Goal: Task Accomplishment & Management: Manage account settings

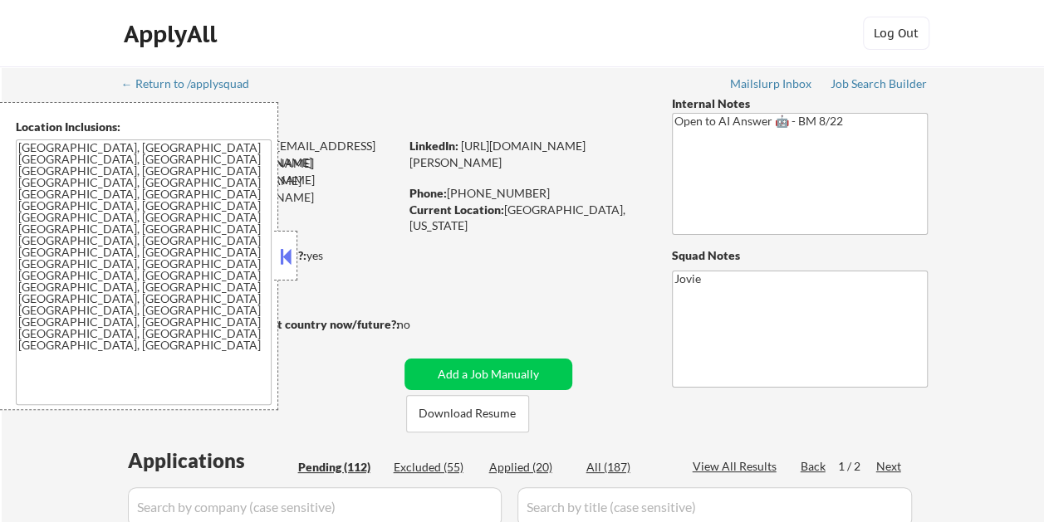
click at [289, 252] on button at bounding box center [285, 256] width 18 height 25
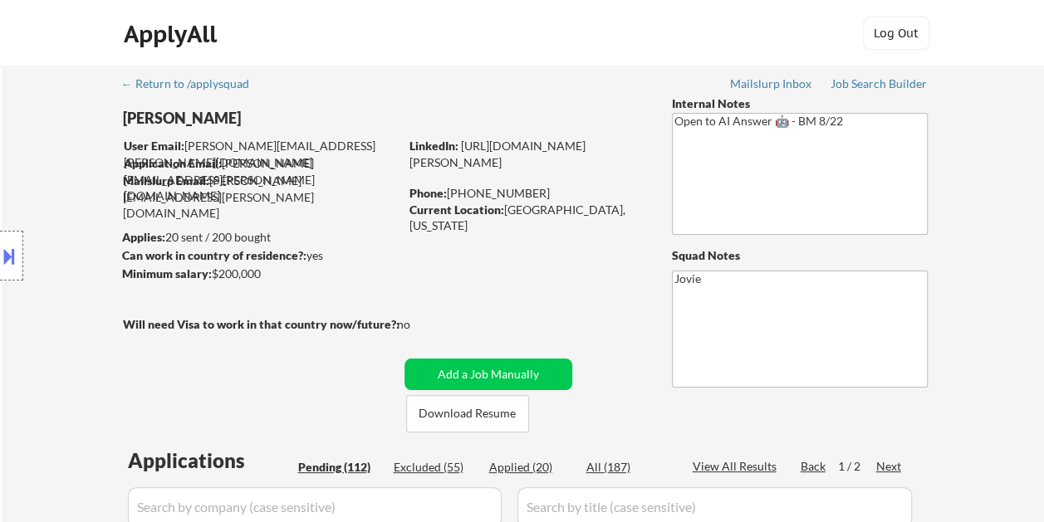
select select ""pending""
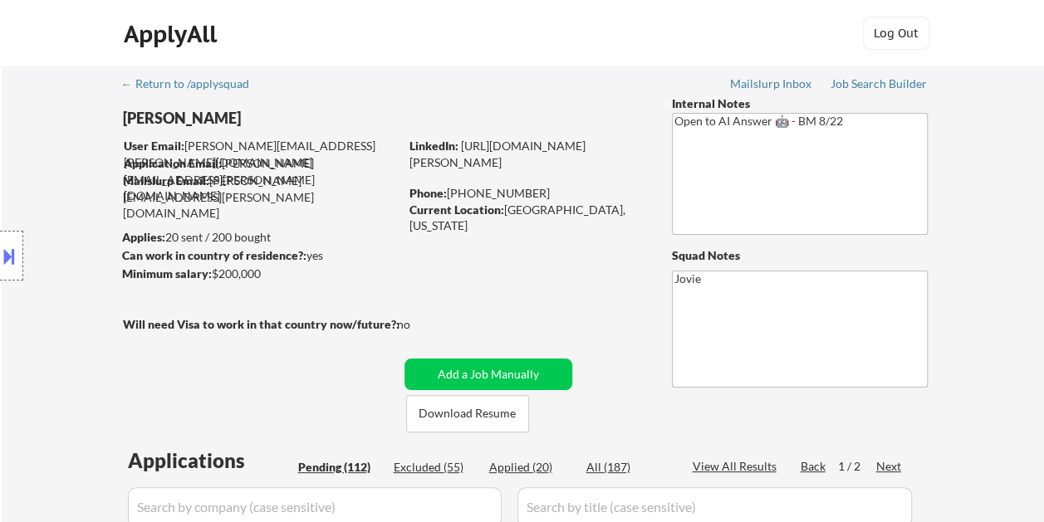
select select ""pending""
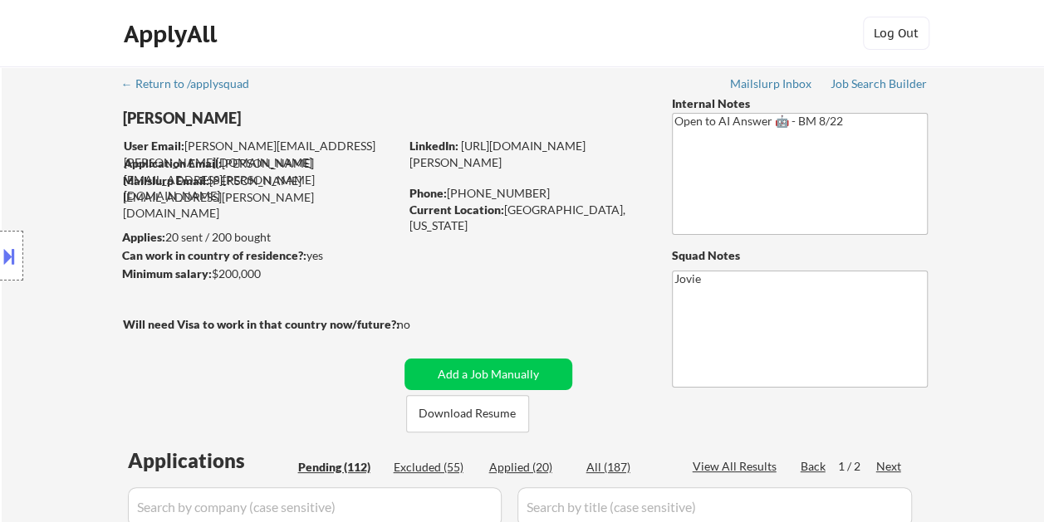
select select ""pending""
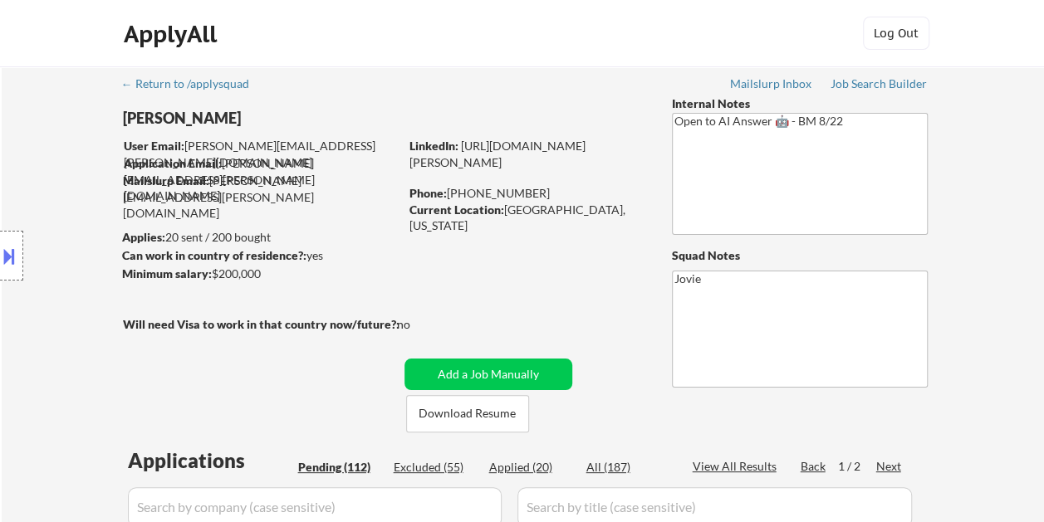
select select ""pending""
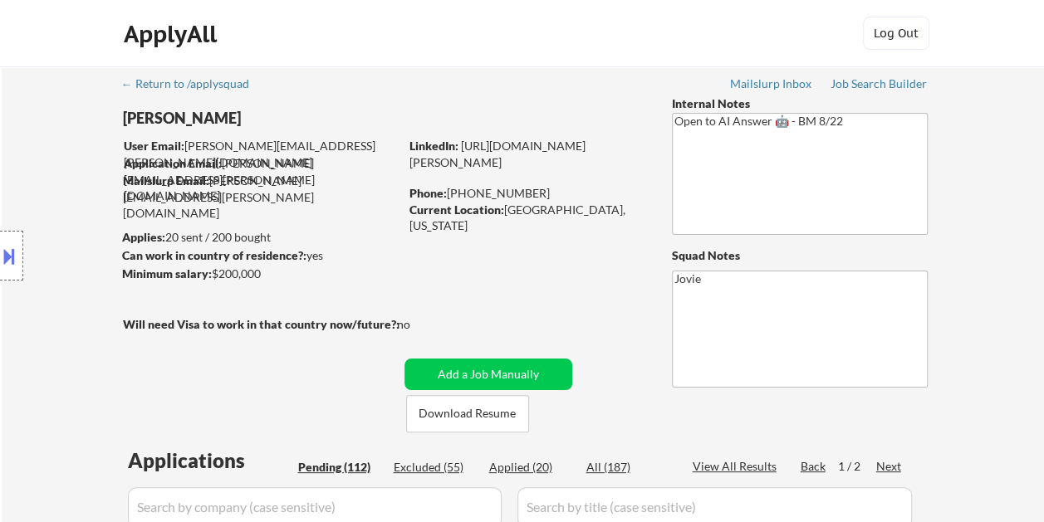
select select ""pending""
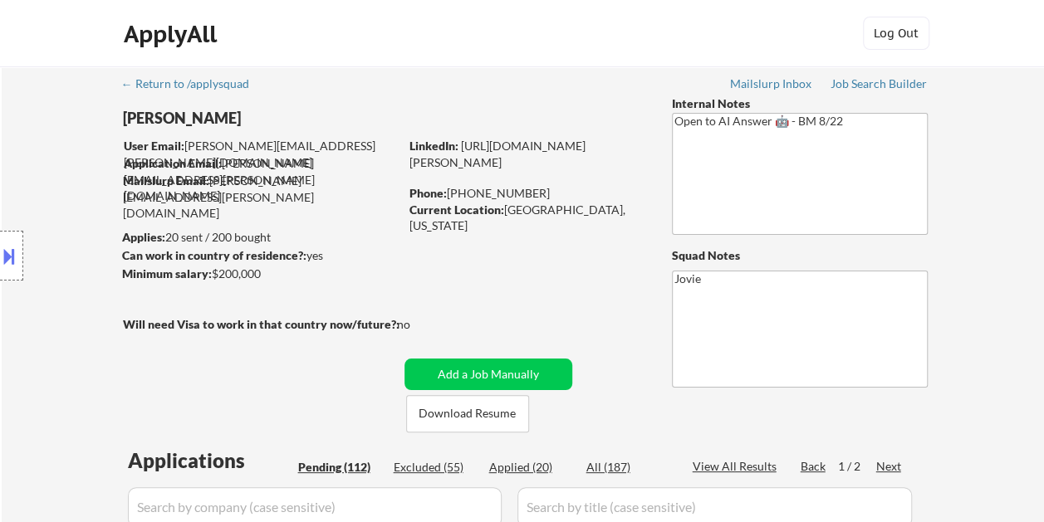
select select ""pending""
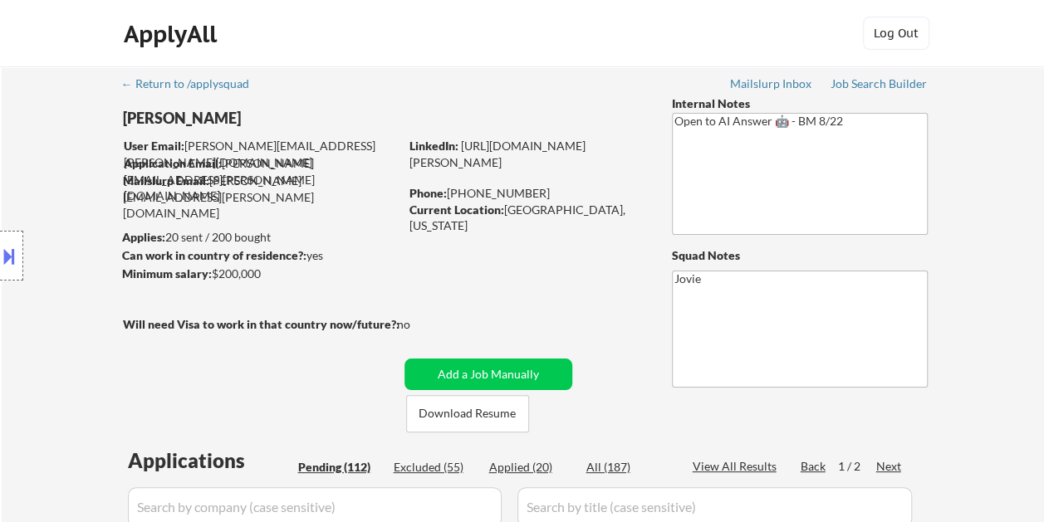
select select ""pending""
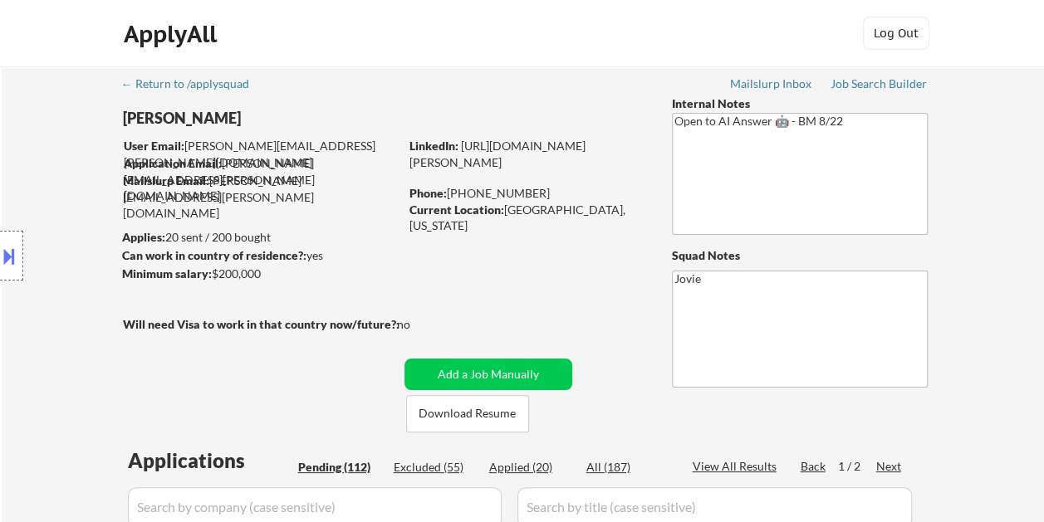
select select ""pending""
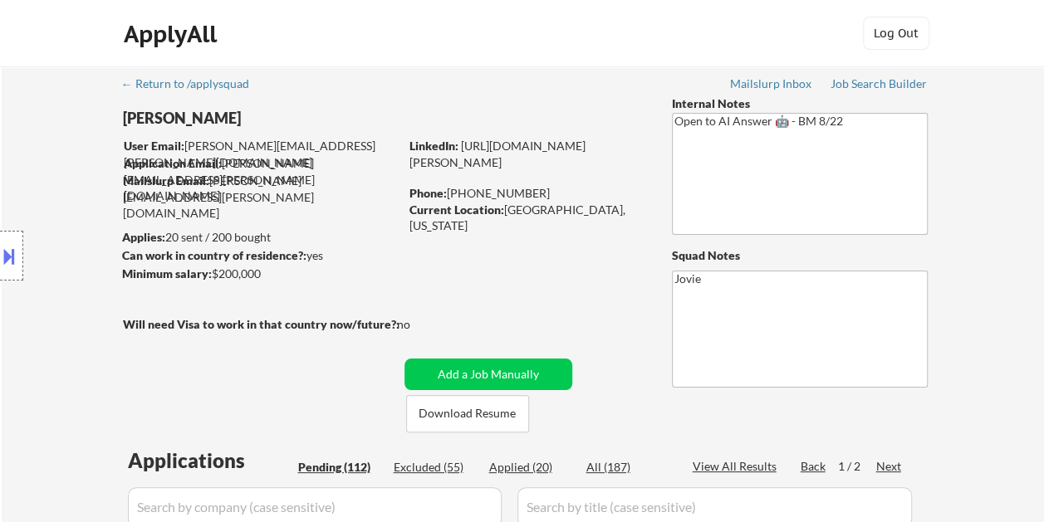
select select ""pending""
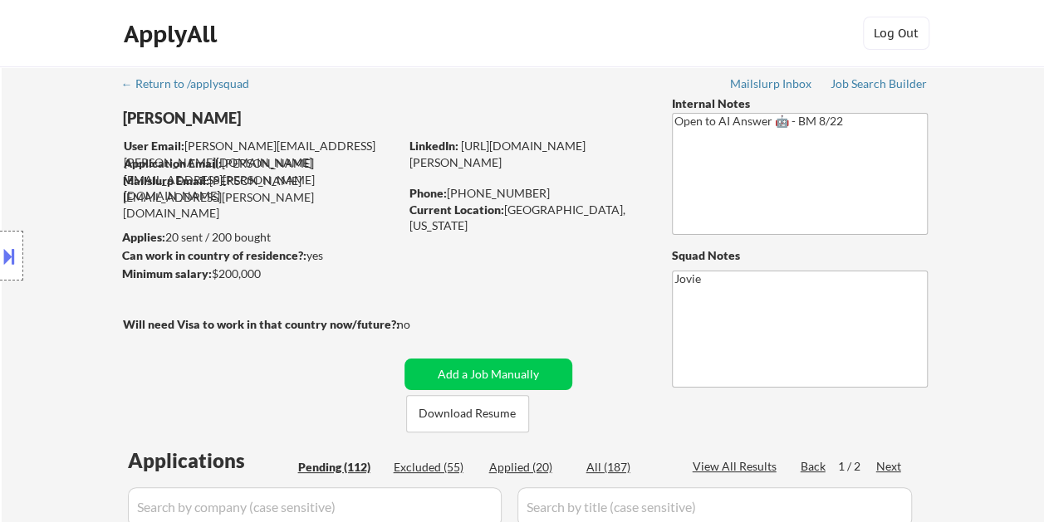
select select ""pending""
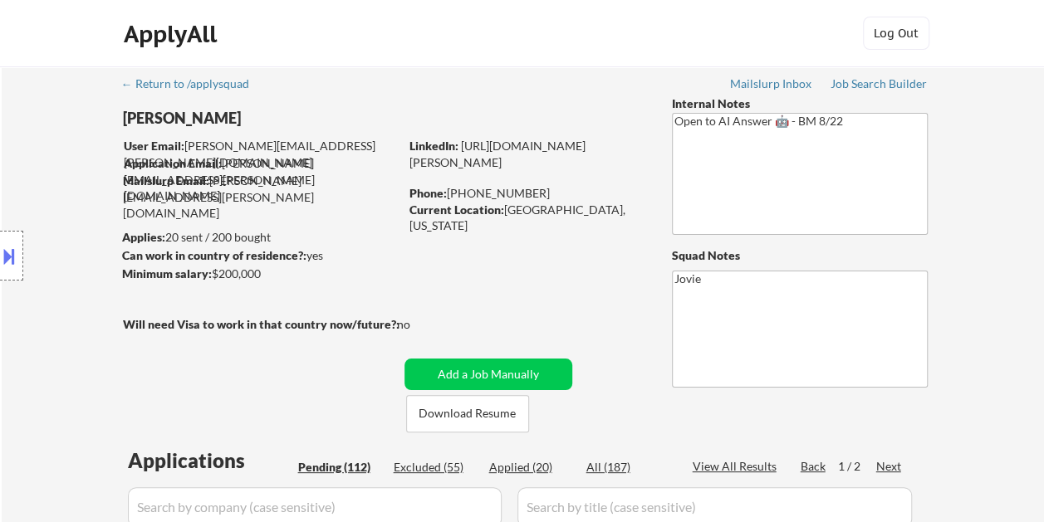
select select ""pending""
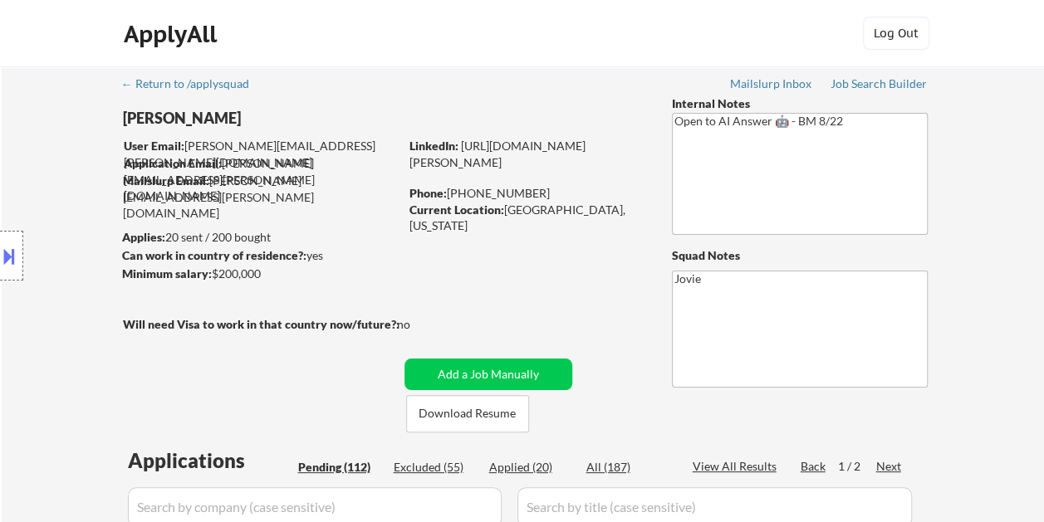
select select ""pending""
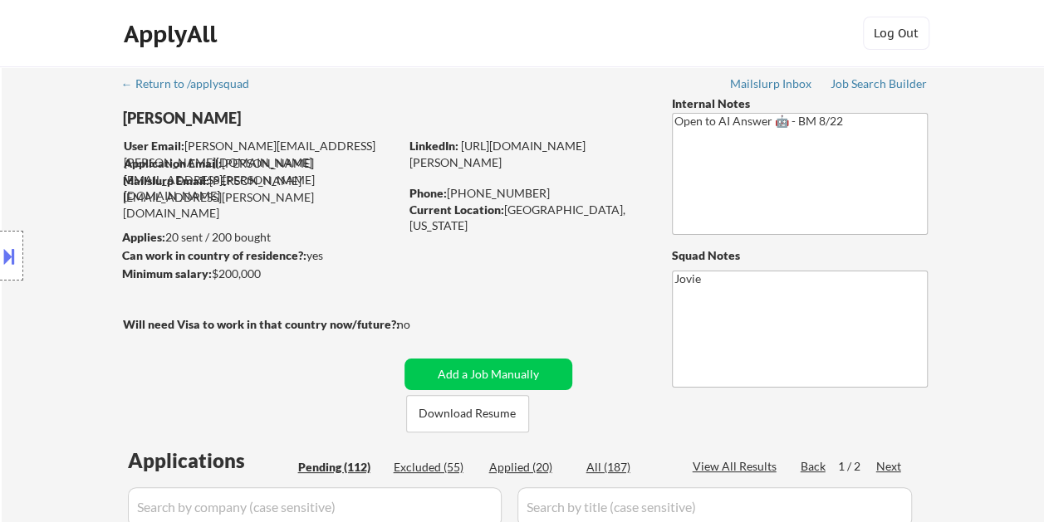
select select ""pending""
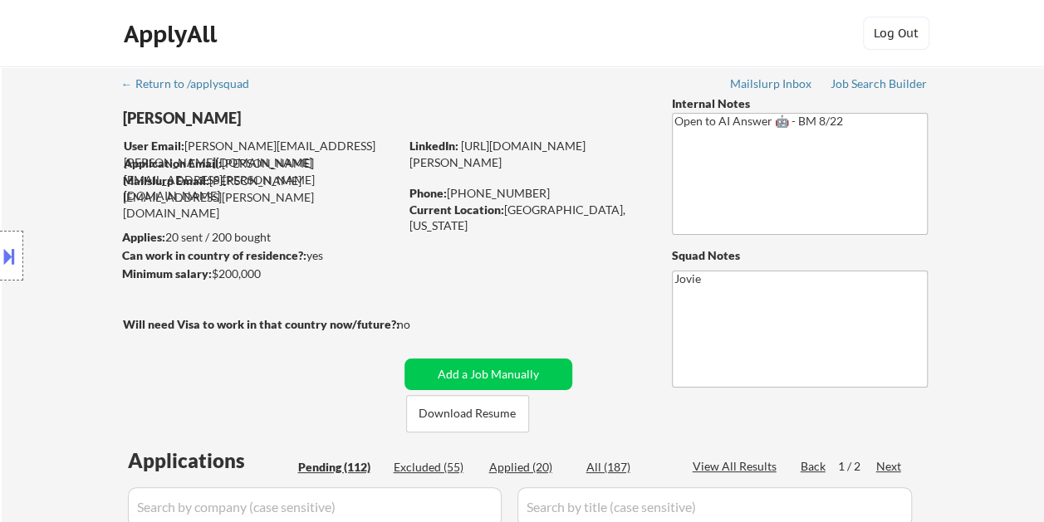
select select ""pending""
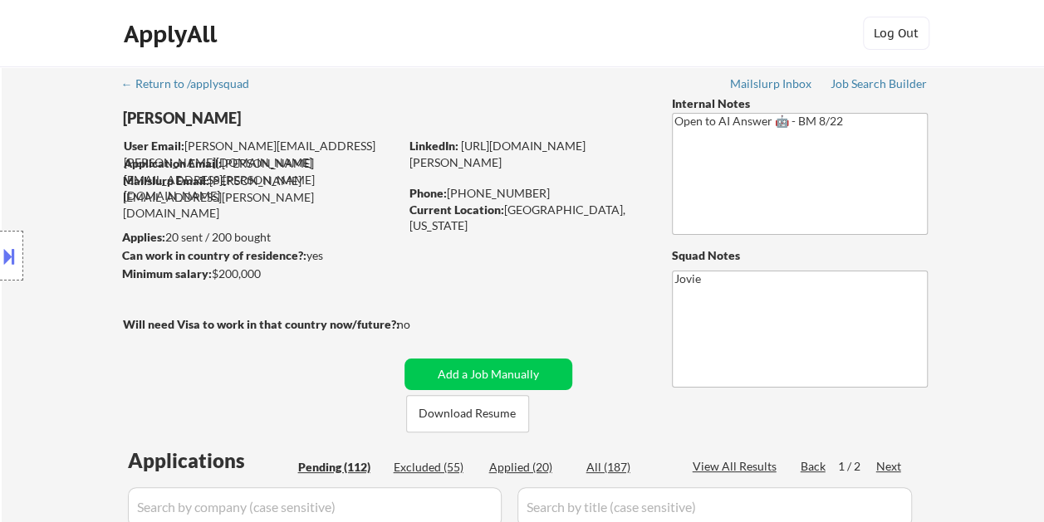
select select ""pending""
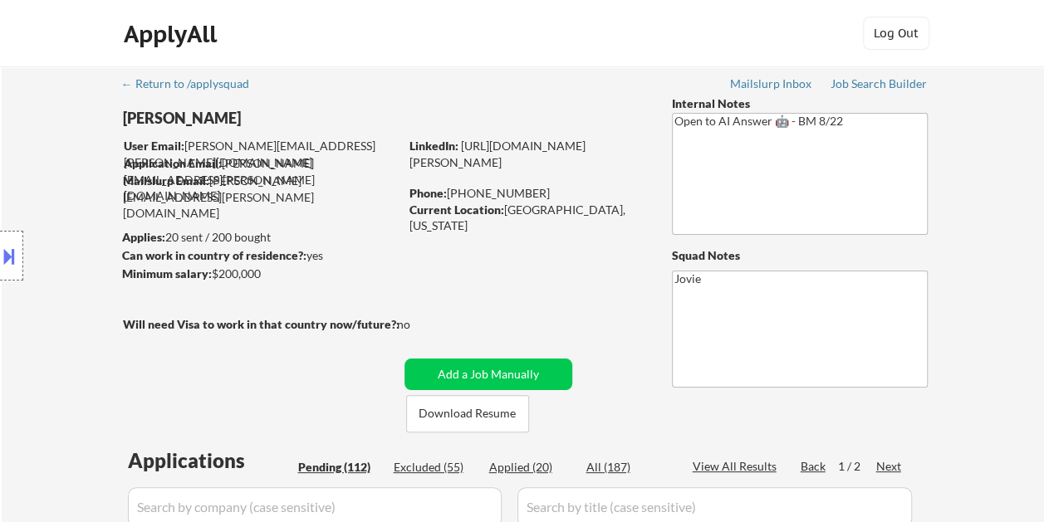
select select ""pending""
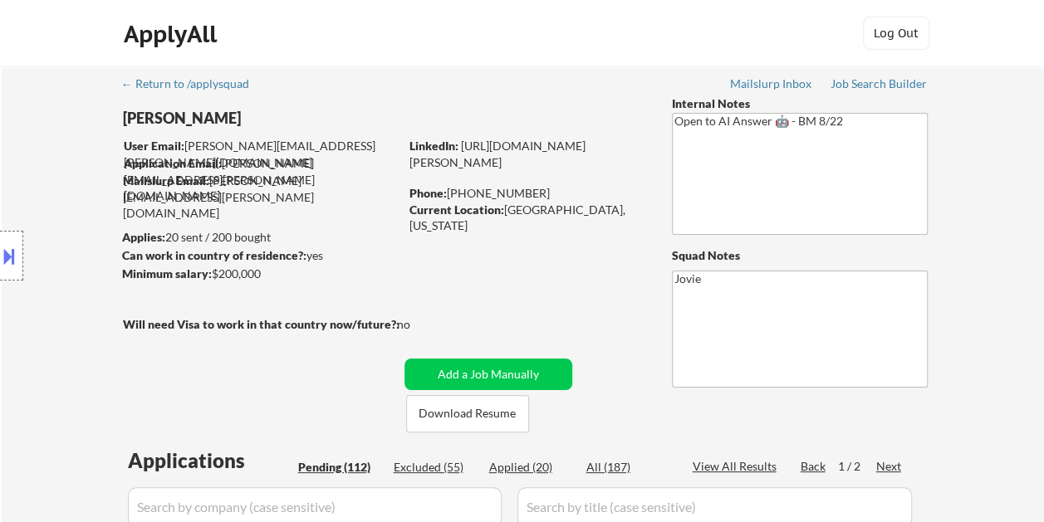
select select ""pending""
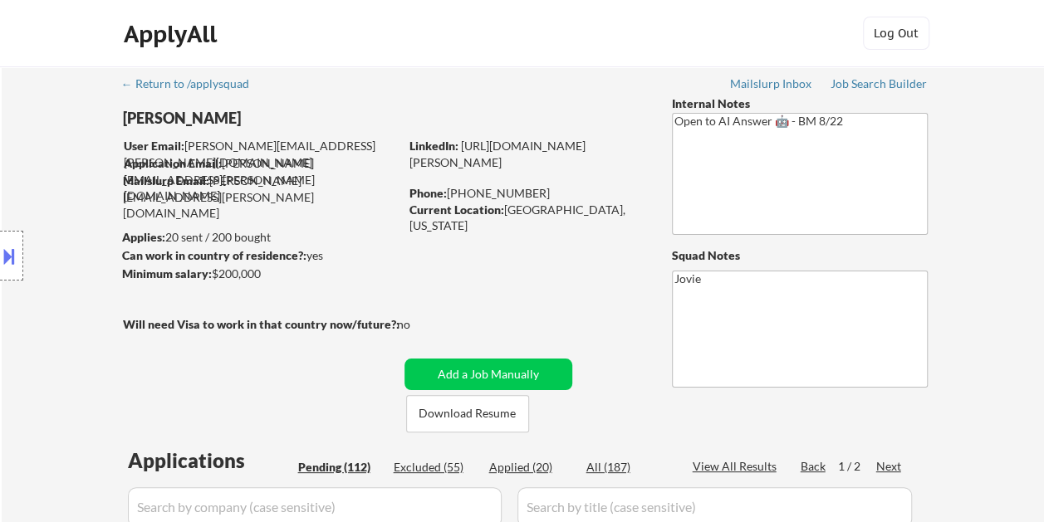
select select ""pending""
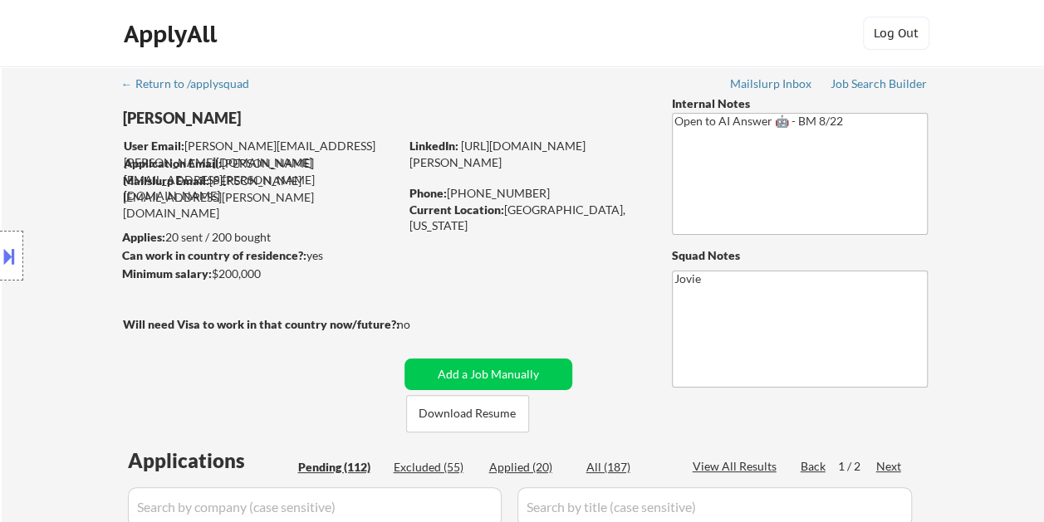
select select ""pending""
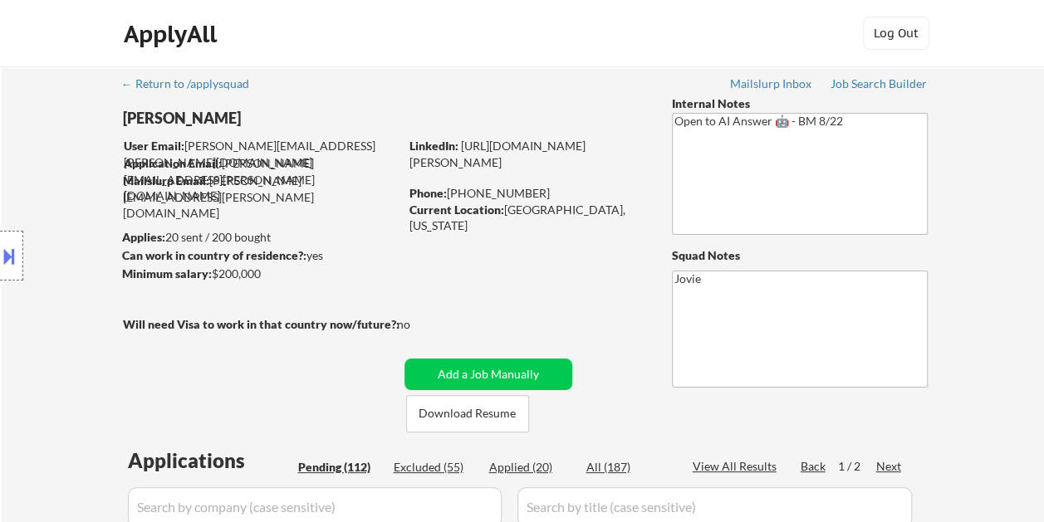
select select ""pending""
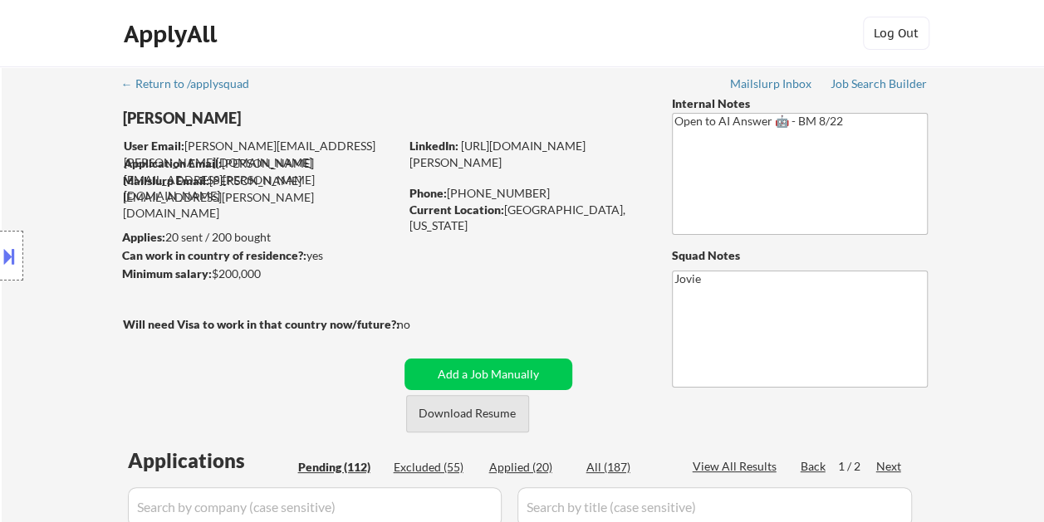
click at [485, 413] on button "Download Resume" at bounding box center [467, 413] width 123 height 37
drag, startPoint x: 995, startPoint y: 0, endPoint x: 695, endPoint y: 51, distance: 303.9
click at [695, 51] on div "ApplyAll Log Out" at bounding box center [522, 38] width 830 height 42
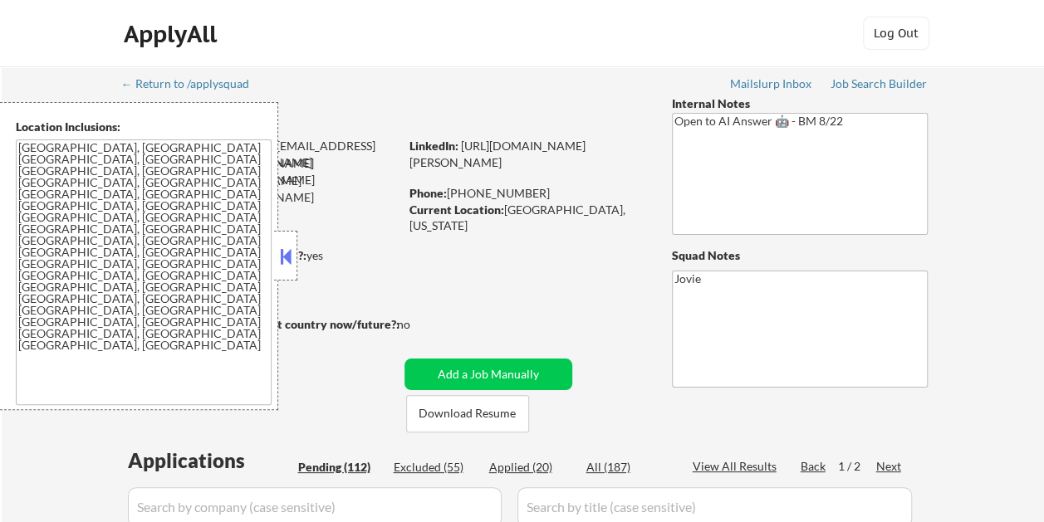
select select ""pending""
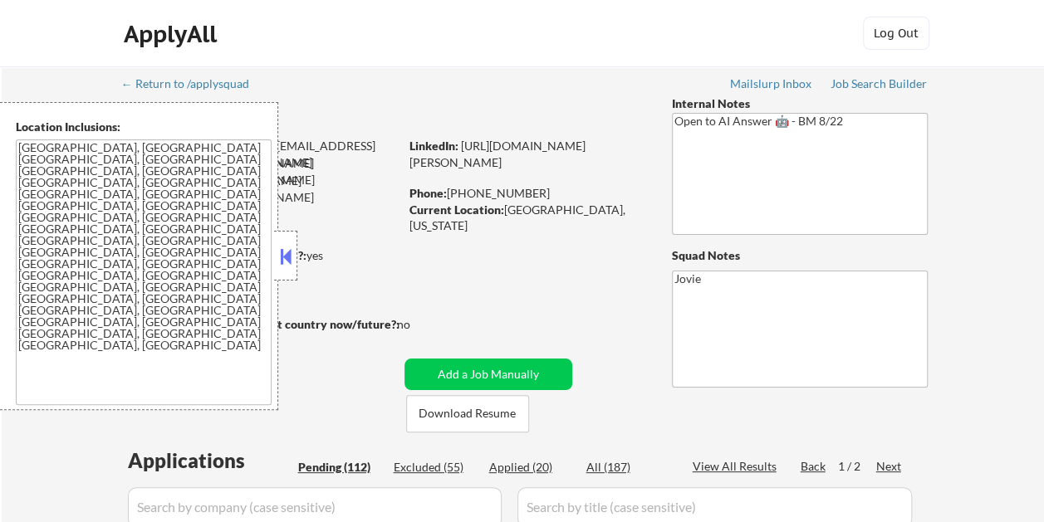
select select ""pending""
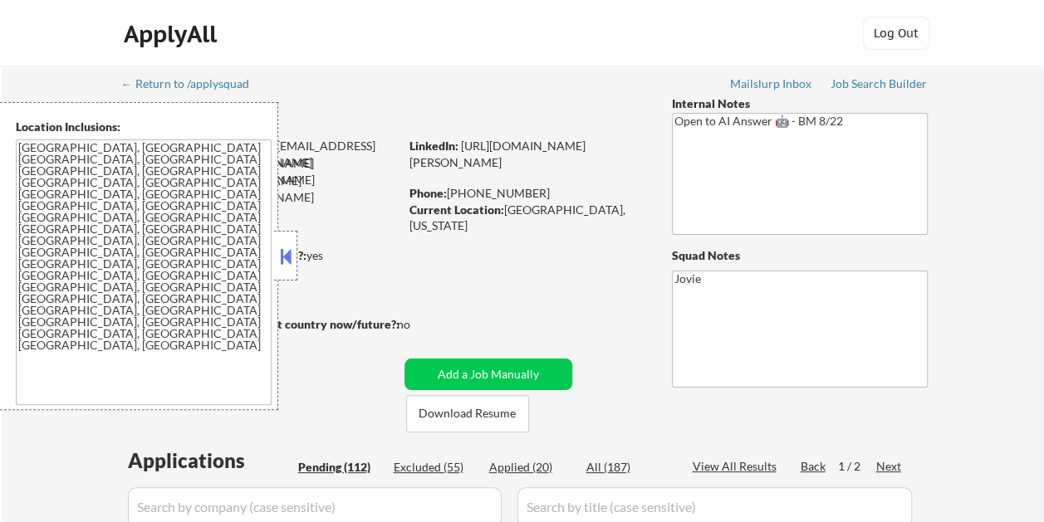
select select ""pending""
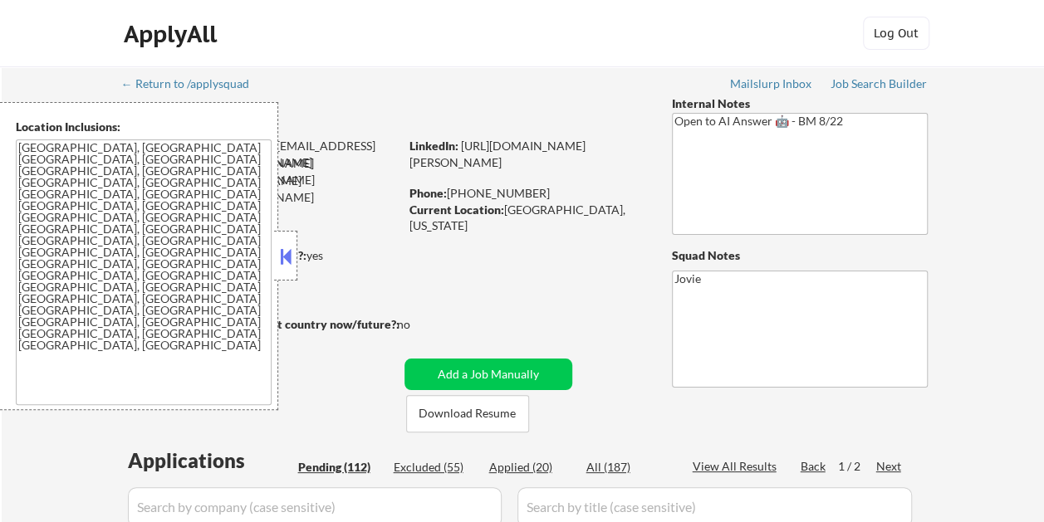
select select ""pending""
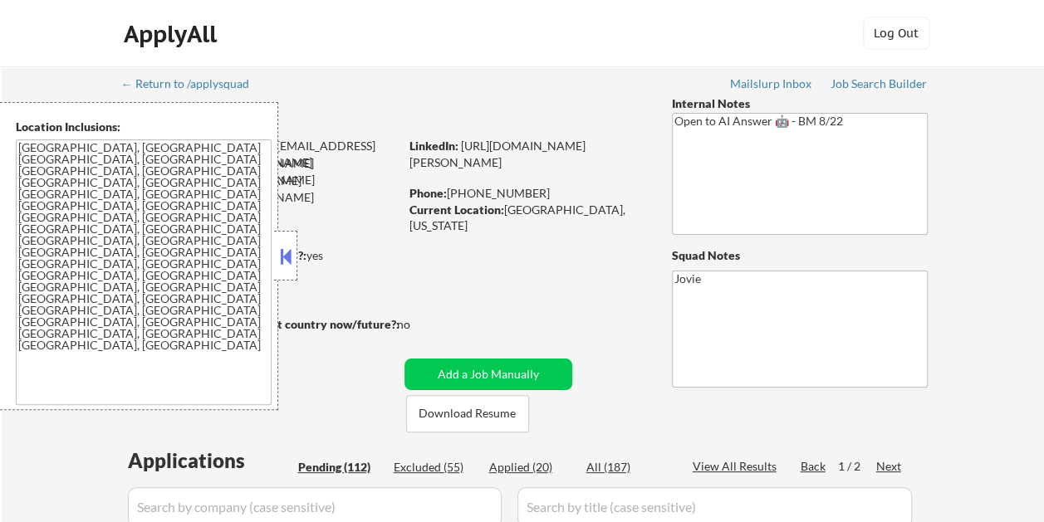
select select ""pending""
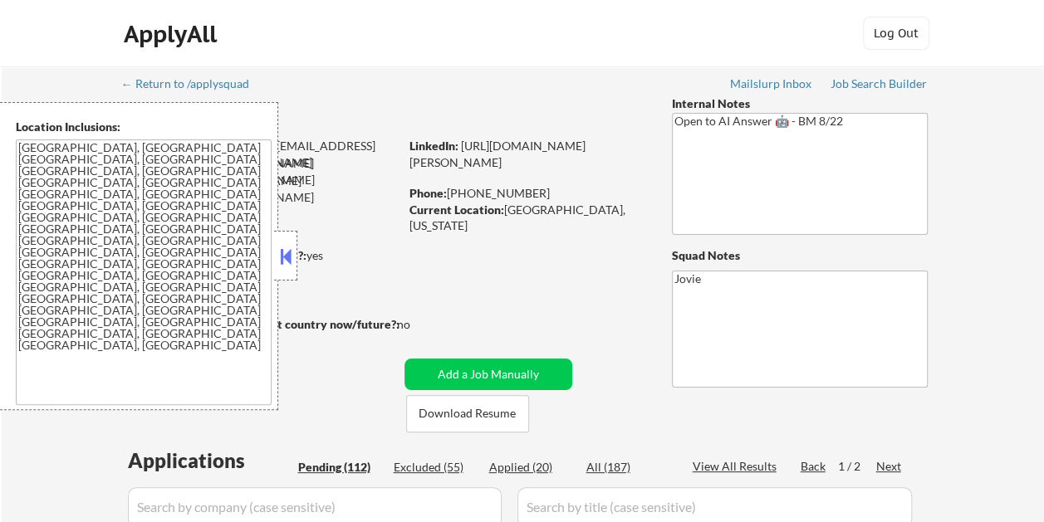
select select ""pending""
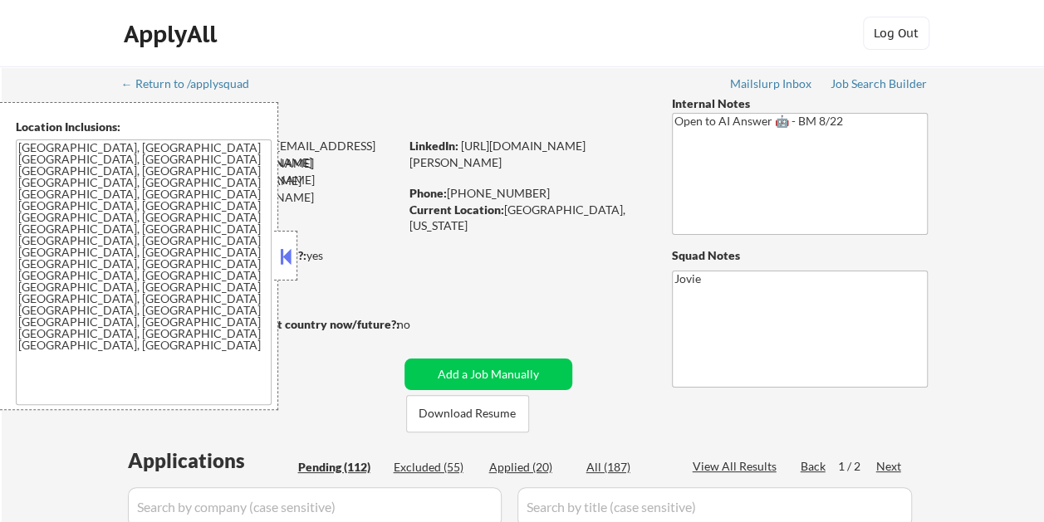
select select ""pending""
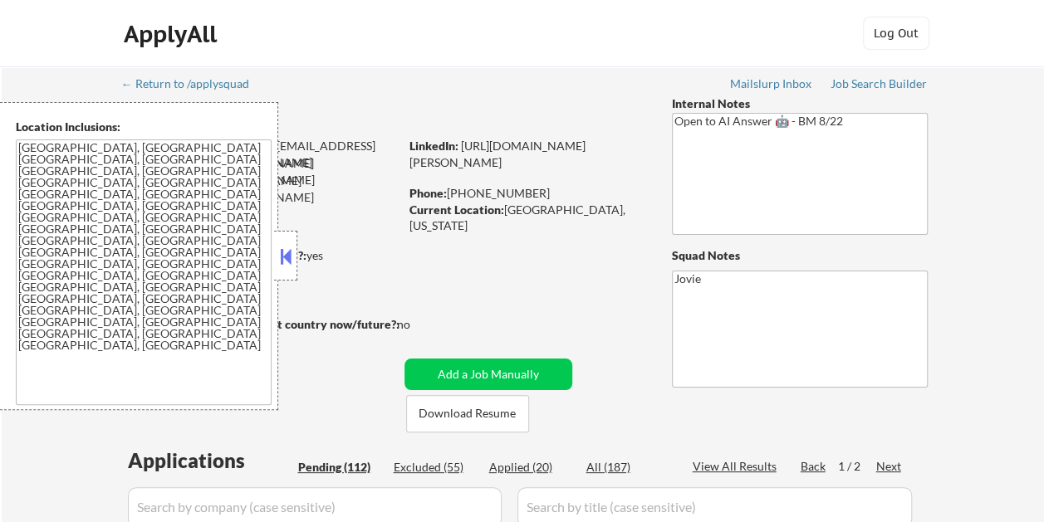
select select ""pending""
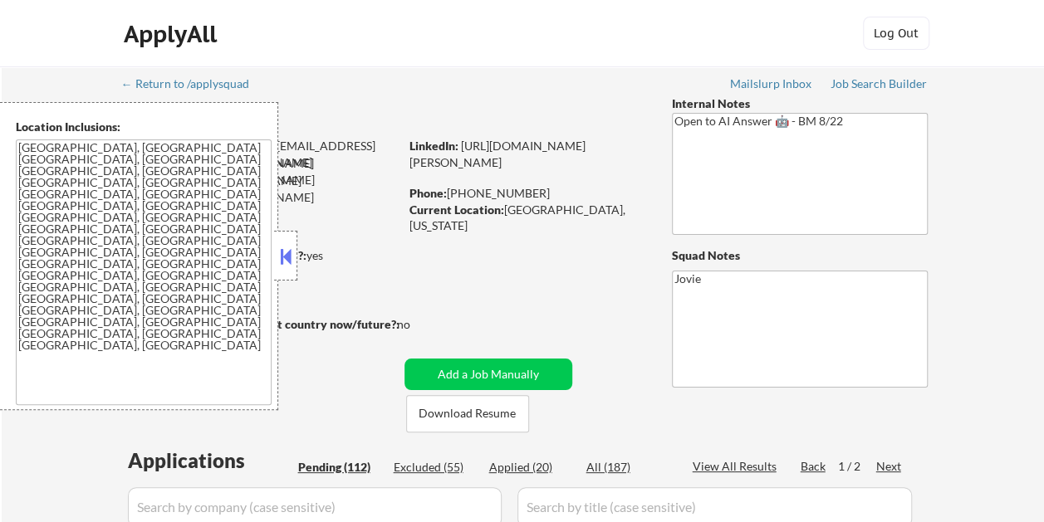
select select ""pending""
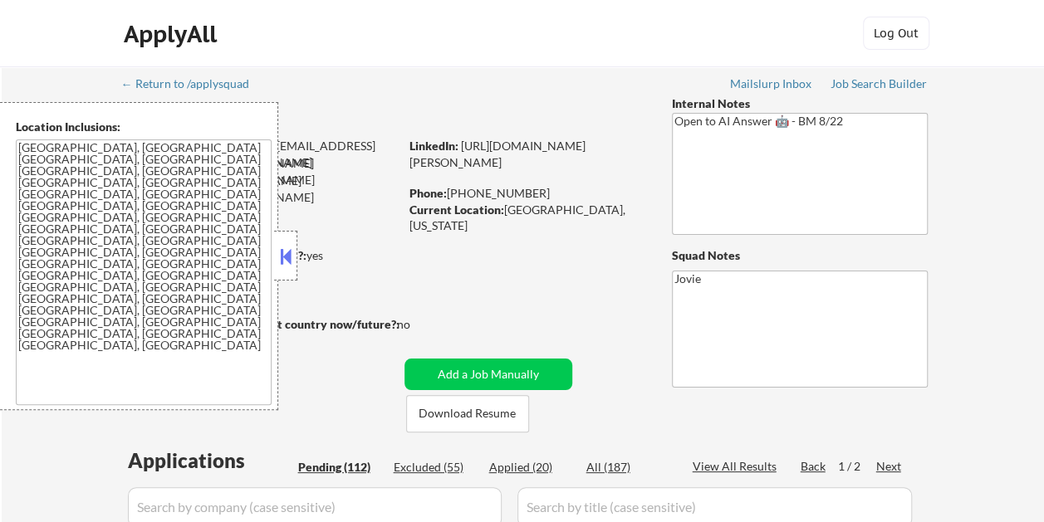
select select ""pending""
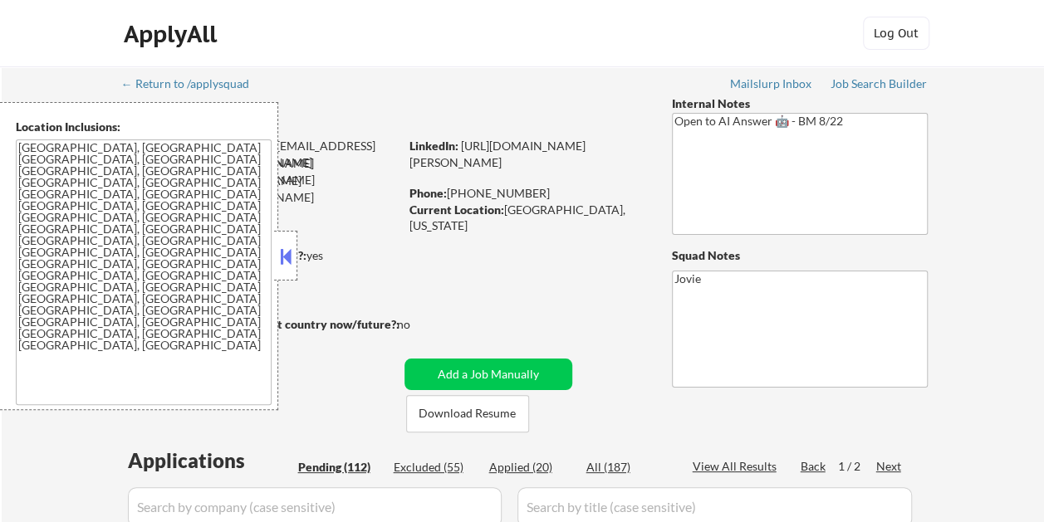
select select ""pending""
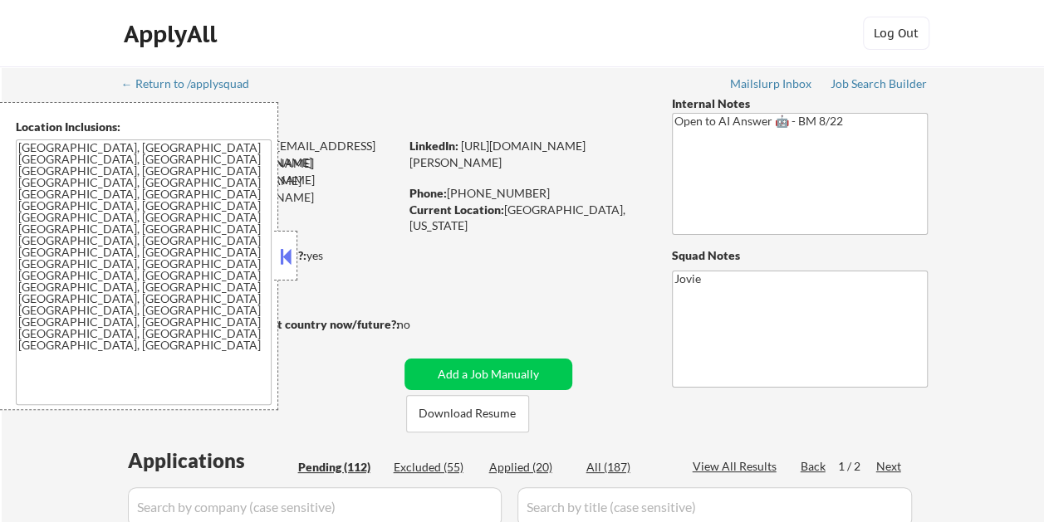
select select ""pending""
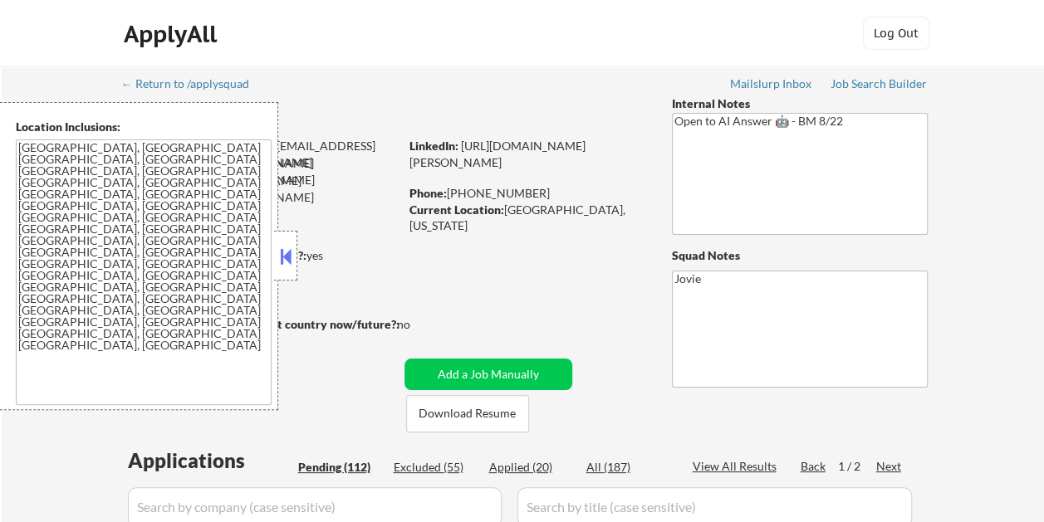
select select ""pending""
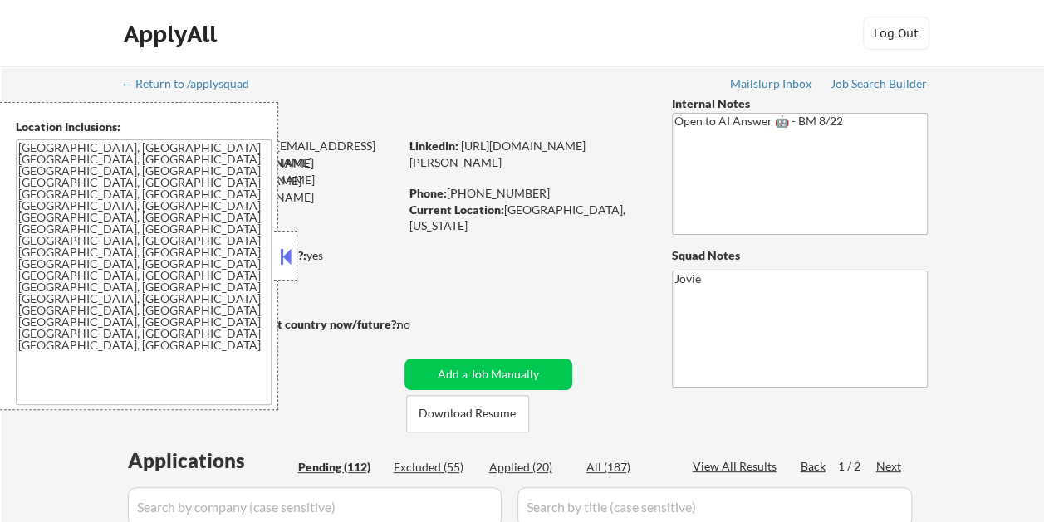
select select ""pending""
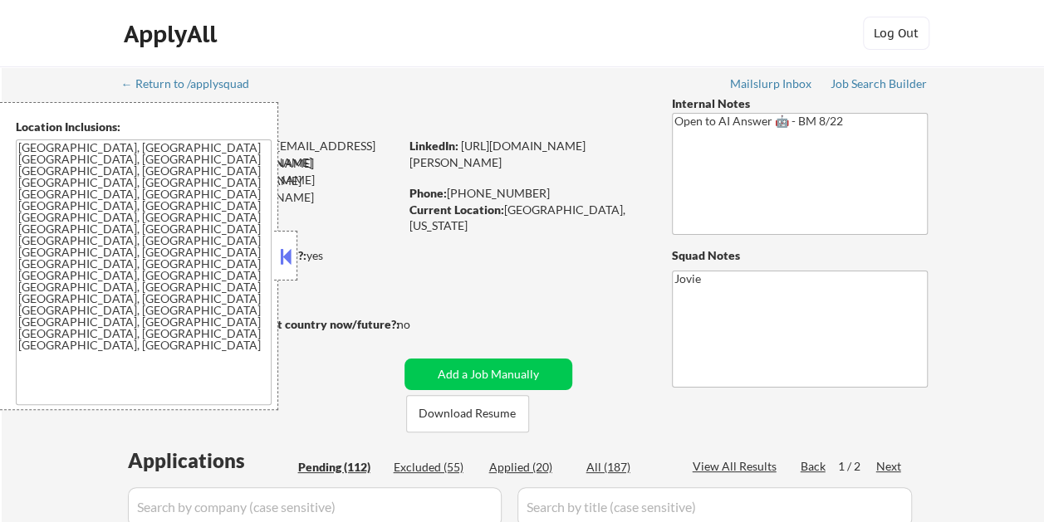
select select ""pending""
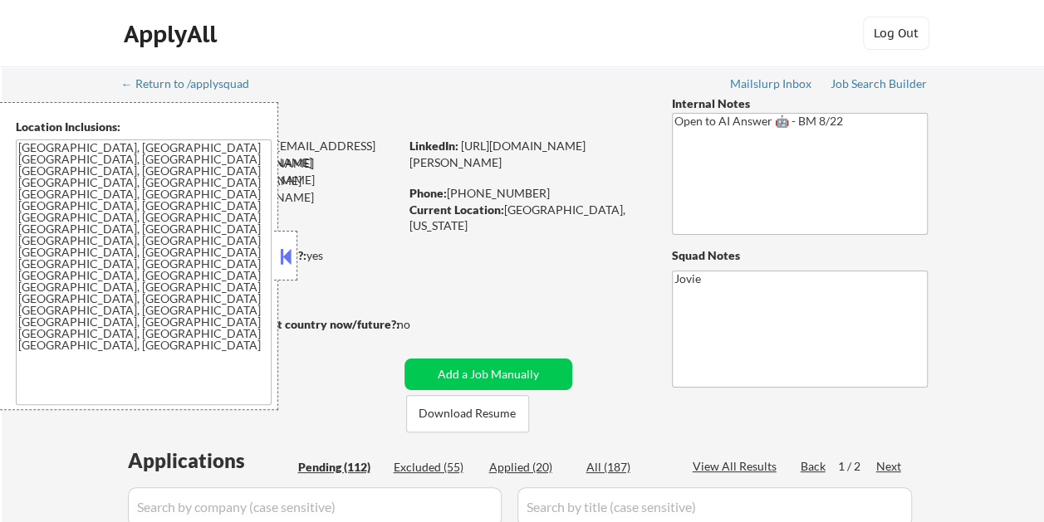
select select ""pending""
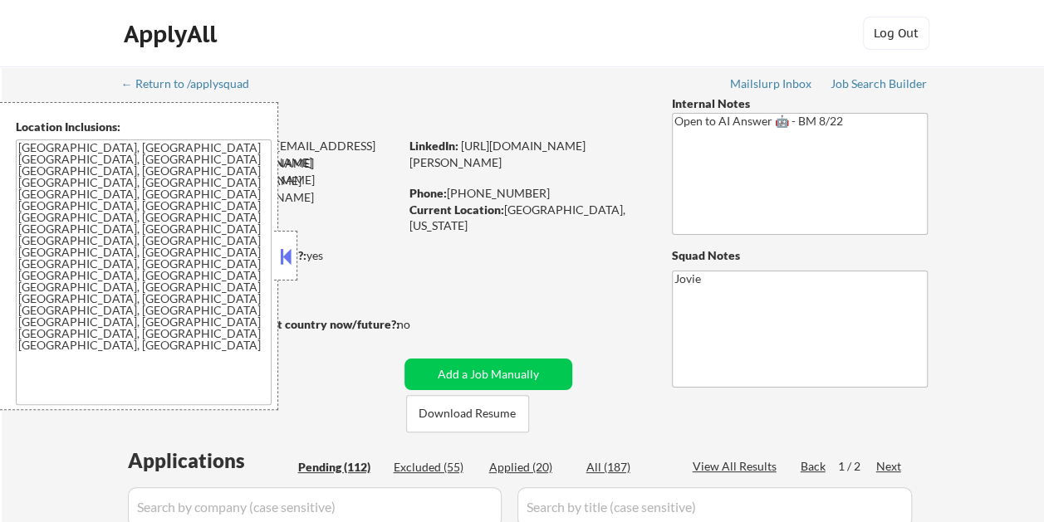
select select ""pending""
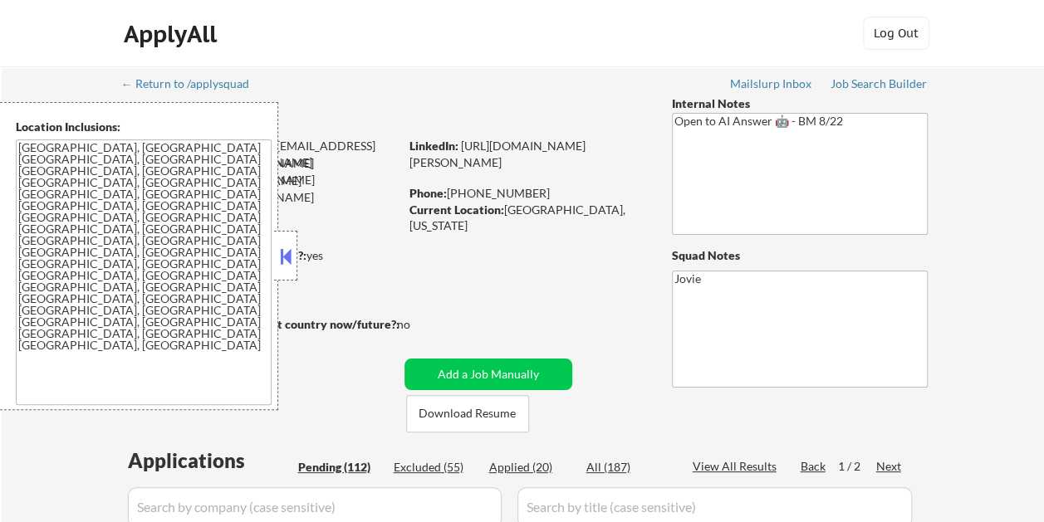
select select ""pending""
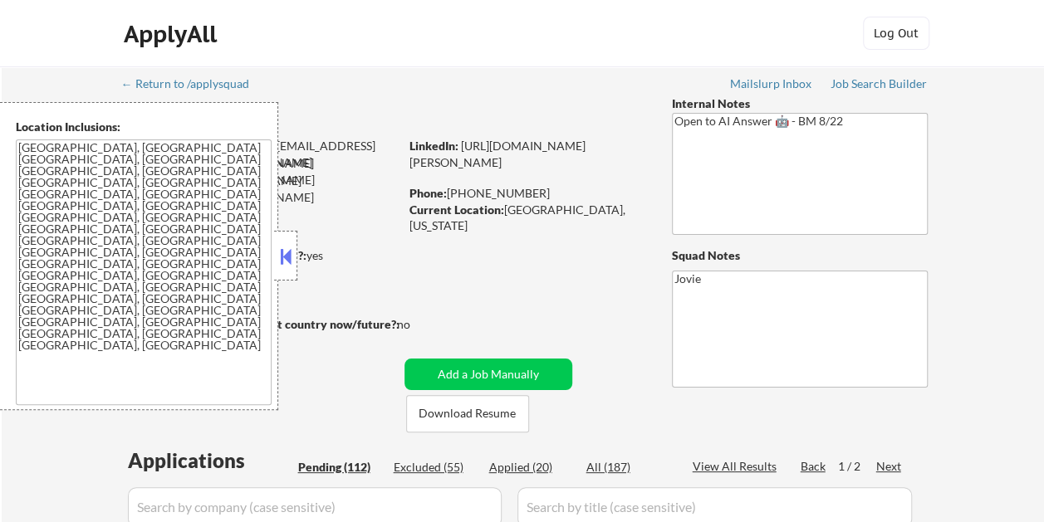
select select ""pending""
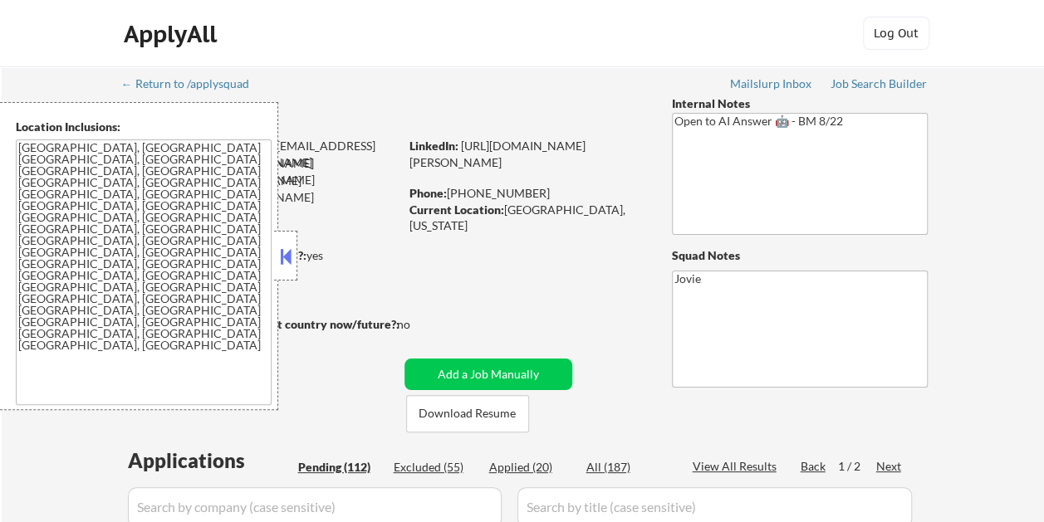
select select ""pending""
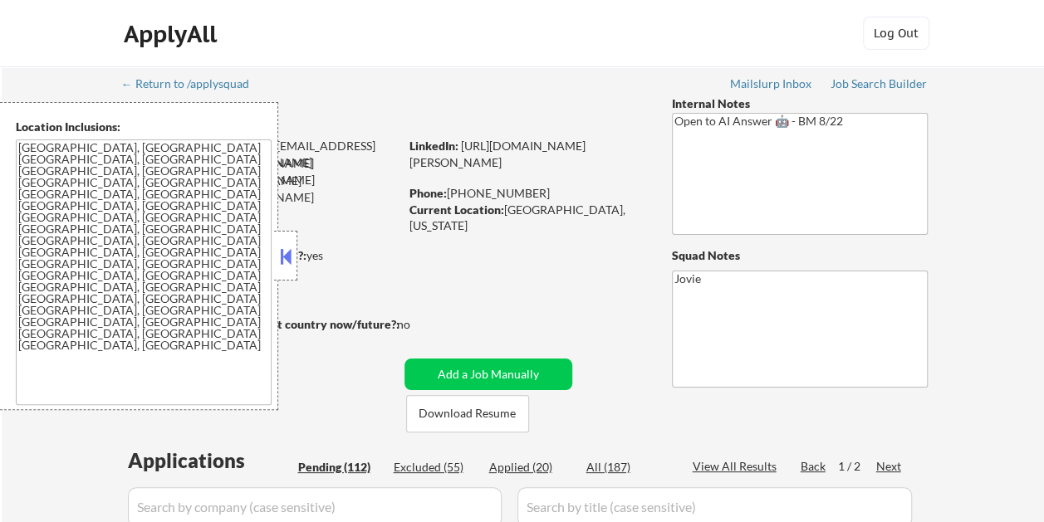
click at [560, 48] on div "ApplyAll Log Out" at bounding box center [522, 38] width 830 height 42
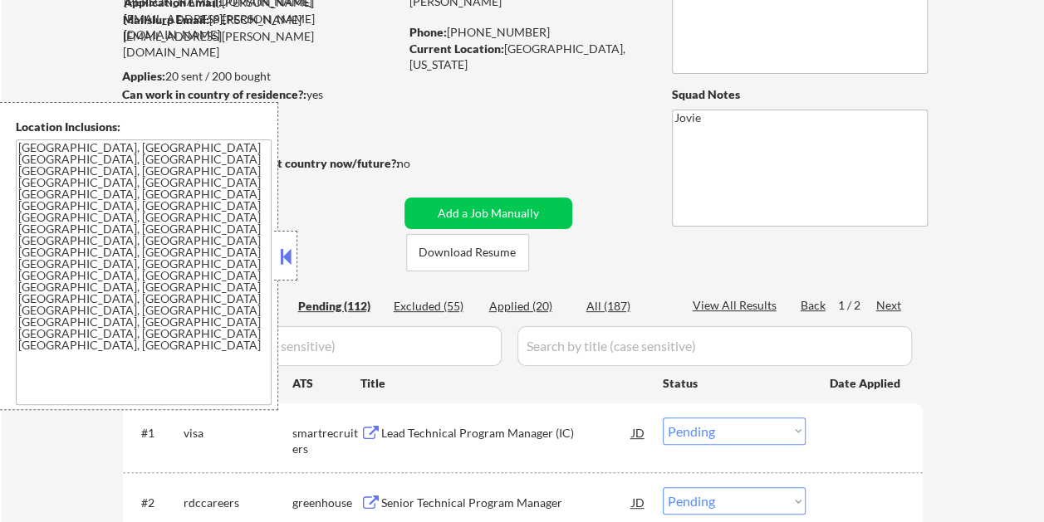
scroll to position [166, 0]
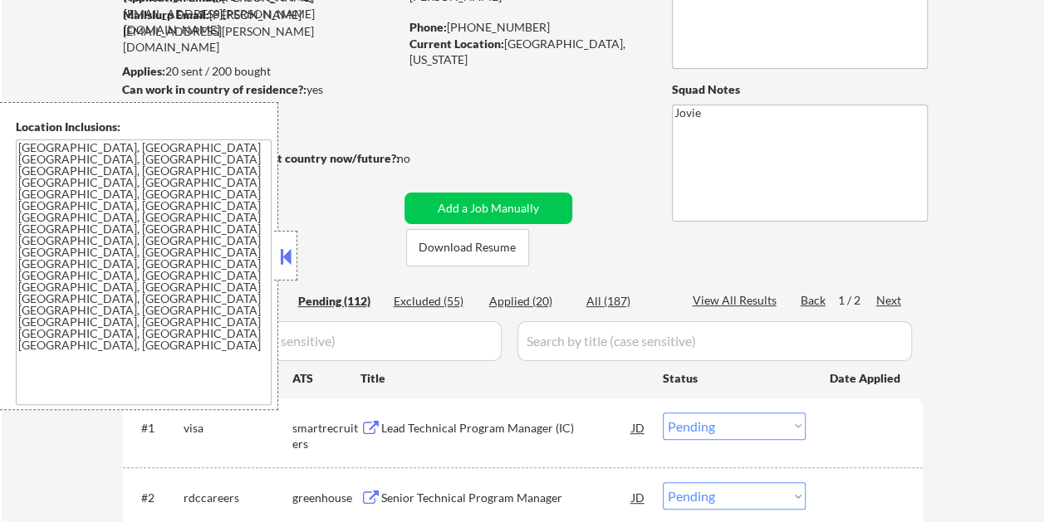
drag, startPoint x: 289, startPoint y: 244, endPoint x: 278, endPoint y: 246, distance: 10.9
click at [288, 244] on button at bounding box center [285, 256] width 18 height 25
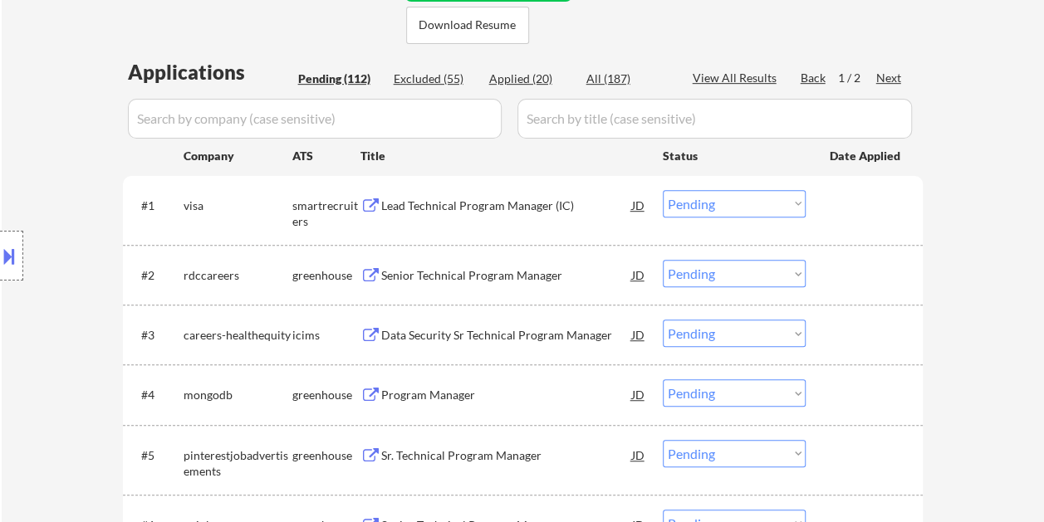
scroll to position [415, 0]
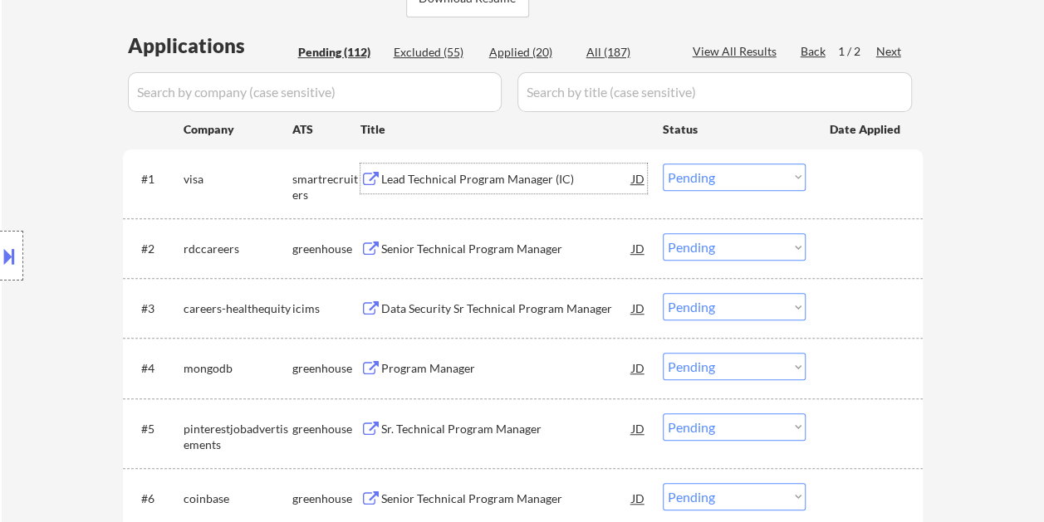
click at [473, 174] on div "Lead Technical Program Manager (IC)" at bounding box center [506, 179] width 251 height 17
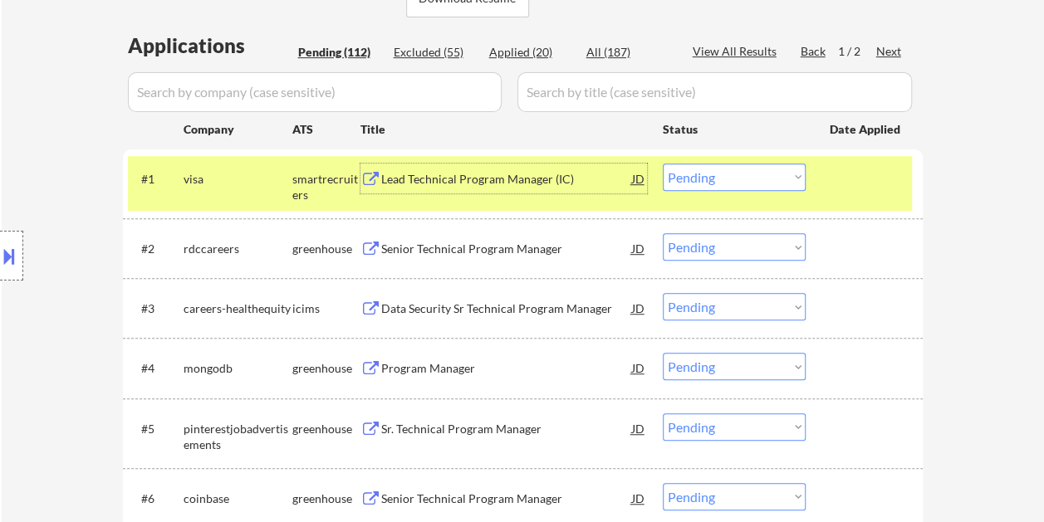
click at [736, 178] on select "Choose an option... Pending Applied Excluded (Questions) Excluded (Expired) Exc…" at bounding box center [733, 177] width 143 height 27
click at [662, 164] on select "Choose an option... Pending Applied Excluded (Questions) Excluded (Expired) Exc…" at bounding box center [733, 177] width 143 height 27
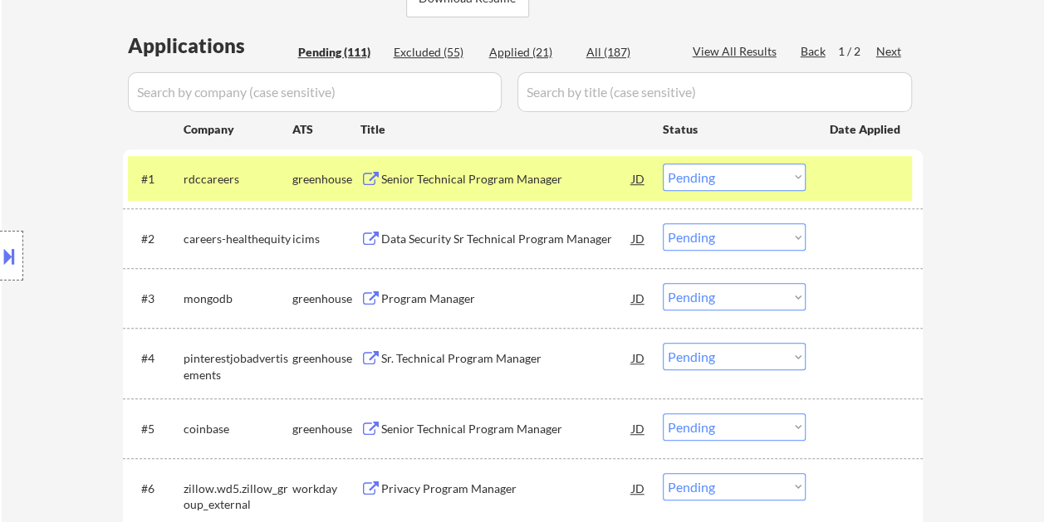
click at [516, 183] on div "Senior Technical Program Manager" at bounding box center [506, 179] width 251 height 17
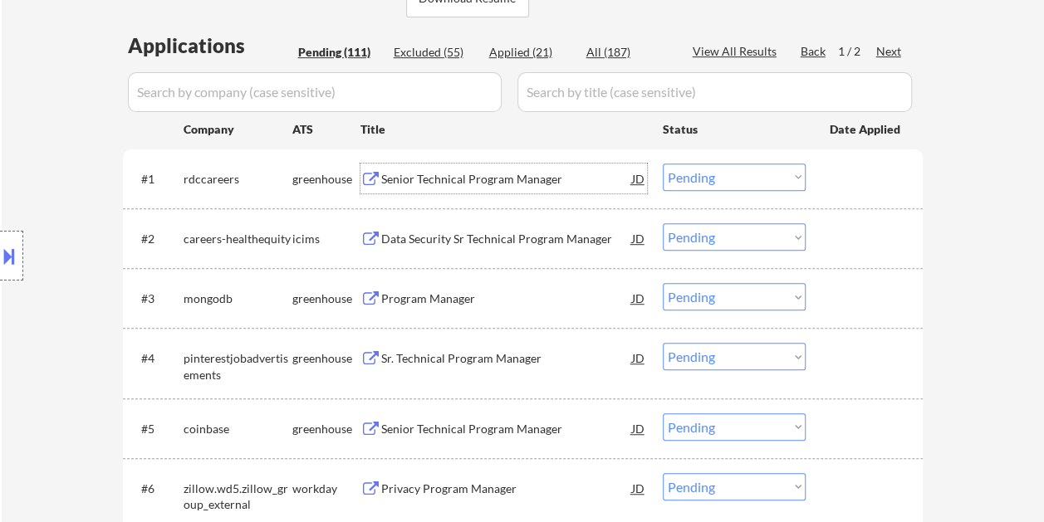
click at [739, 169] on select "Choose an option... Pending Applied Excluded (Questions) Excluded (Expired) Exc…" at bounding box center [733, 177] width 143 height 27
click at [662, 164] on select "Choose an option... Pending Applied Excluded (Questions) Excluded (Expired) Exc…" at bounding box center [733, 177] width 143 height 27
select select ""pending""
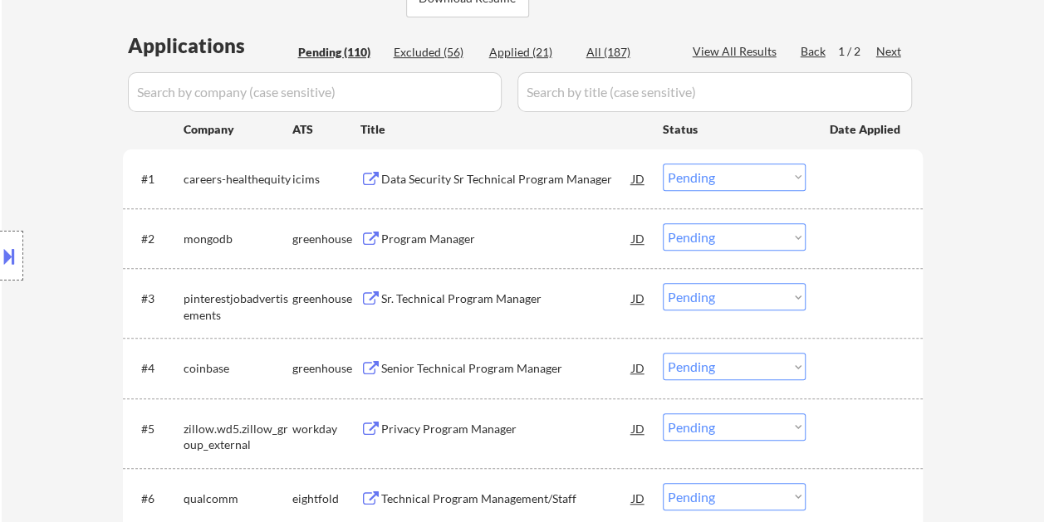
click at [887, 237] on div at bounding box center [865, 238] width 73 height 30
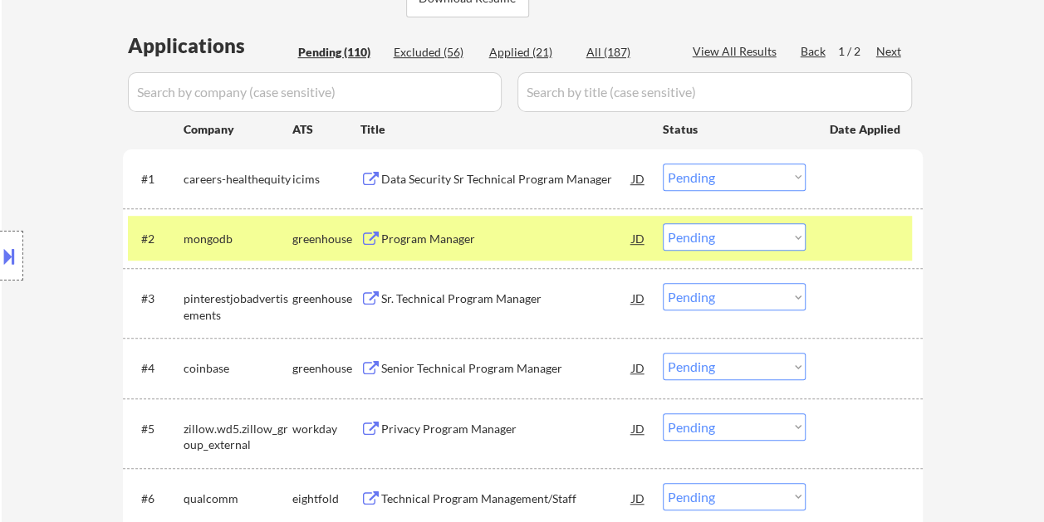
click at [516, 255] on div "#2 mongodb greenhouse Program Manager JD Choose an option... Pending Applied Ex…" at bounding box center [520, 238] width 784 height 45
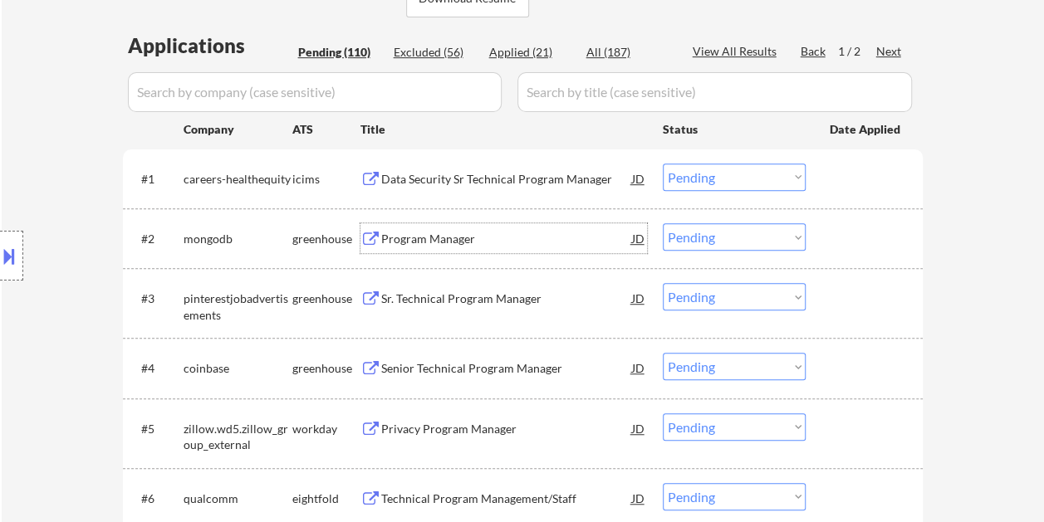
click at [435, 232] on div "Program Manager" at bounding box center [506, 239] width 251 height 17
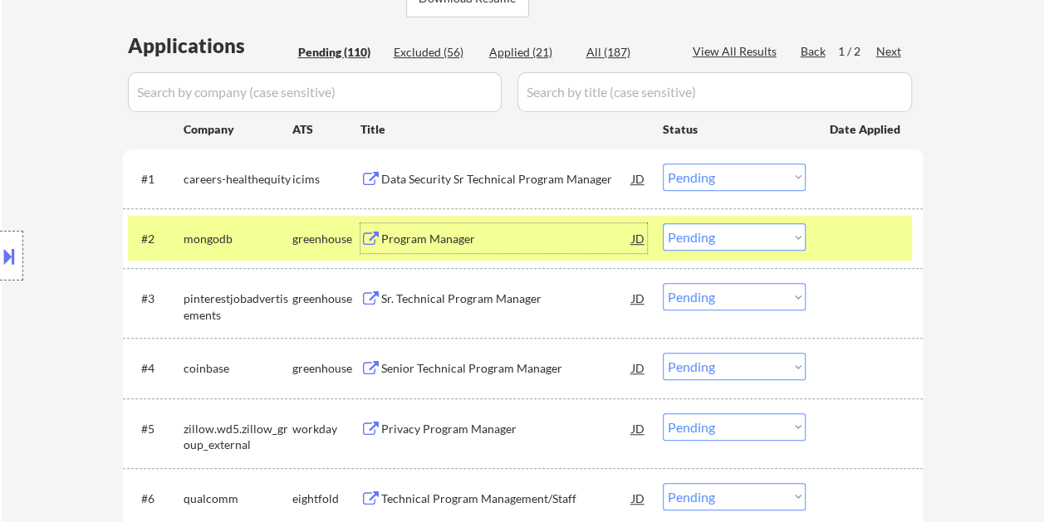
click at [760, 234] on select "Choose an option... Pending Applied Excluded (Questions) Excluded (Expired) Exc…" at bounding box center [733, 236] width 143 height 27
click at [662, 223] on select "Choose an option... Pending Applied Excluded (Questions) Excluded (Expired) Exc…" at bounding box center [733, 236] width 143 height 27
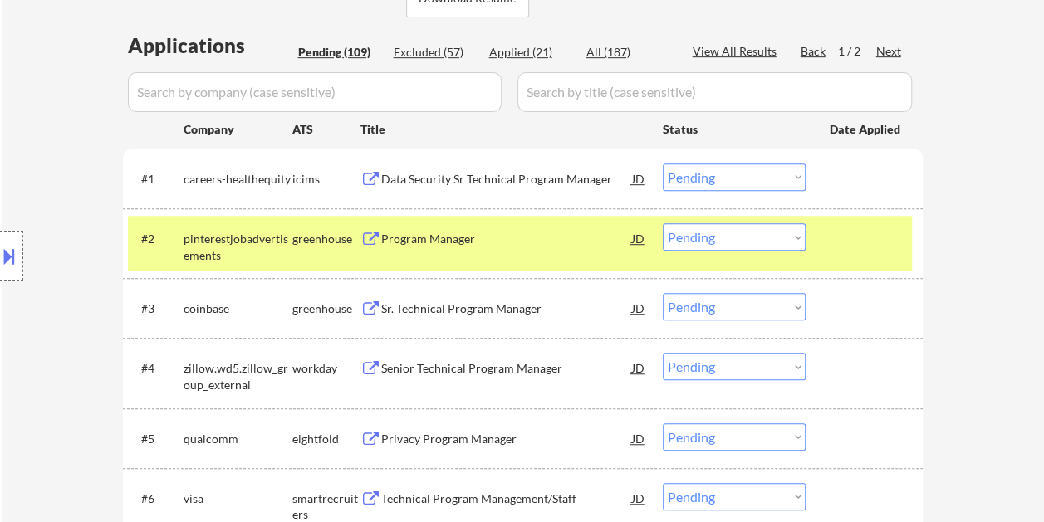
click at [848, 260] on div "#2 pinterestjobadvertisements greenhouse Program Manager JD Choose an option...…" at bounding box center [520, 243] width 784 height 55
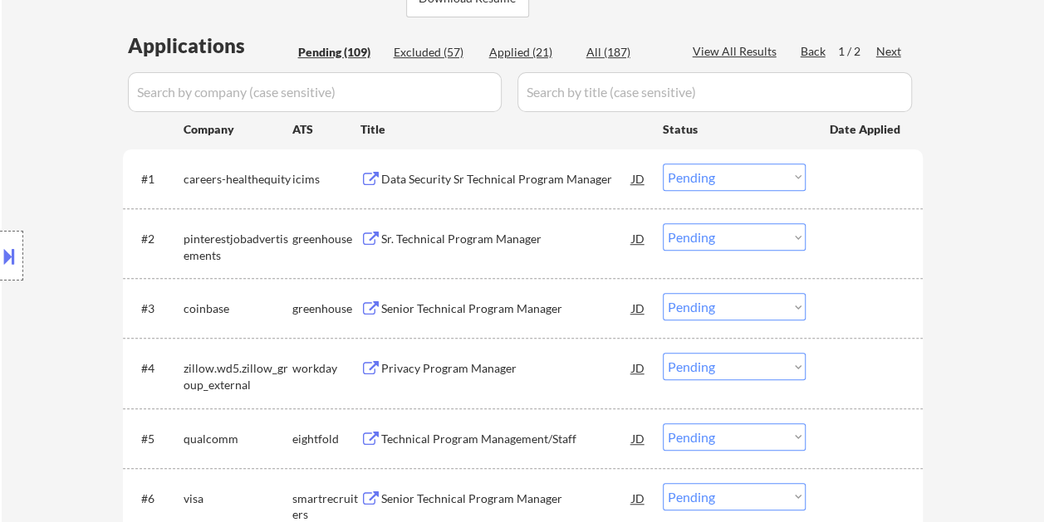
click at [845, 237] on div at bounding box center [865, 238] width 73 height 30
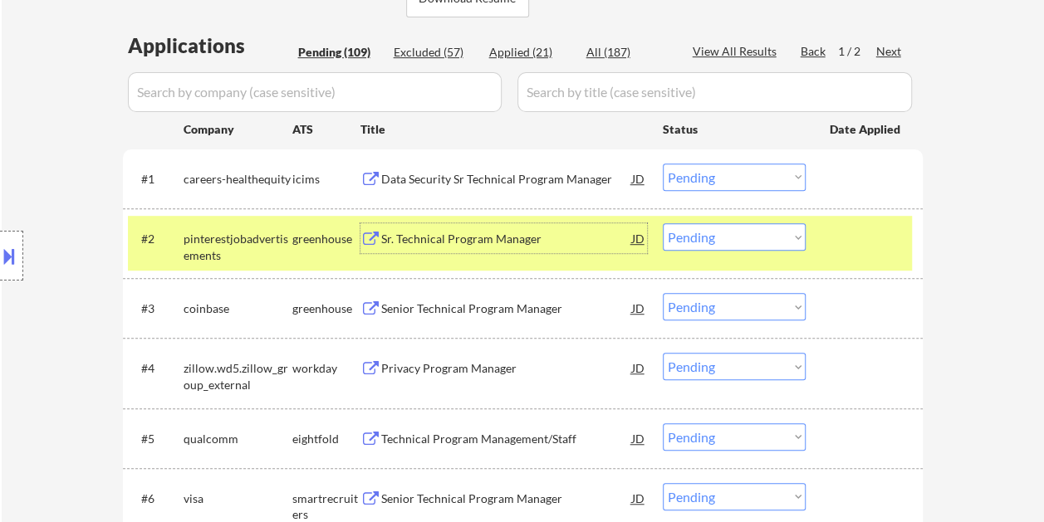
click at [521, 229] on div "Sr. Technical Program Manager" at bounding box center [506, 238] width 251 height 30
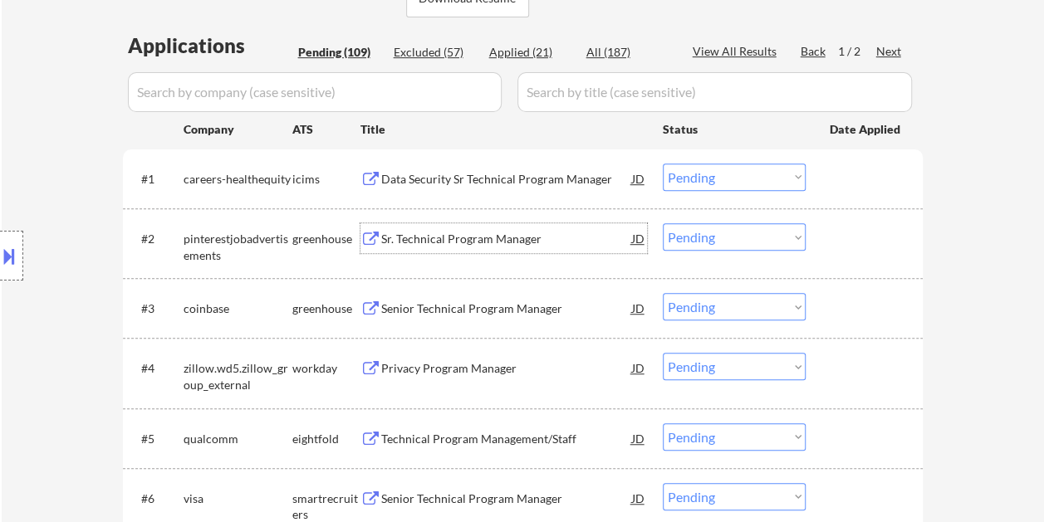
click at [778, 234] on select "Choose an option... Pending Applied Excluded (Questions) Excluded (Expired) Exc…" at bounding box center [733, 236] width 143 height 27
click at [662, 223] on select "Choose an option... Pending Applied Excluded (Questions) Excluded (Expired) Exc…" at bounding box center [733, 236] width 143 height 27
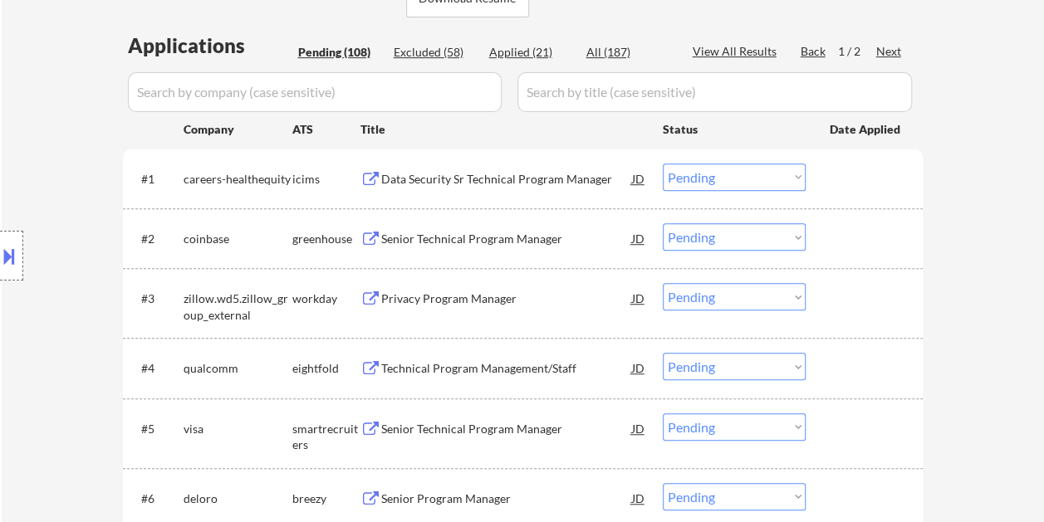
click at [833, 239] on div at bounding box center [865, 238] width 73 height 30
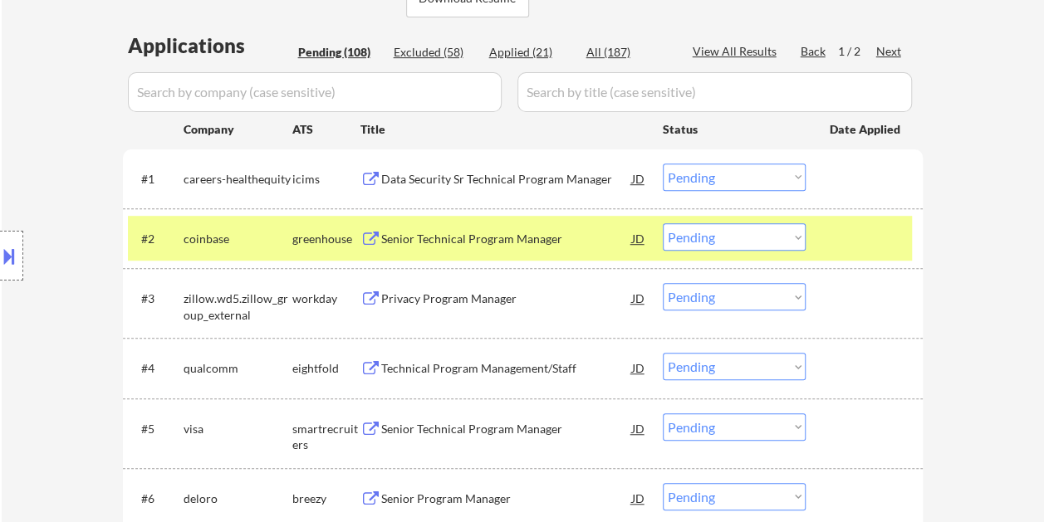
click at [566, 241] on div "Senior Technical Program Manager" at bounding box center [506, 239] width 251 height 17
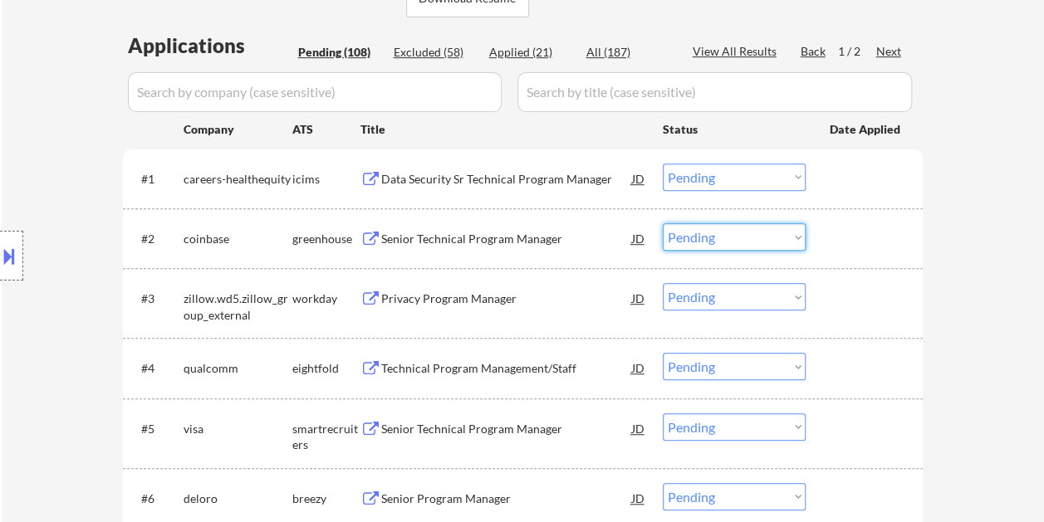
click at [781, 248] on select "Choose an option... Pending Applied Excluded (Questions) Excluded (Expired) Exc…" at bounding box center [733, 236] width 143 height 27
click at [662, 223] on select "Choose an option... Pending Applied Excluded (Questions) Excluded (Expired) Exc…" at bounding box center [733, 236] width 143 height 27
select select ""pending""
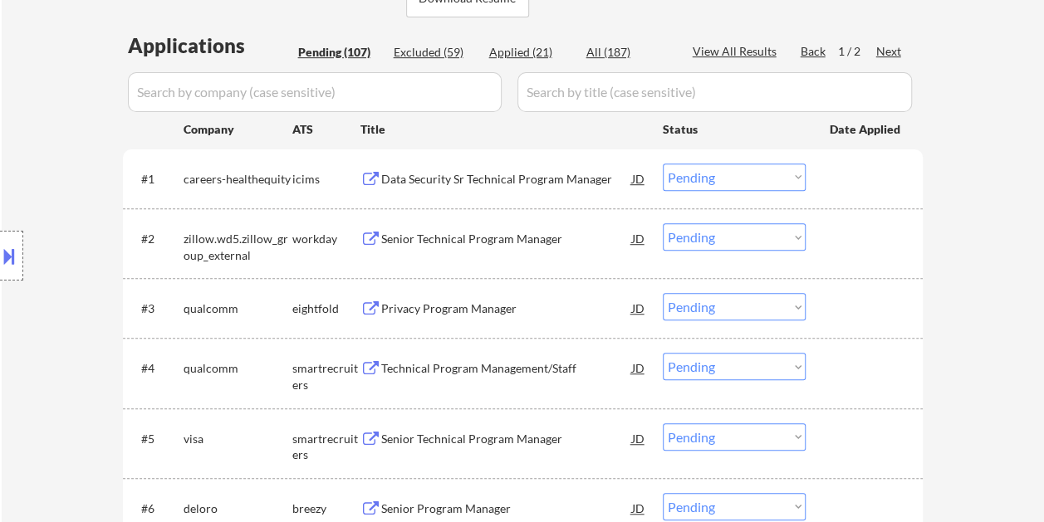
scroll to position [498, 0]
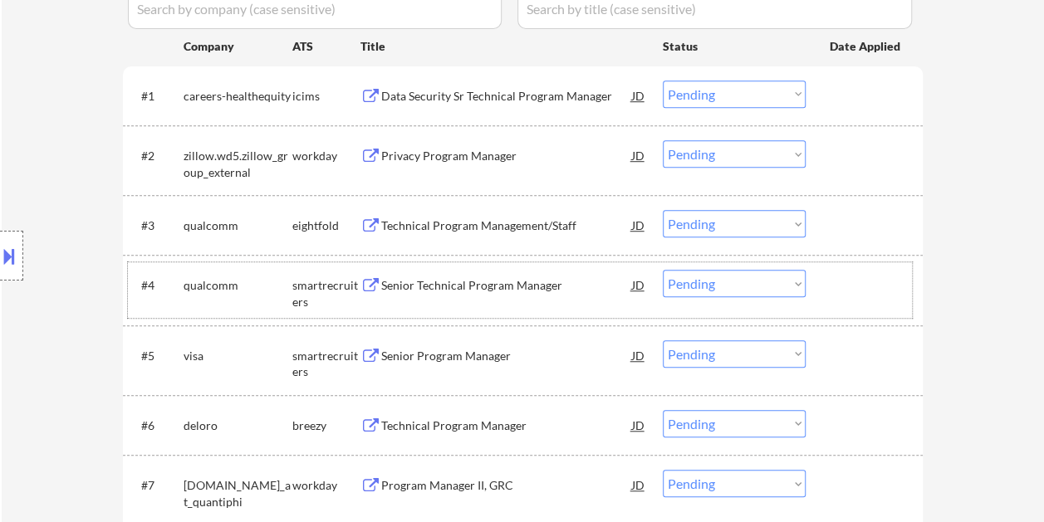
click at [749, 304] on div "#4 qualcomm smartrecruiters Senior Technical Program Manager JD Choose an optio…" at bounding box center [520, 289] width 784 height 55
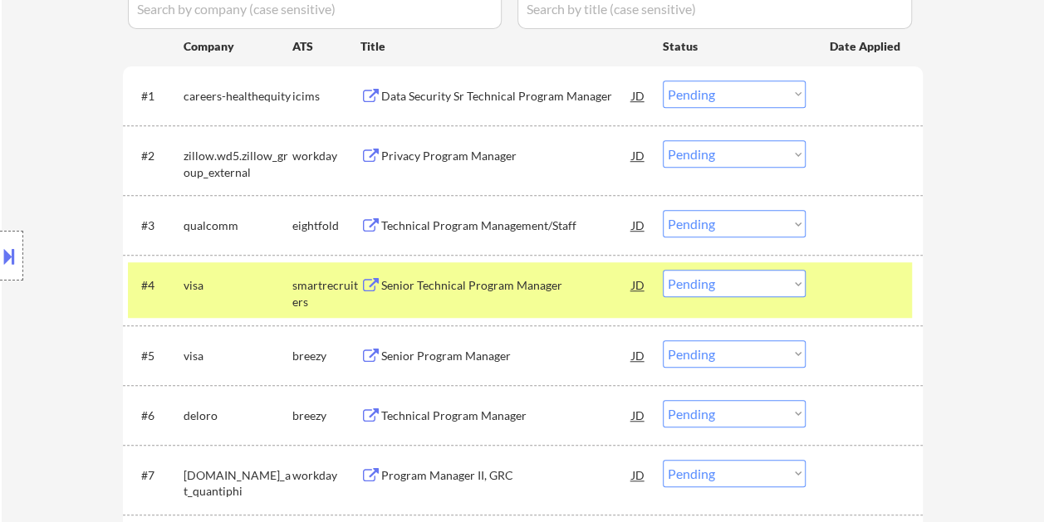
click at [491, 287] on div "Senior Technical Program Manager" at bounding box center [506, 285] width 251 height 17
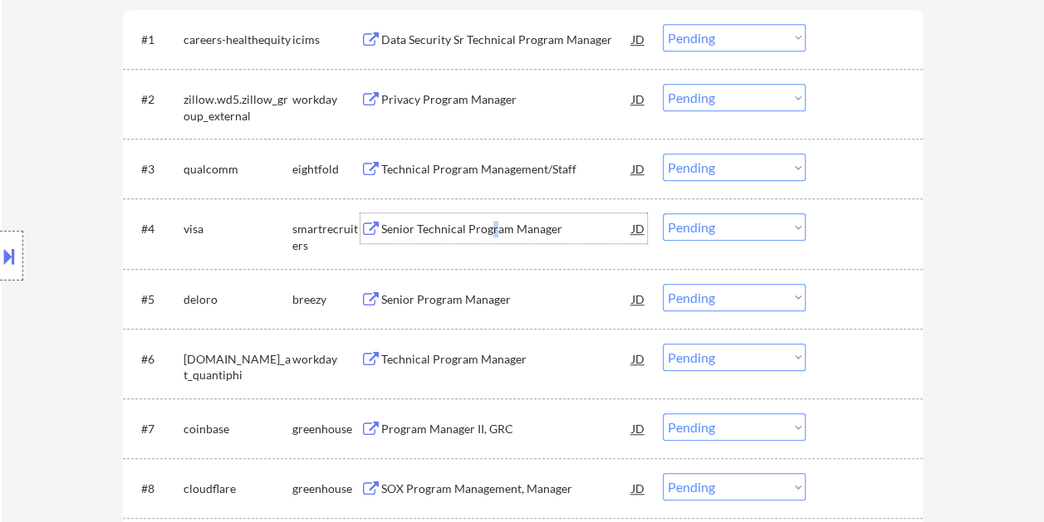
scroll to position [581, 0]
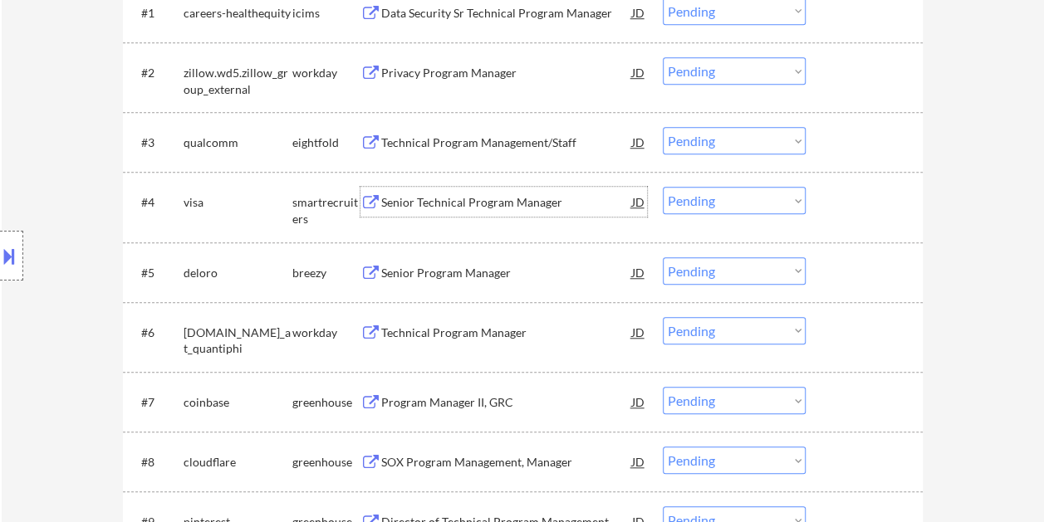
click at [890, 281] on div at bounding box center [865, 272] width 73 height 30
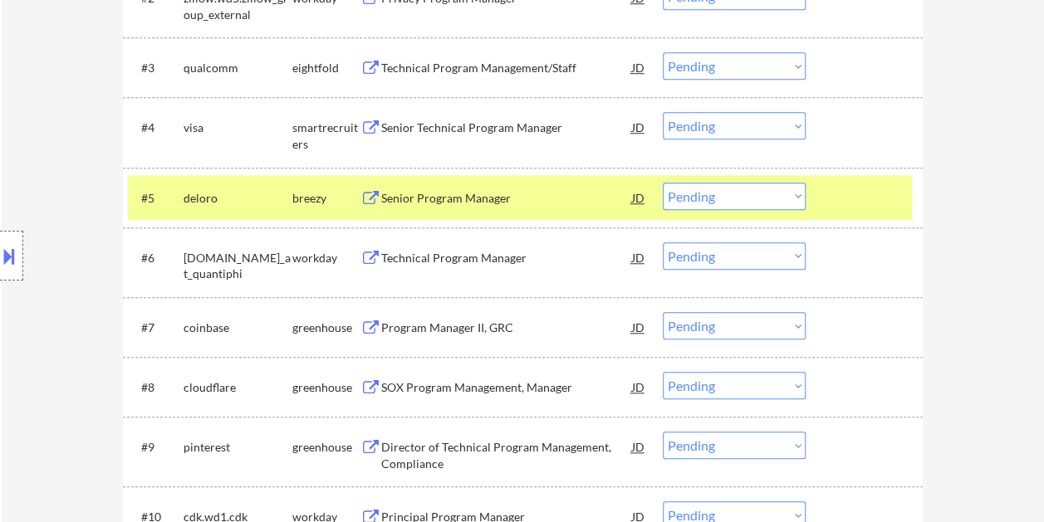
scroll to position [664, 0]
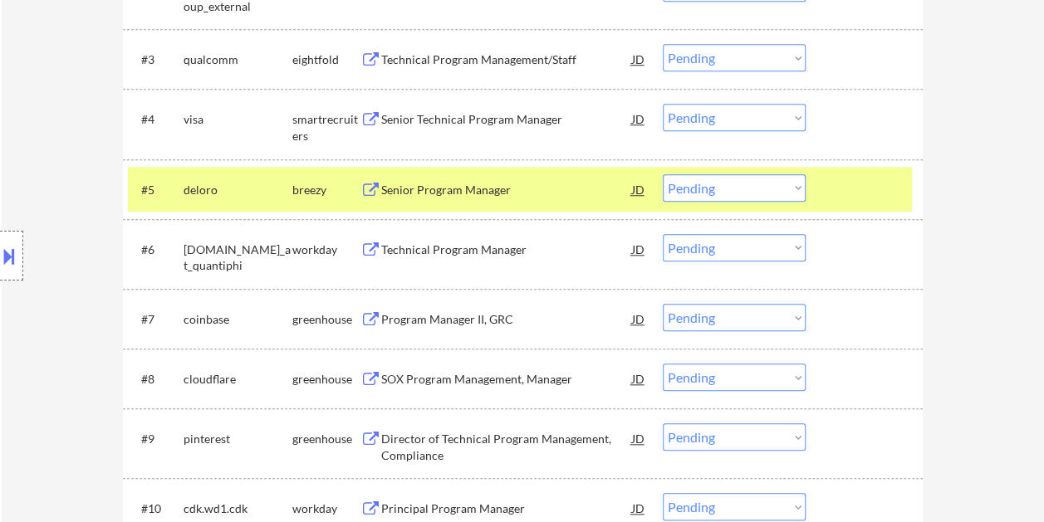
click at [855, 270] on div "#6 [DOMAIN_NAME]_at_quantiphi workday Technical Program Manager JD Choose an op…" at bounding box center [520, 254] width 784 height 55
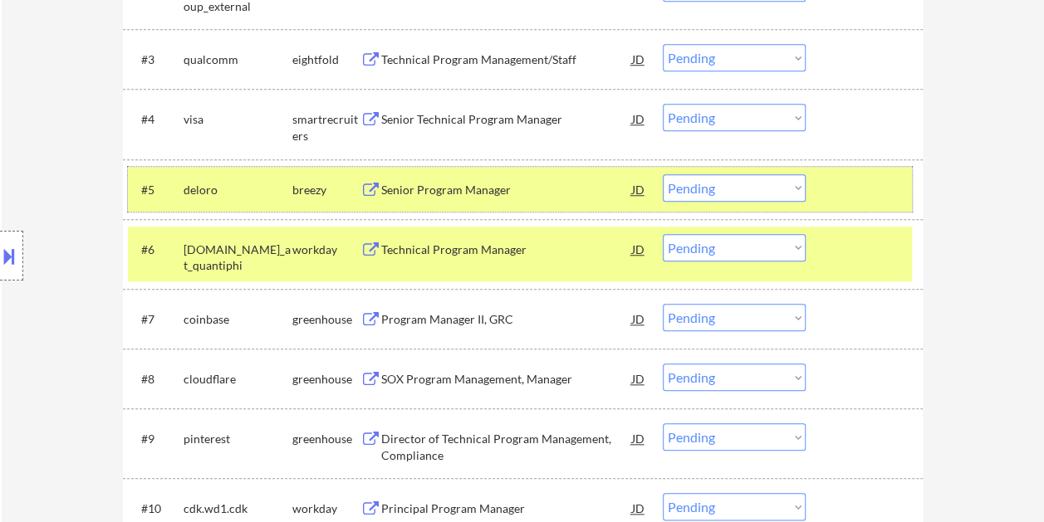
click at [843, 193] on div at bounding box center [865, 189] width 73 height 30
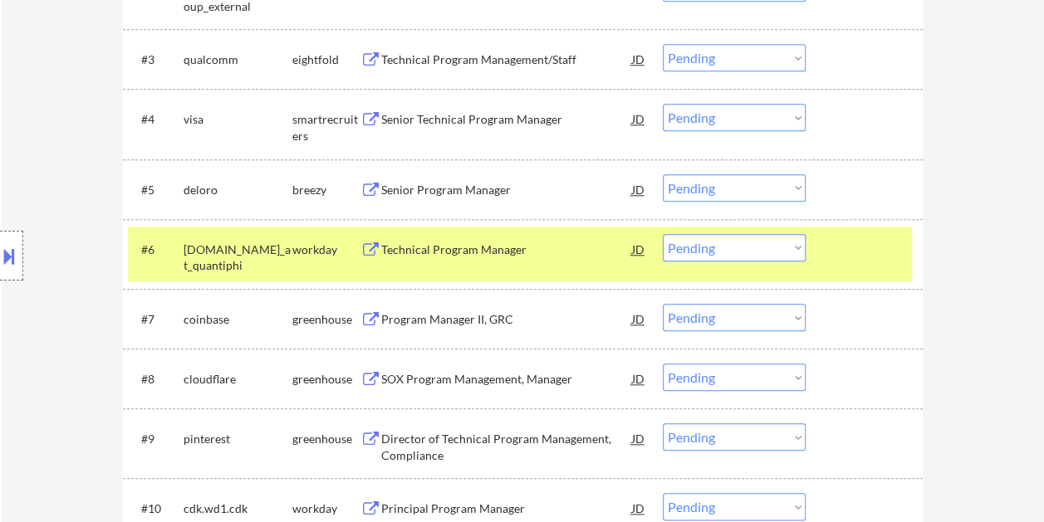
scroll to position [747, 0]
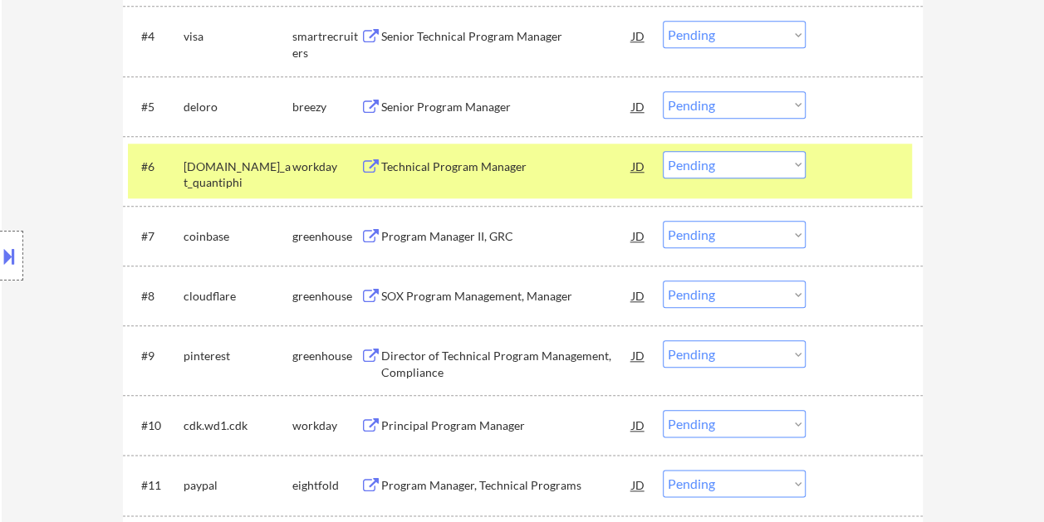
click at [847, 251] on div "#7 coinbase greenhouse Program Manager II, GRC JD Choose an option... Pending A…" at bounding box center [520, 235] width 784 height 45
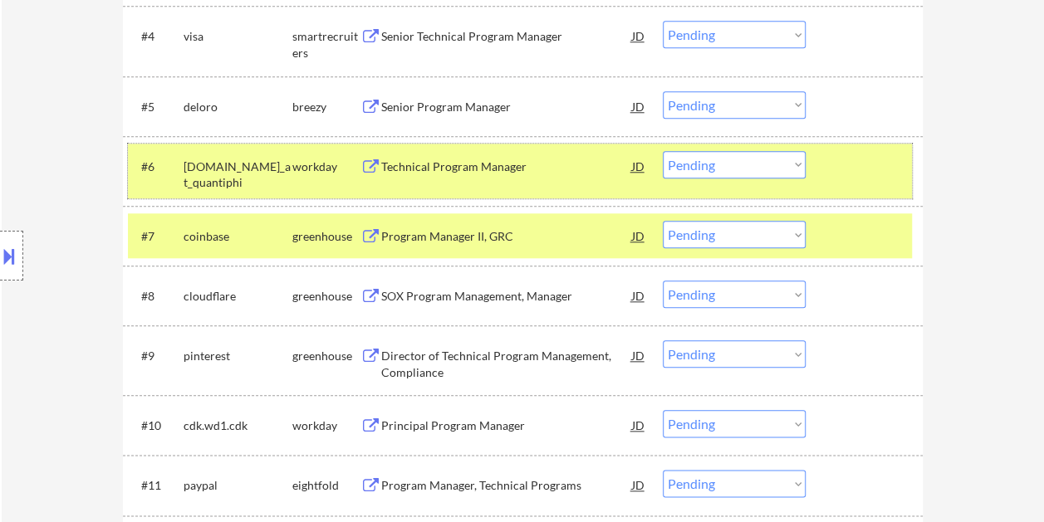
click at [843, 161] on div at bounding box center [865, 166] width 73 height 30
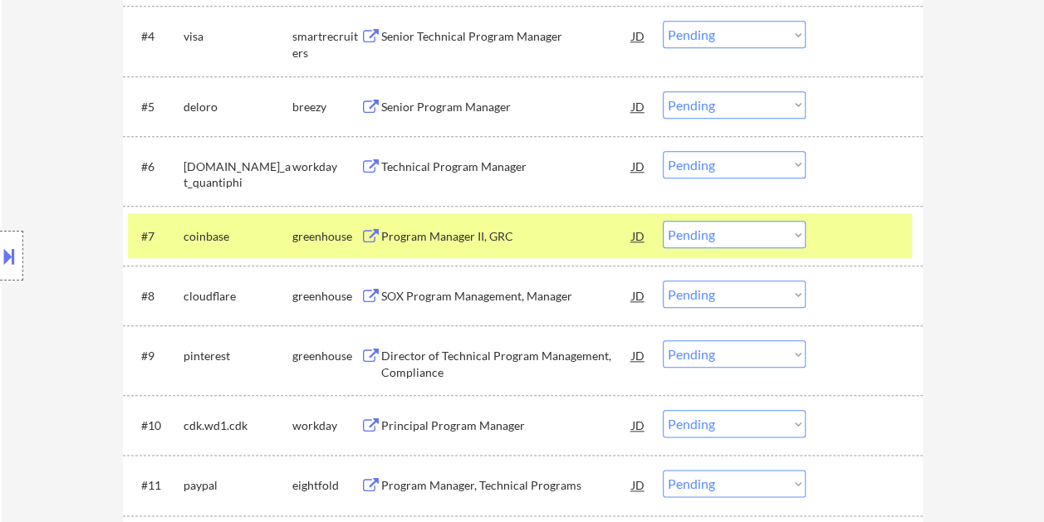
click at [413, 240] on div "Program Manager II, GRC" at bounding box center [506, 236] width 251 height 17
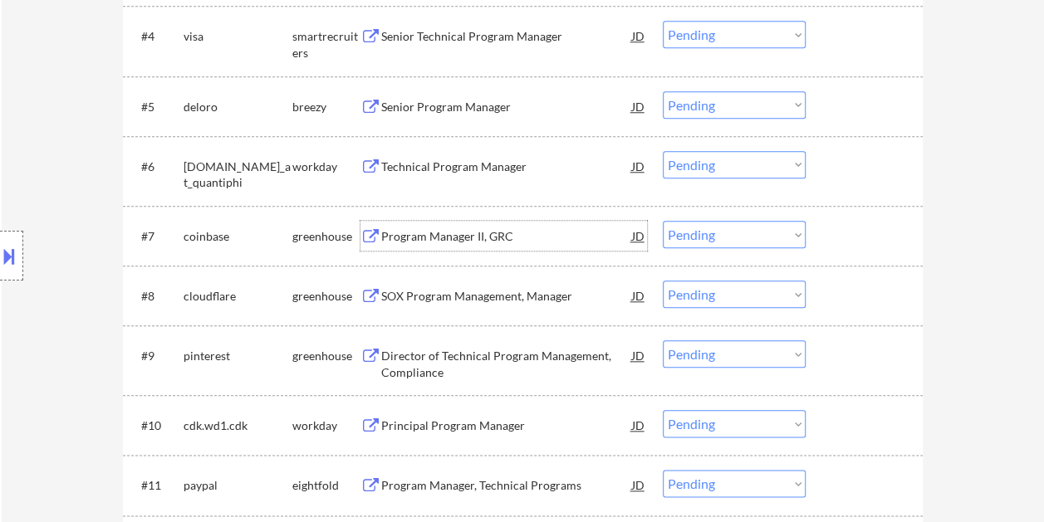
click at [636, 237] on div "JD" at bounding box center [638, 236] width 17 height 30
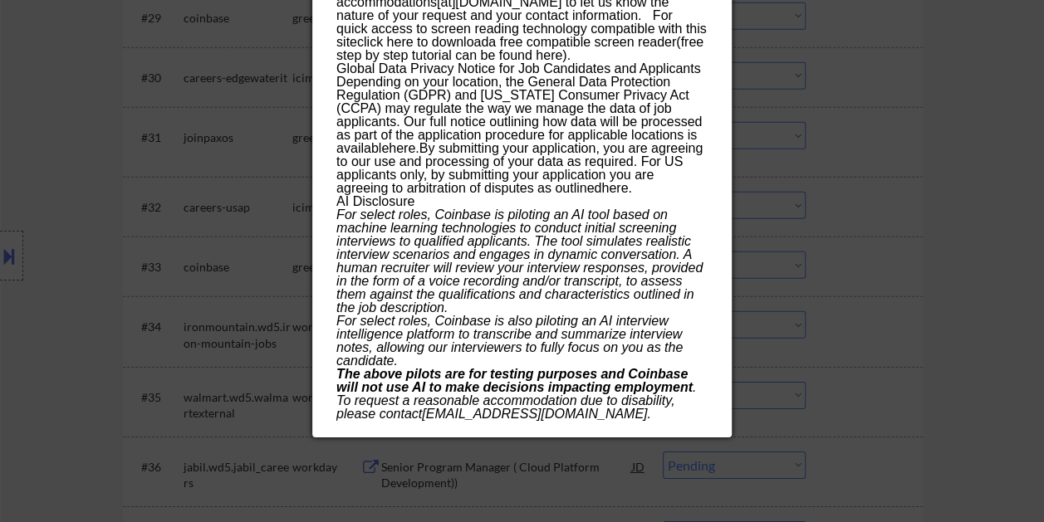
scroll to position [2408, 0]
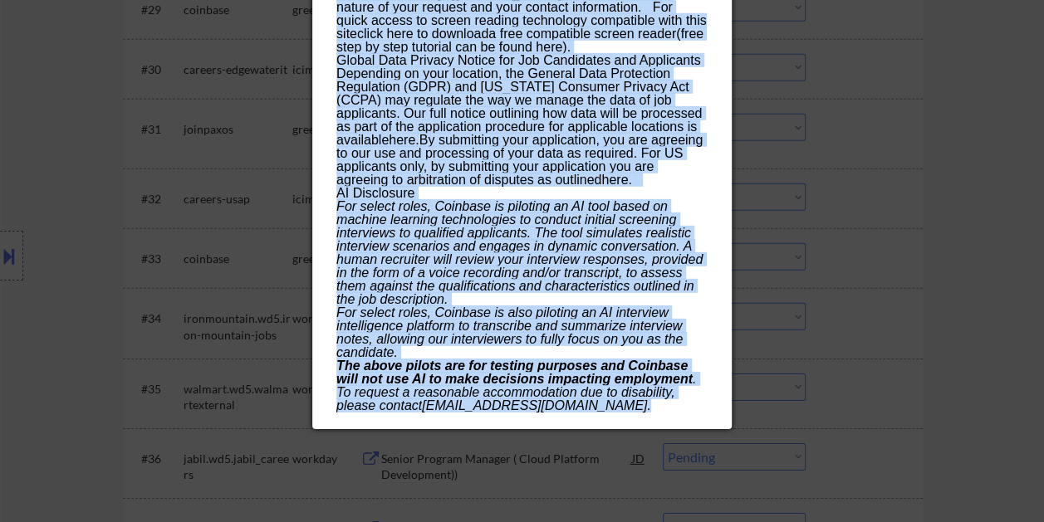
drag, startPoint x: 334, startPoint y: 68, endPoint x: 631, endPoint y: 398, distance: 443.8
copy div "Loremip Dolorsi AM, CON adipisci Elitse - DOE TE Incididu Utlab ✅: Etdolo'm ali…"
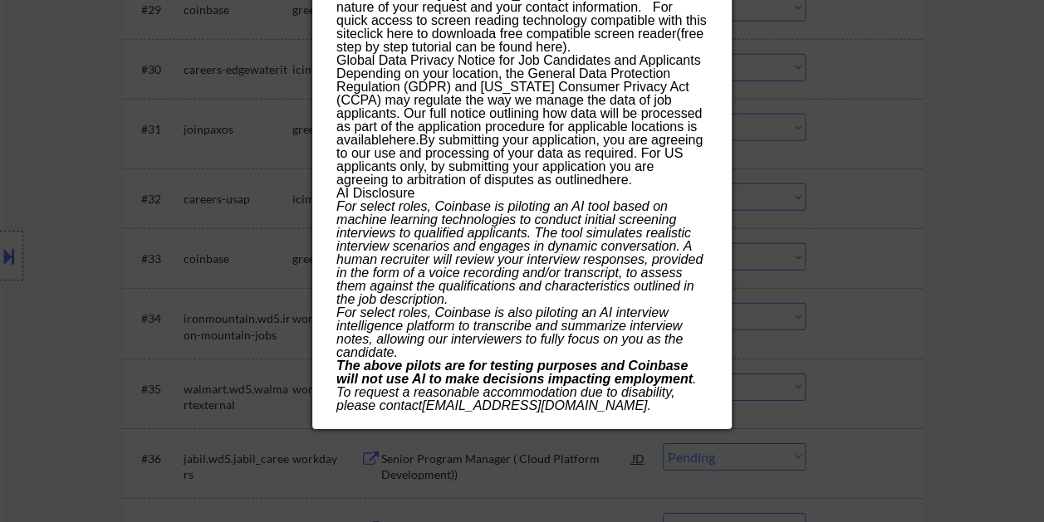
click at [980, 28] on div at bounding box center [522, 261] width 1044 height 522
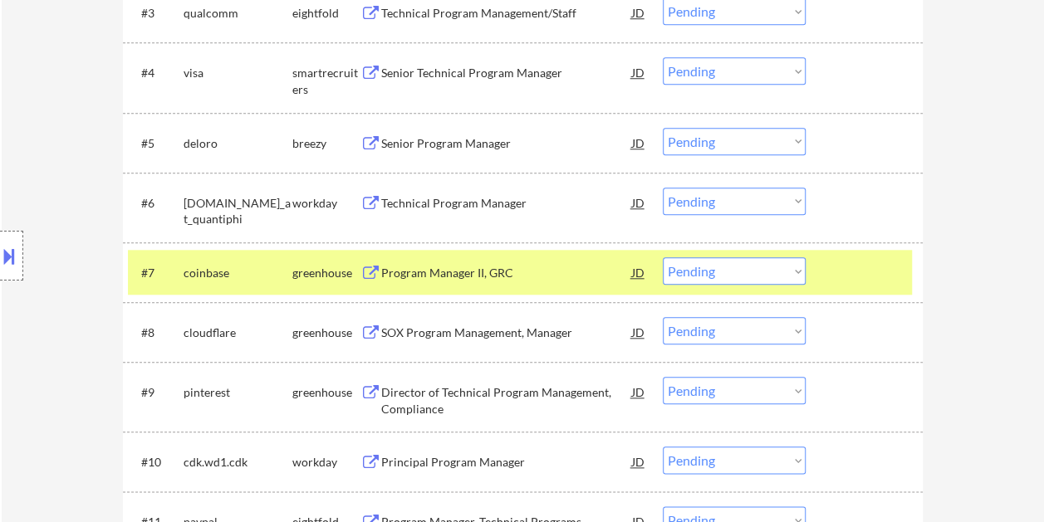
scroll to position [664, 0]
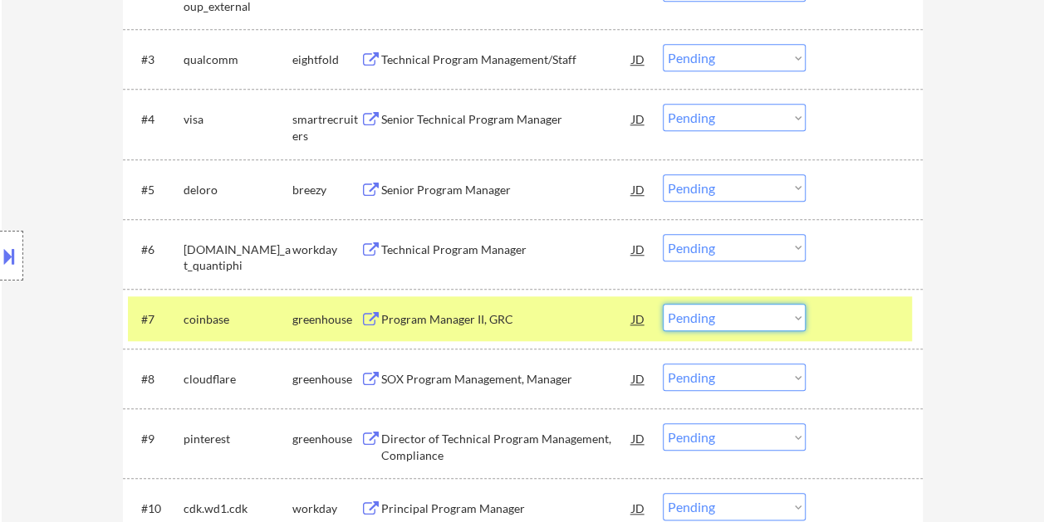
drag, startPoint x: 795, startPoint y: 316, endPoint x: 786, endPoint y: 326, distance: 13.5
click at [795, 316] on select "Choose an option... Pending Applied Excluded (Questions) Excluded (Expired) Exc…" at bounding box center [733, 317] width 143 height 27
click at [662, 304] on select "Choose an option... Pending Applied Excluded (Questions) Excluded (Expired) Exc…" at bounding box center [733, 317] width 143 height 27
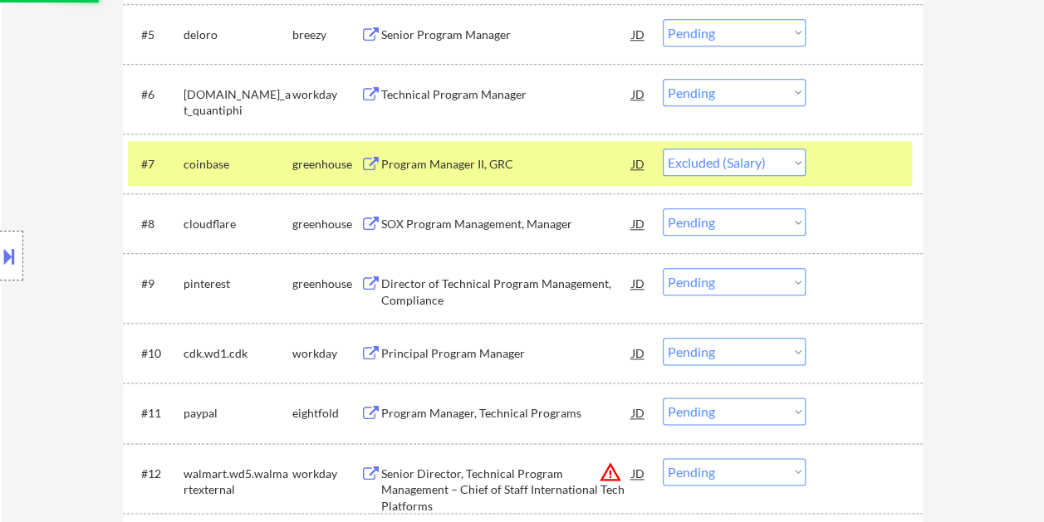
scroll to position [830, 0]
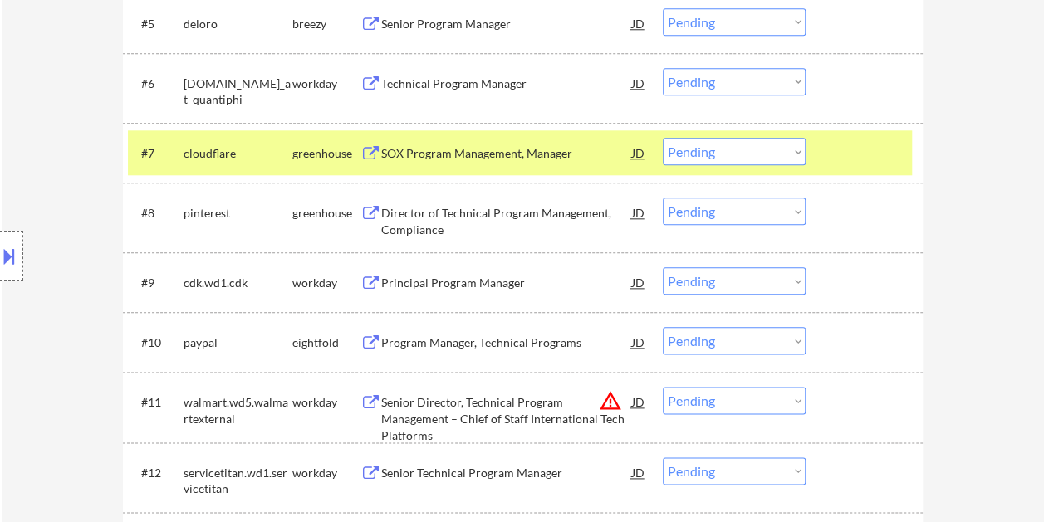
click at [851, 142] on div at bounding box center [865, 153] width 73 height 30
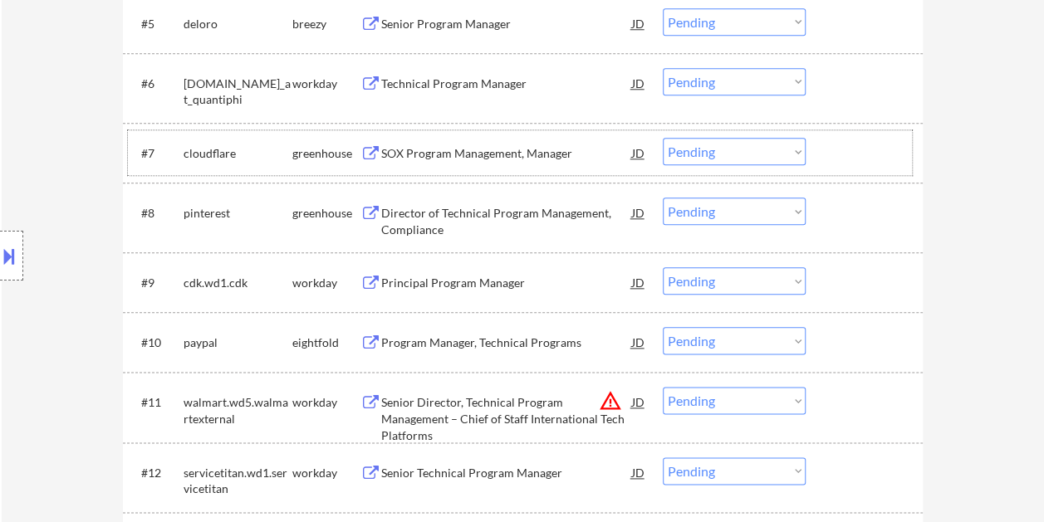
click at [835, 154] on div at bounding box center [865, 153] width 73 height 30
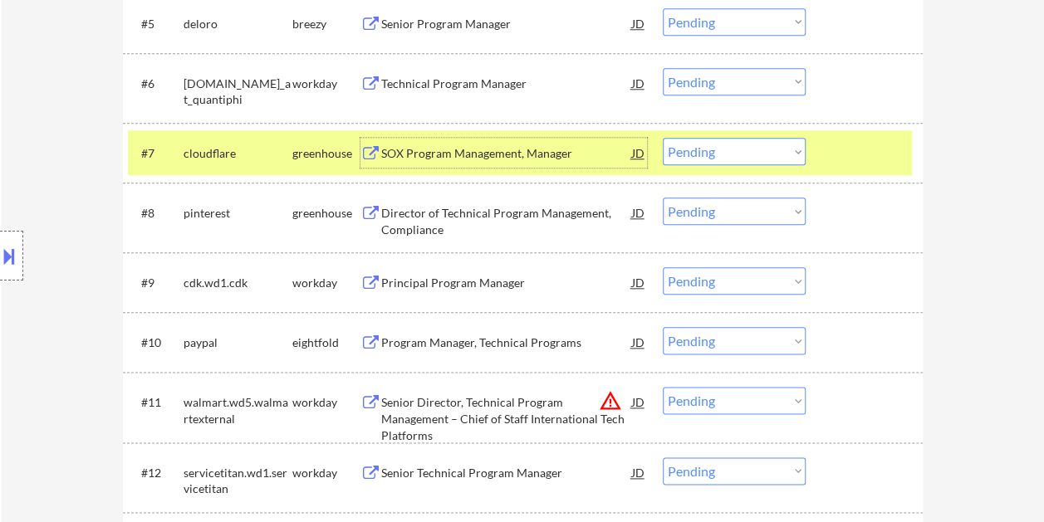
click at [469, 146] on div "SOX Program Management, Manager" at bounding box center [506, 153] width 251 height 17
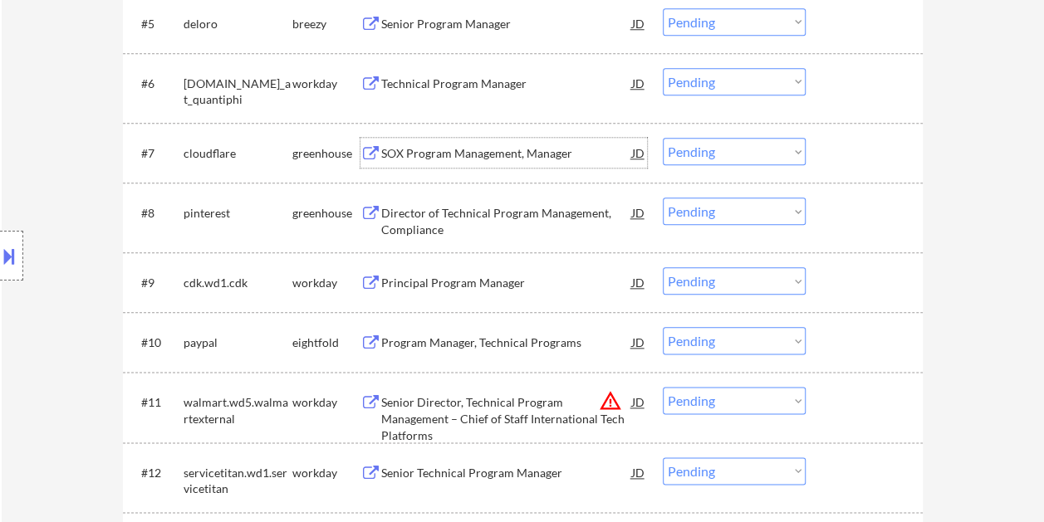
click at [842, 138] on div at bounding box center [865, 153] width 73 height 30
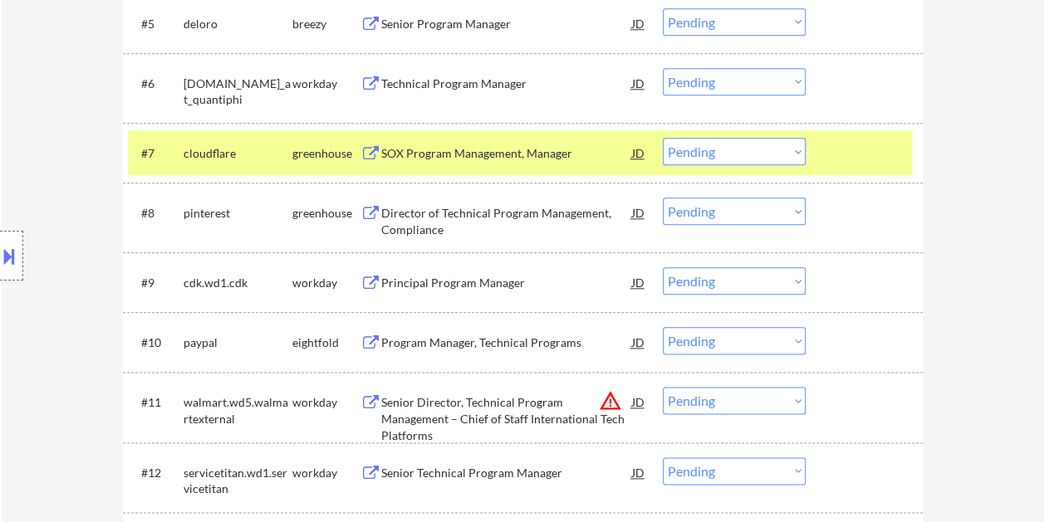
click at [789, 151] on select "Choose an option... Pending Applied Excluded (Questions) Excluded (Expired) Exc…" at bounding box center [733, 151] width 143 height 27
click at [662, 138] on select "Choose an option... Pending Applied Excluded (Questions) Excluded (Expired) Exc…" at bounding box center [733, 151] width 143 height 27
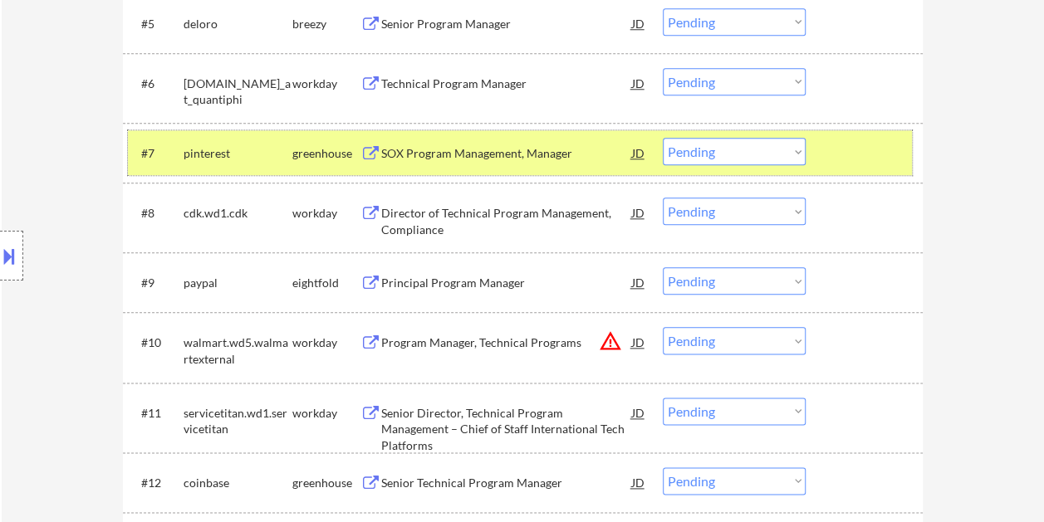
click at [823, 152] on div "#7 pinterest greenhouse SOX Program Management, Manager [PERSON_NAME] an option…" at bounding box center [520, 152] width 784 height 45
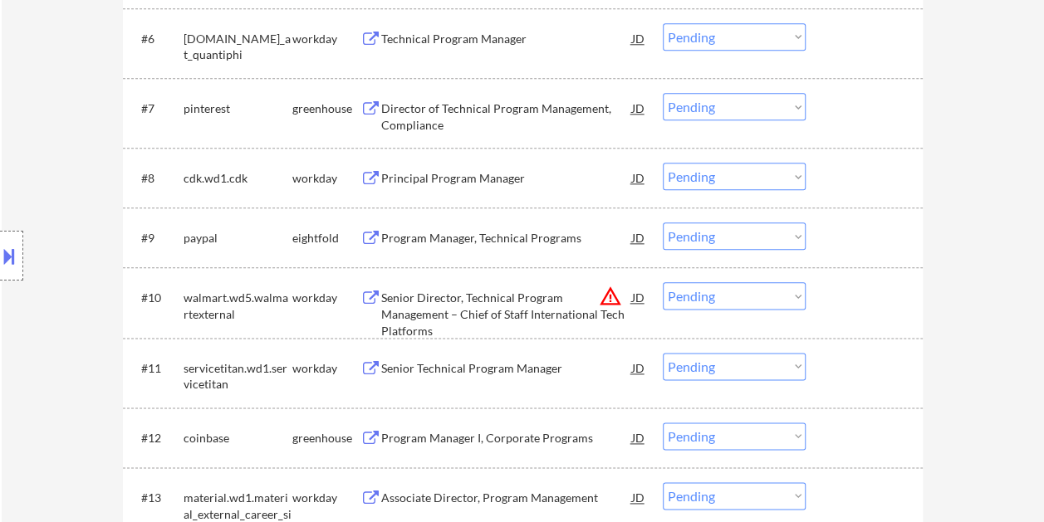
scroll to position [913, 0]
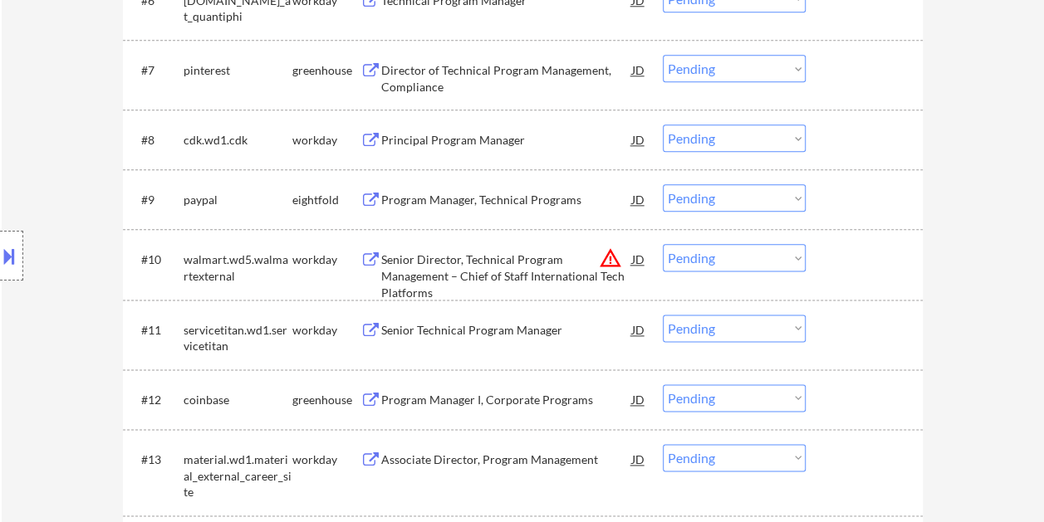
click at [851, 68] on div at bounding box center [865, 70] width 73 height 30
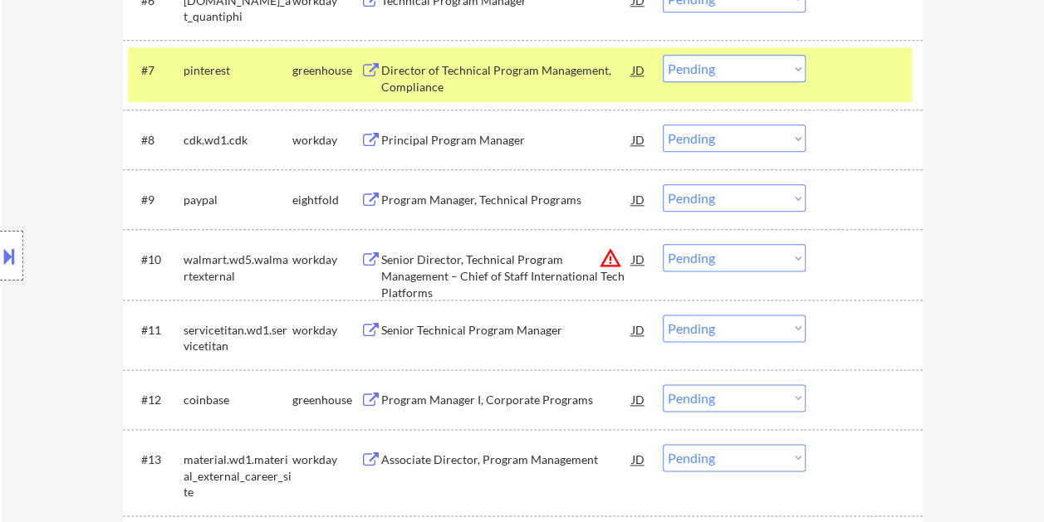
click at [458, 81] on div "Director of Technical Program Management, Compliance" at bounding box center [506, 78] width 251 height 32
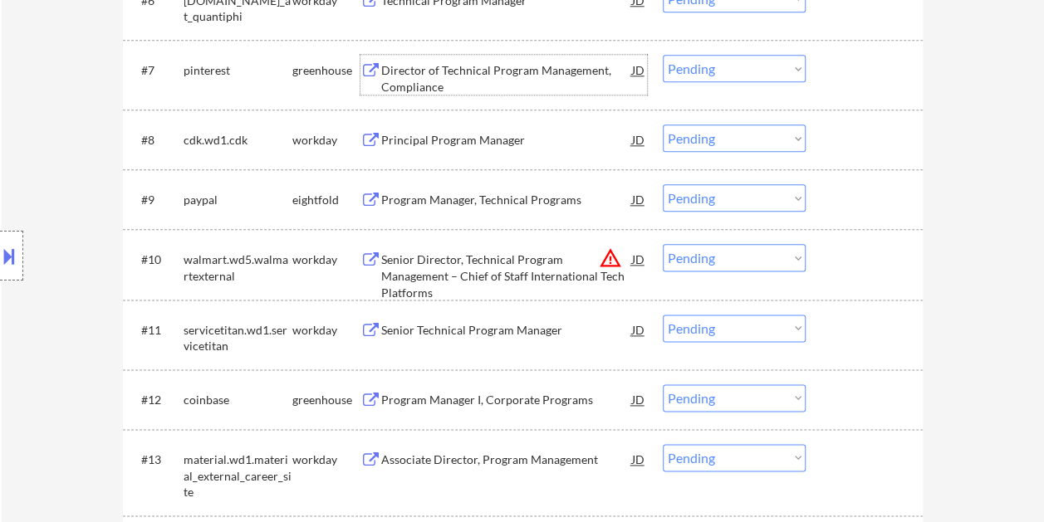
click at [829, 73] on div at bounding box center [865, 70] width 73 height 30
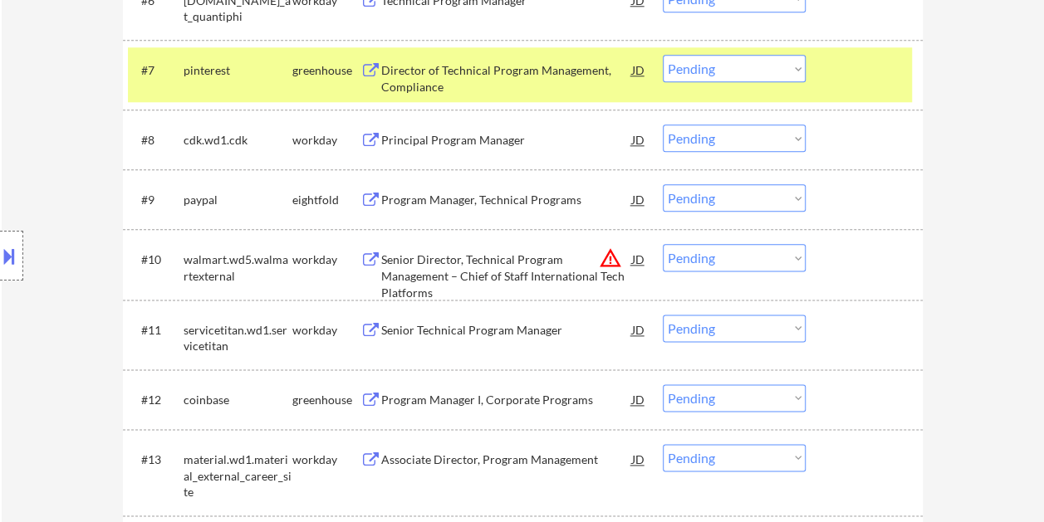
click at [792, 70] on select "Choose an option... Pending Applied Excluded (Questions) Excluded (Expired) Exc…" at bounding box center [733, 68] width 143 height 27
click at [662, 55] on select "Choose an option... Pending Applied Excluded (Questions) Excluded (Expired) Exc…" at bounding box center [733, 68] width 143 height 27
select select ""pending""
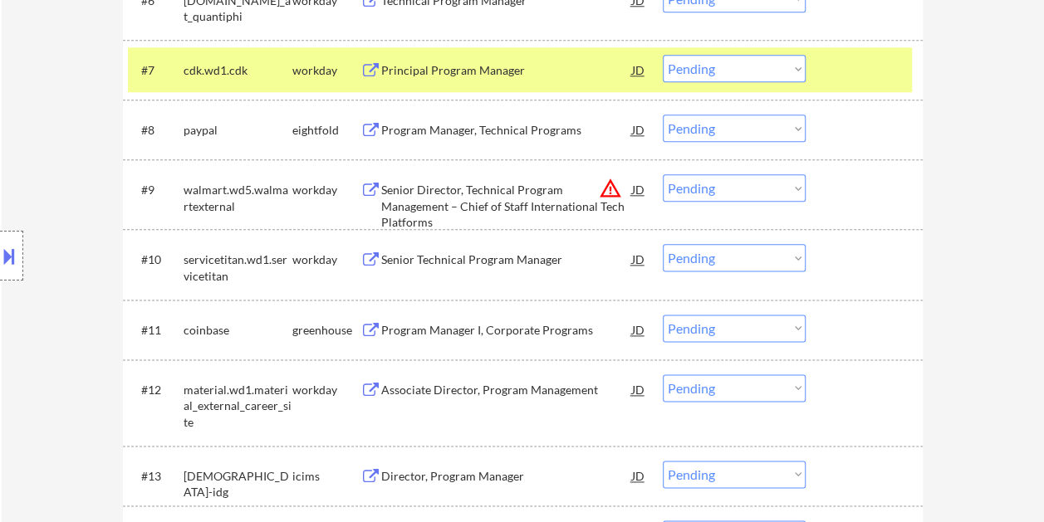
click at [851, 76] on div at bounding box center [865, 70] width 73 height 30
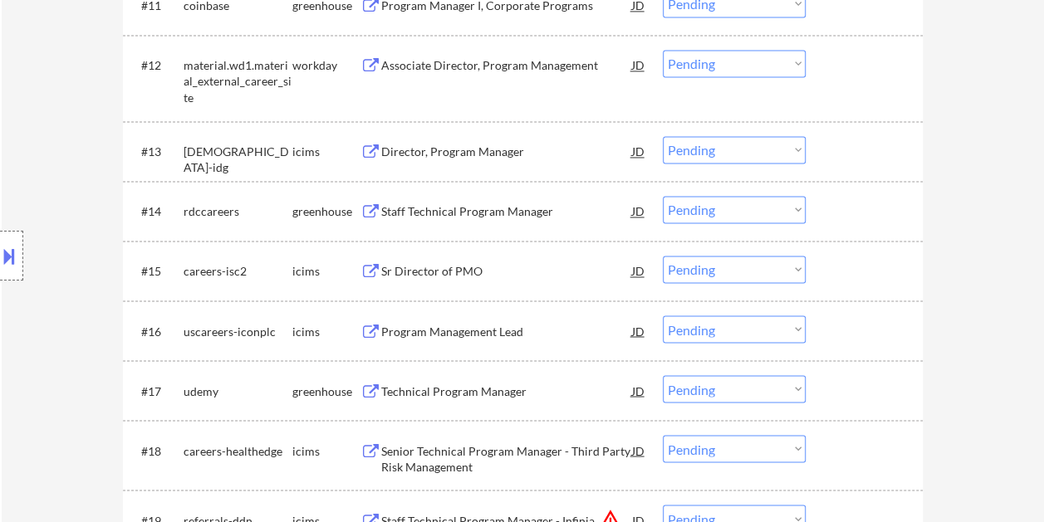
scroll to position [1245, 0]
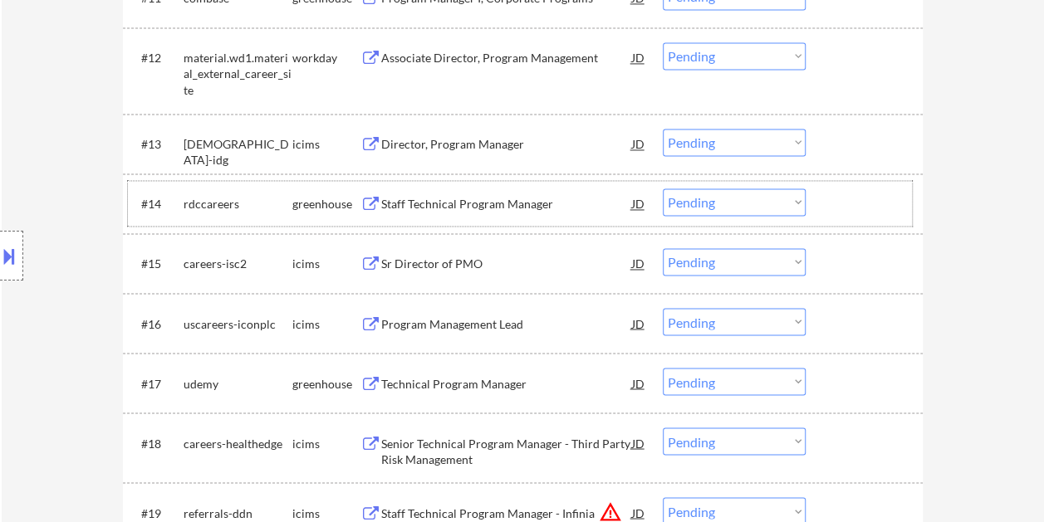
click at [843, 194] on div at bounding box center [865, 203] width 73 height 30
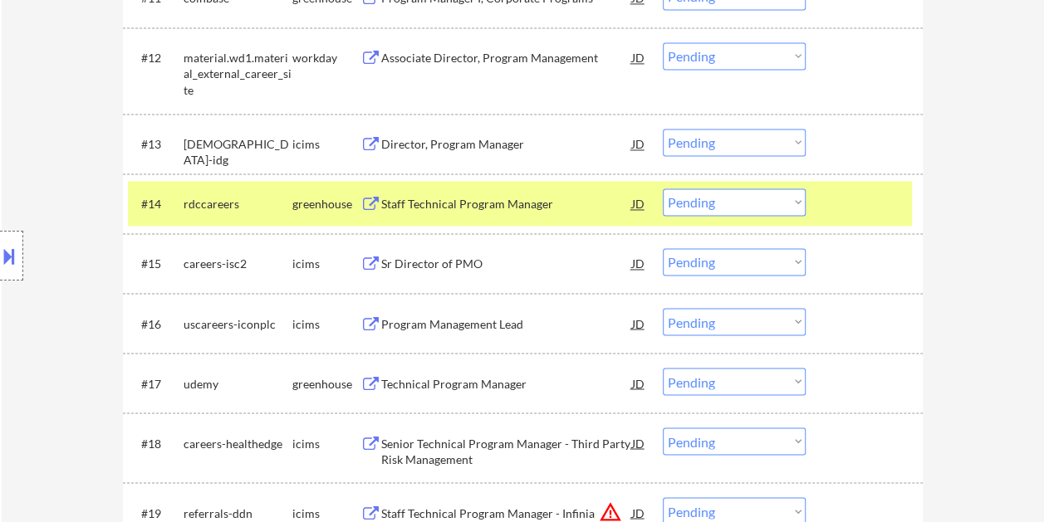
click at [432, 221] on div "#14 rdccareers greenhouse Staff Technical Program Manager JD warning_amber Choo…" at bounding box center [520, 203] width 784 height 45
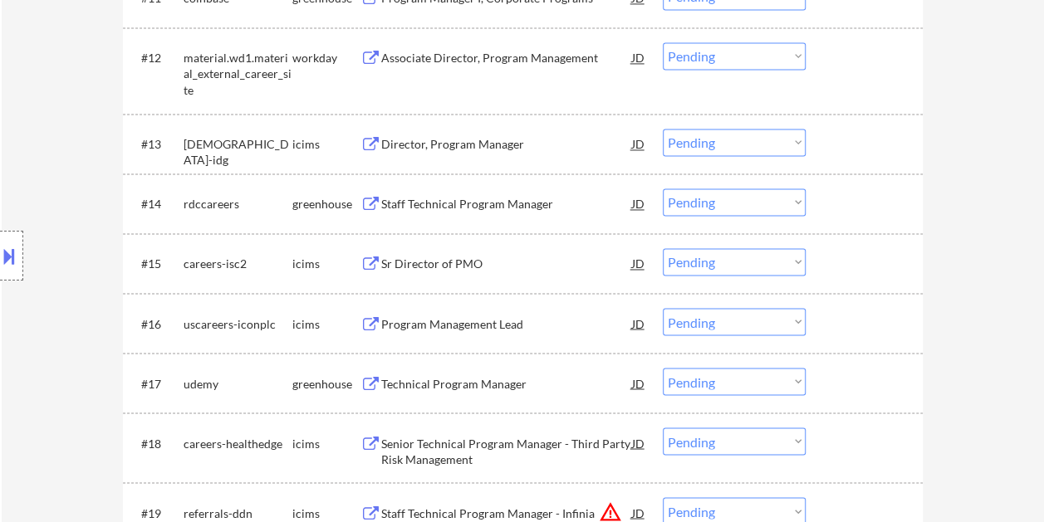
click at [876, 185] on div "#14 rdccareers greenhouse Staff Technical Program Manager JD warning_amber Choo…" at bounding box center [520, 203] width 784 height 45
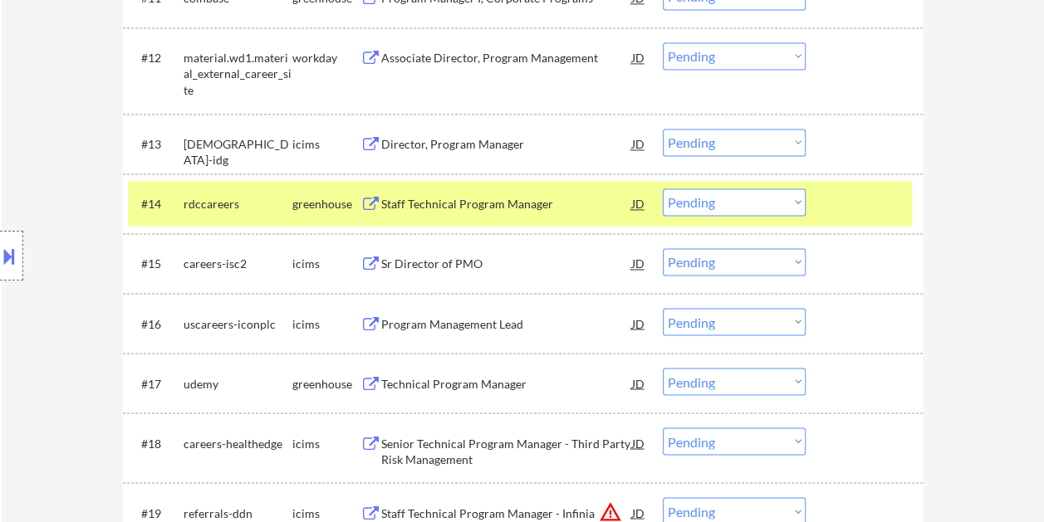
click at [455, 203] on div "Staff Technical Program Manager" at bounding box center [506, 204] width 251 height 17
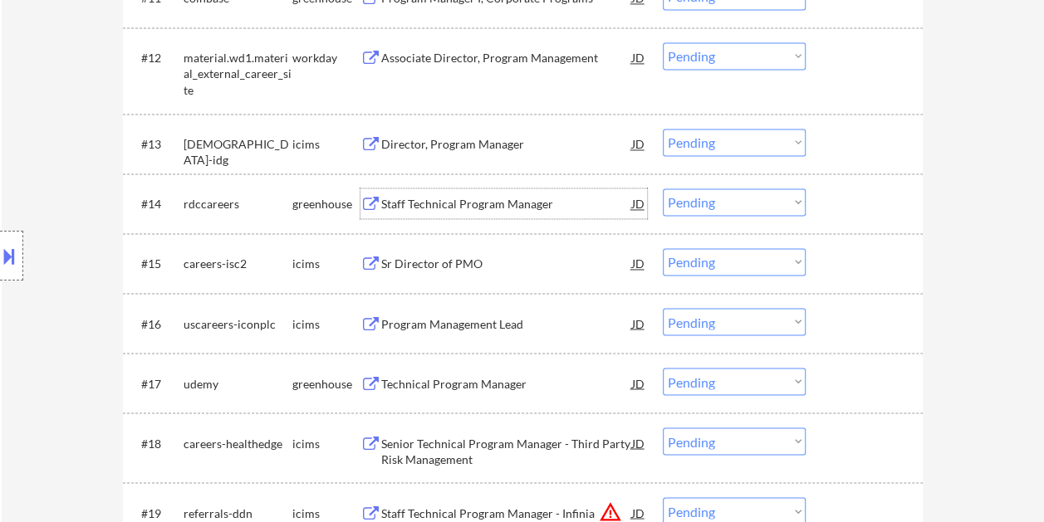
click at [839, 201] on div at bounding box center [865, 203] width 73 height 30
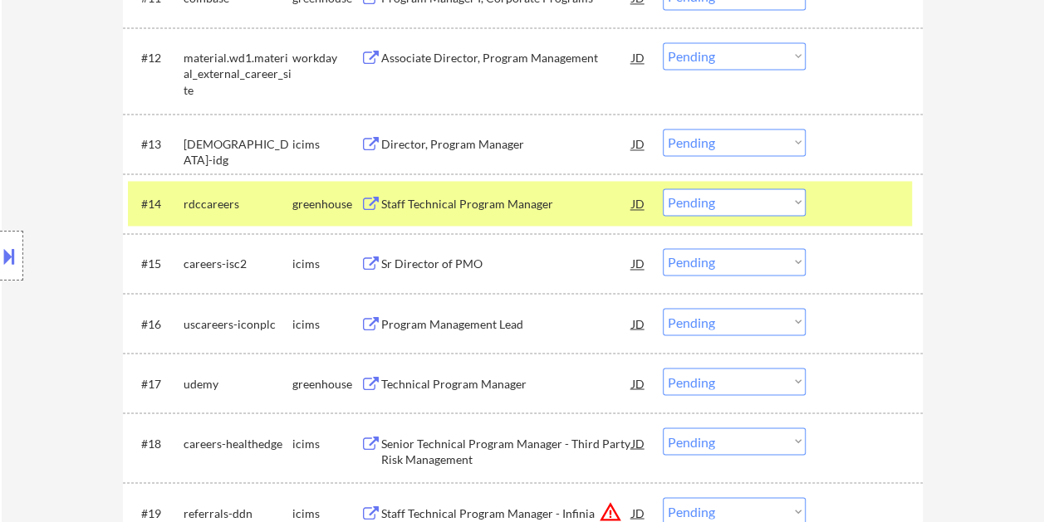
click at [783, 201] on select "Choose an option... Pending Applied Excluded (Questions) Excluded (Expired) Exc…" at bounding box center [733, 201] width 143 height 27
click at [662, 188] on select "Choose an option... Pending Applied Excluded (Questions) Excluded (Expired) Exc…" at bounding box center [733, 201] width 143 height 27
select select ""pending""
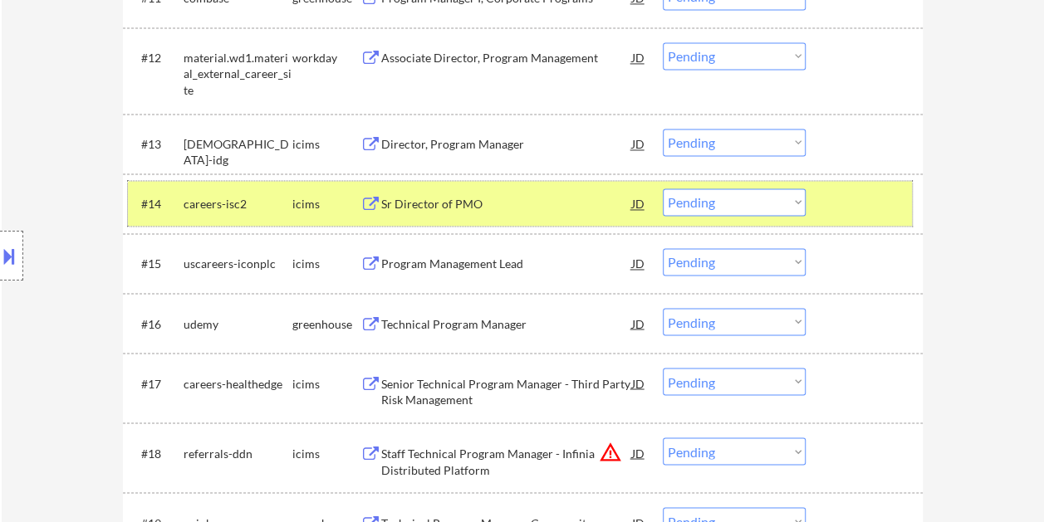
click at [901, 222] on div "#14 careers-isc2 icims Sr Director of PMO JD warning_amber Choose an option... …" at bounding box center [520, 203] width 784 height 45
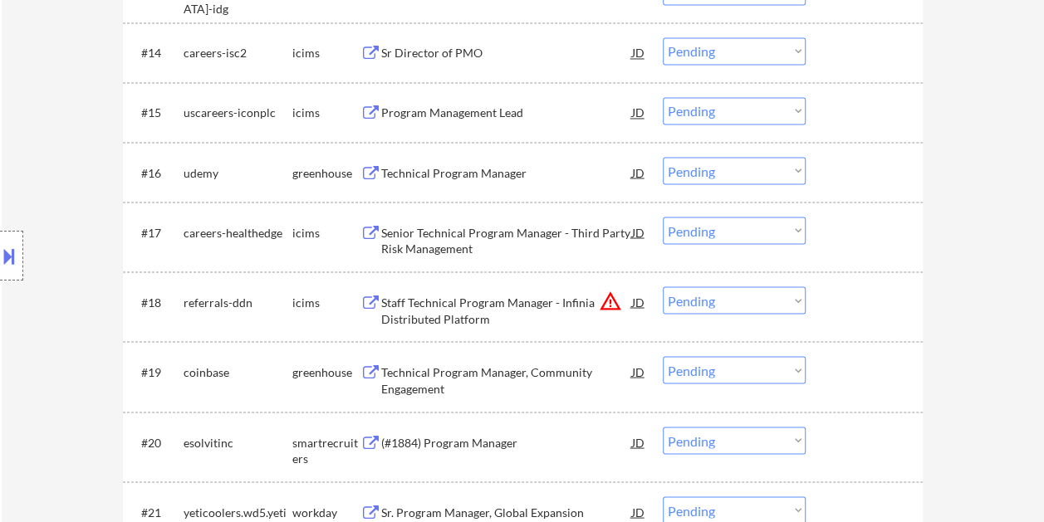
scroll to position [1411, 0]
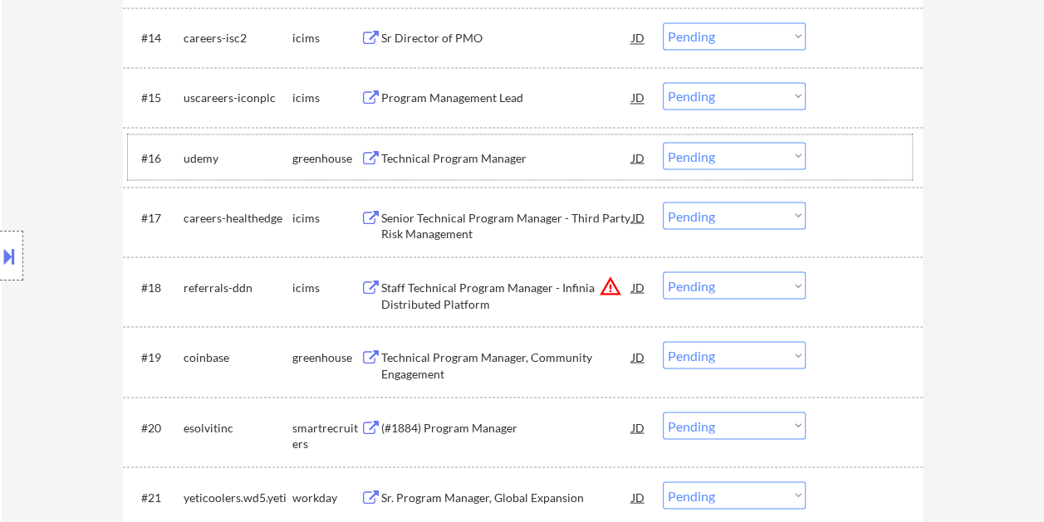
drag, startPoint x: 863, startPoint y: 152, endPoint x: 560, endPoint y: 147, distance: 303.9
click at [863, 152] on div at bounding box center [865, 157] width 73 height 30
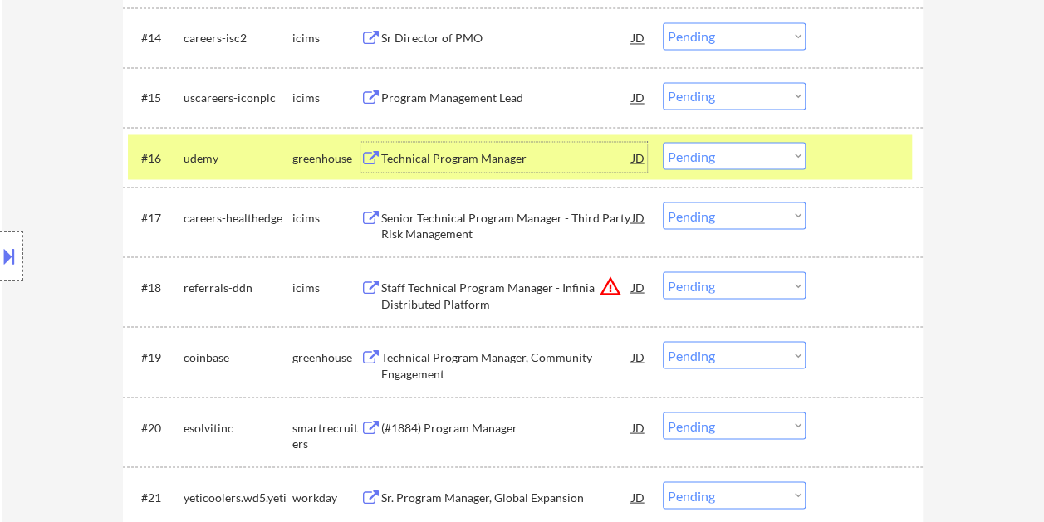
click at [379, 145] on div "Technical Program Manager JD warning_amber" at bounding box center [503, 157] width 286 height 30
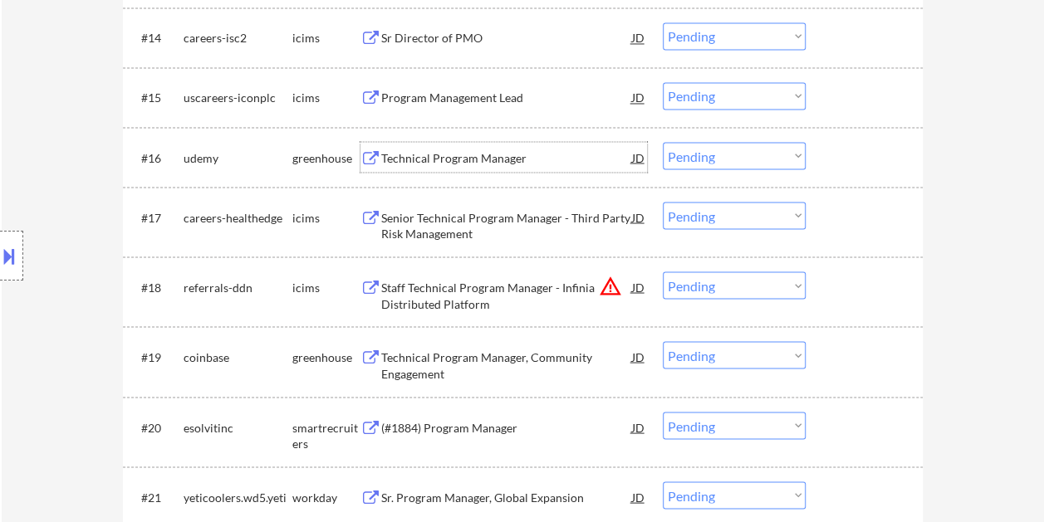
drag, startPoint x: 863, startPoint y: 141, endPoint x: 803, endPoint y: 148, distance: 61.0
click at [864, 142] on div at bounding box center [865, 157] width 73 height 30
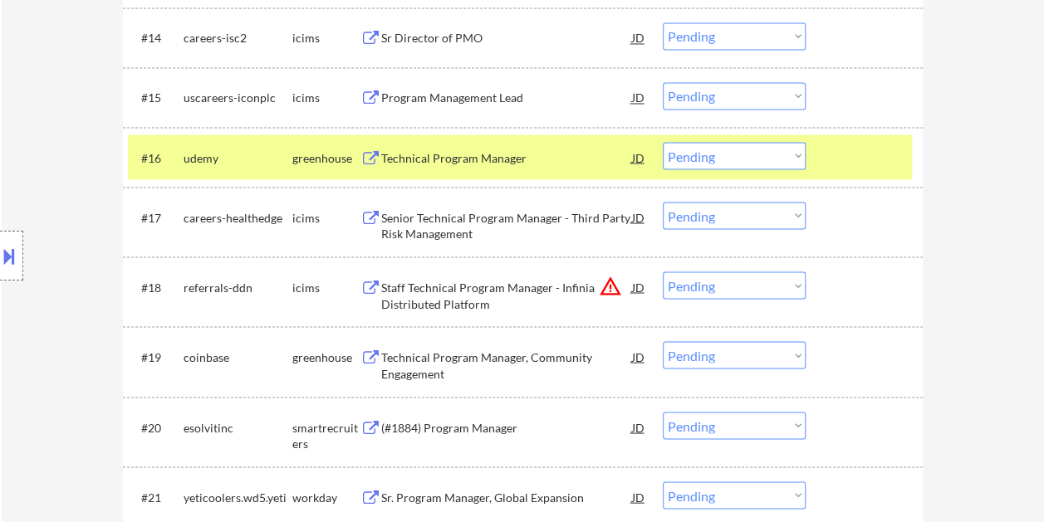
click at [789, 150] on select "Choose an option... Pending Applied Excluded (Questions) Excluded (Expired) Exc…" at bounding box center [733, 155] width 143 height 27
click at [662, 142] on select "Choose an option... Pending Applied Excluded (Questions) Excluded (Expired) Exc…" at bounding box center [733, 155] width 143 height 27
select select ""pending""
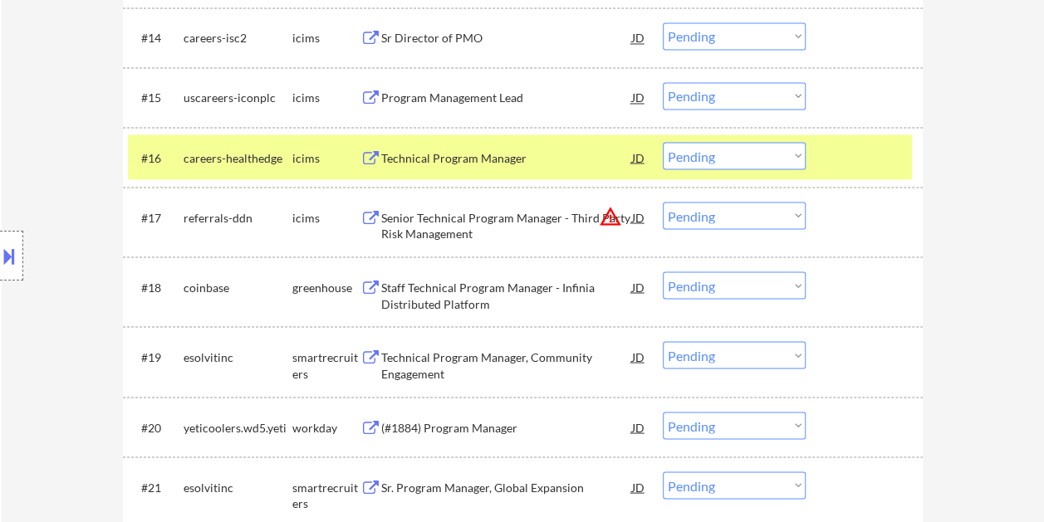
click at [864, 151] on div at bounding box center [865, 157] width 73 height 30
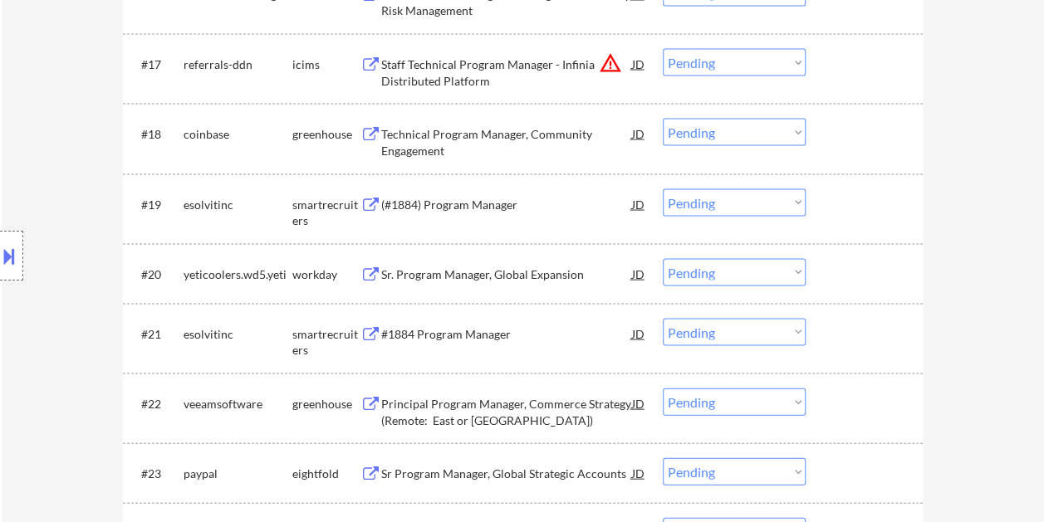
scroll to position [1577, 0]
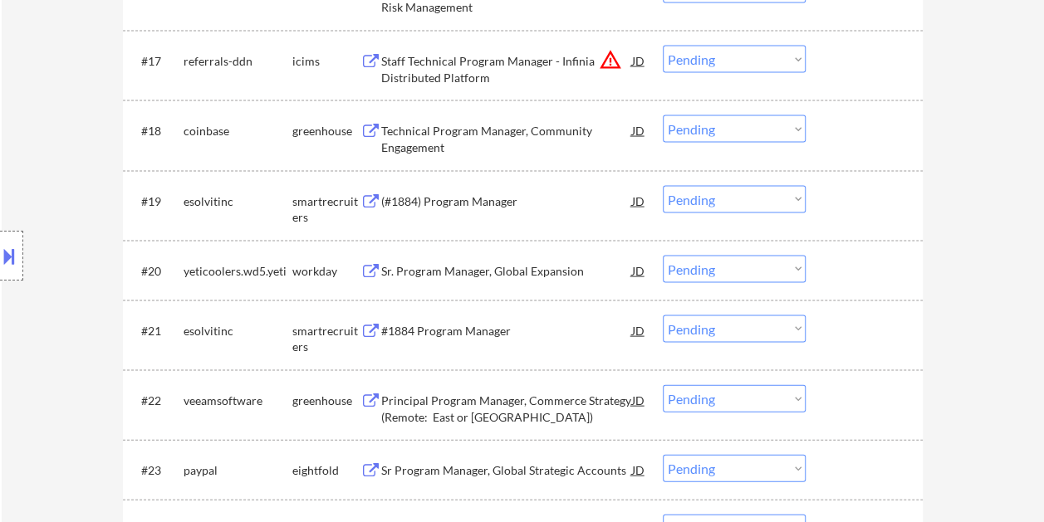
click at [843, 196] on div at bounding box center [865, 201] width 73 height 30
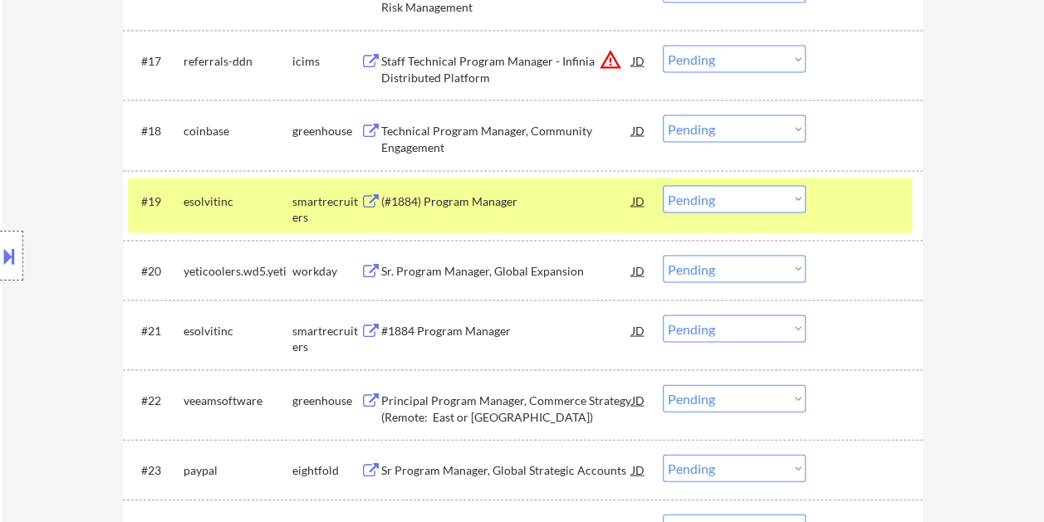
click at [593, 202] on div "(#1884) Program Manager" at bounding box center [506, 201] width 251 height 17
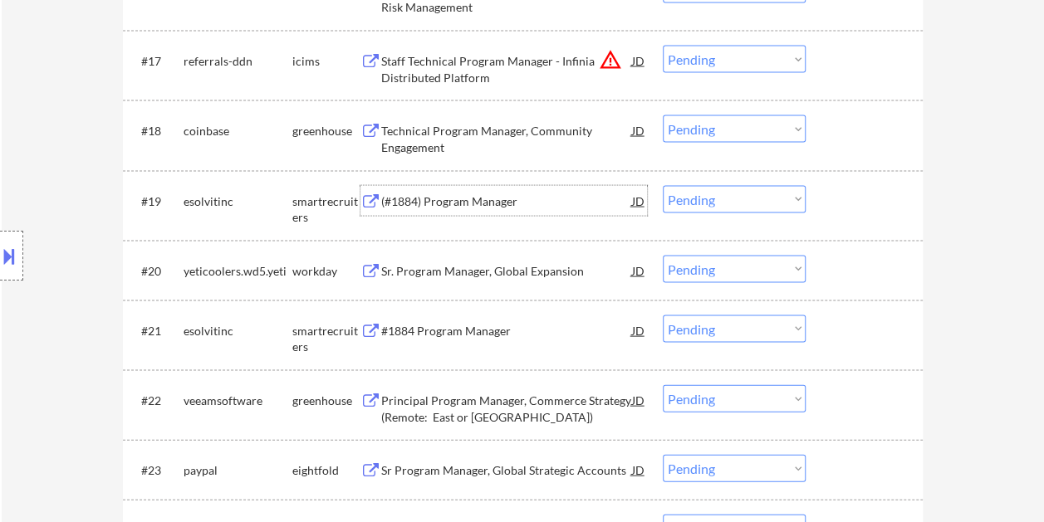
drag, startPoint x: 870, startPoint y: 205, endPoint x: 858, endPoint y: 205, distance: 12.5
click at [871, 205] on div at bounding box center [865, 201] width 73 height 30
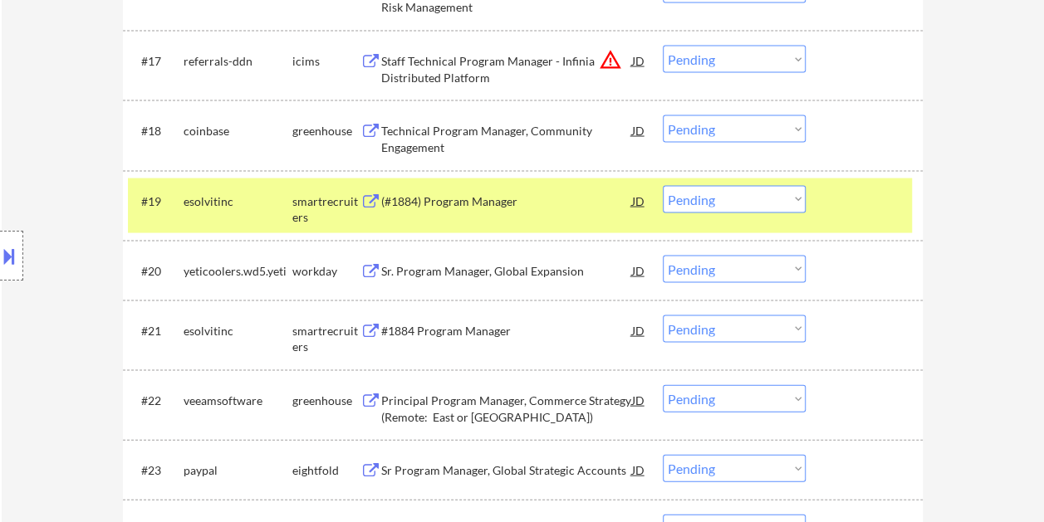
click at [787, 197] on select "Choose an option... Pending Applied Excluded (Questions) Excluded (Expired) Exc…" at bounding box center [733, 199] width 143 height 27
click at [662, 186] on select "Choose an option... Pending Applied Excluded (Questions) Excluded (Expired) Exc…" at bounding box center [733, 199] width 143 height 27
select select ""pending""
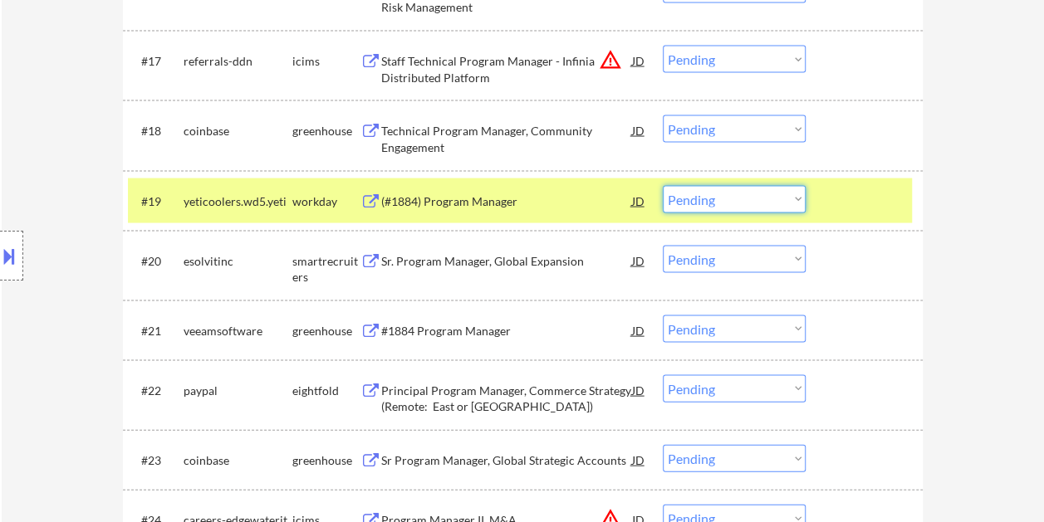
click at [804, 199] on select "Choose an option... Pending Applied Excluded (Questions) Excluded (Expired) Exc…" at bounding box center [733, 199] width 143 height 27
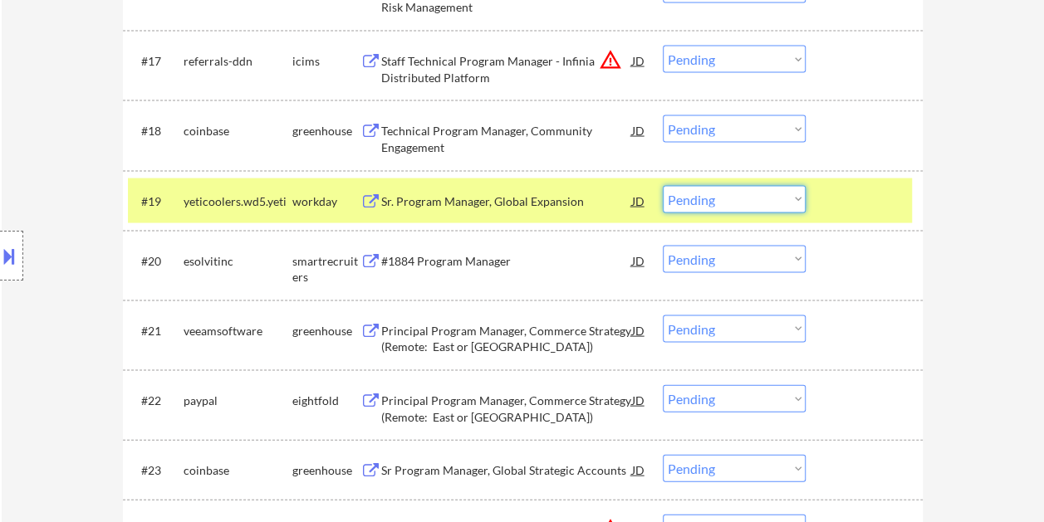
click at [873, 216] on div "#19 yeticoolers.wd5.yeti workday Sr. Program Manager, Global Expansion JD warni…" at bounding box center [520, 200] width 784 height 45
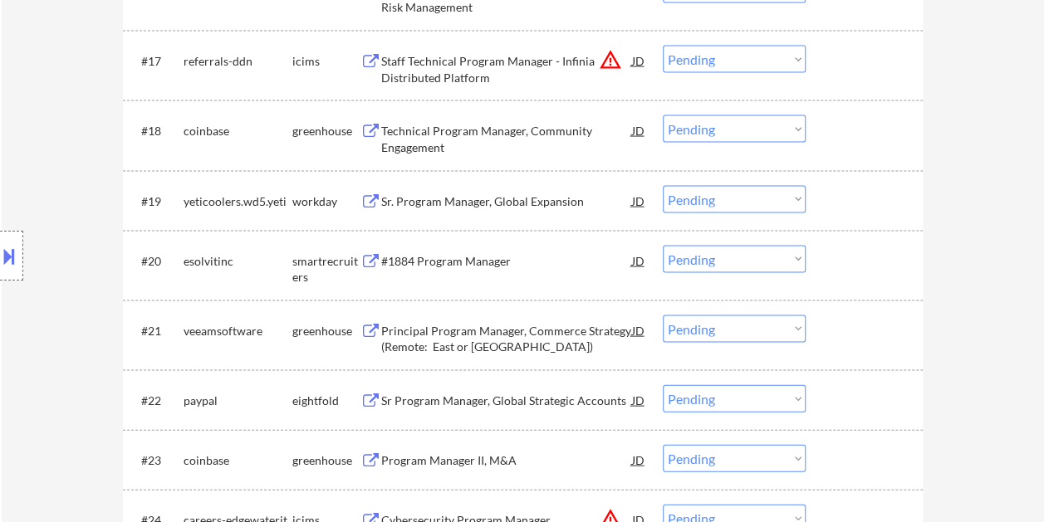
scroll to position [1660, 0]
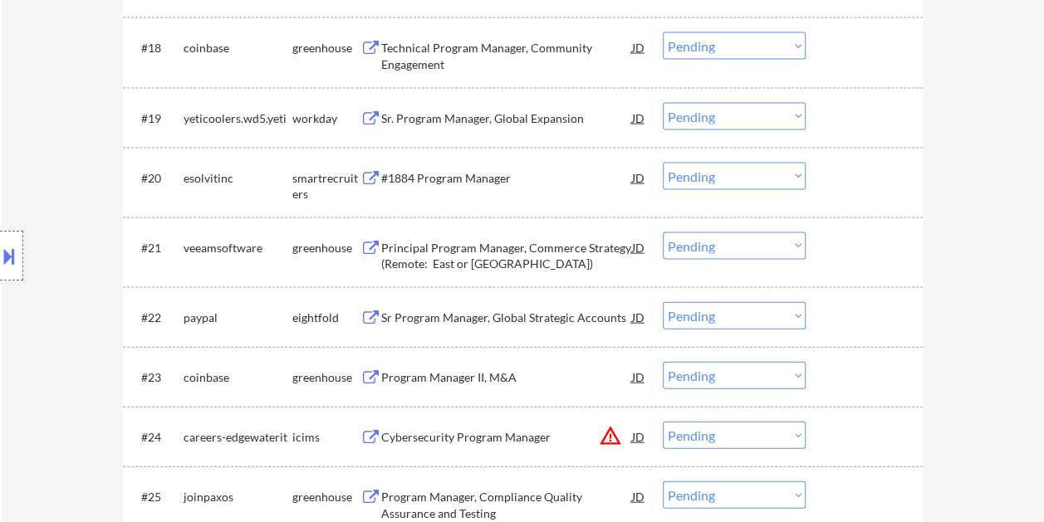
click at [851, 189] on div at bounding box center [865, 178] width 73 height 30
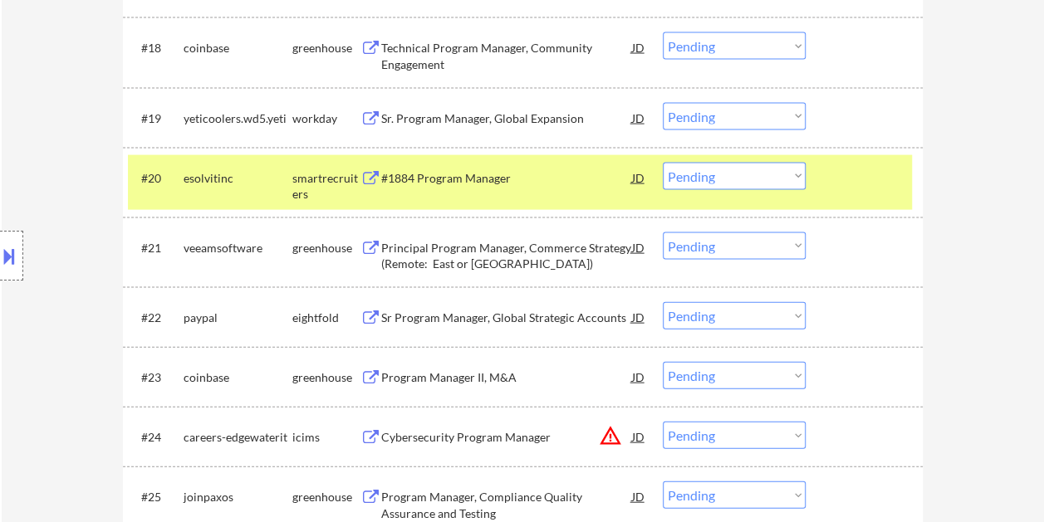
click at [538, 184] on div "#1884 Program Manager" at bounding box center [506, 178] width 251 height 17
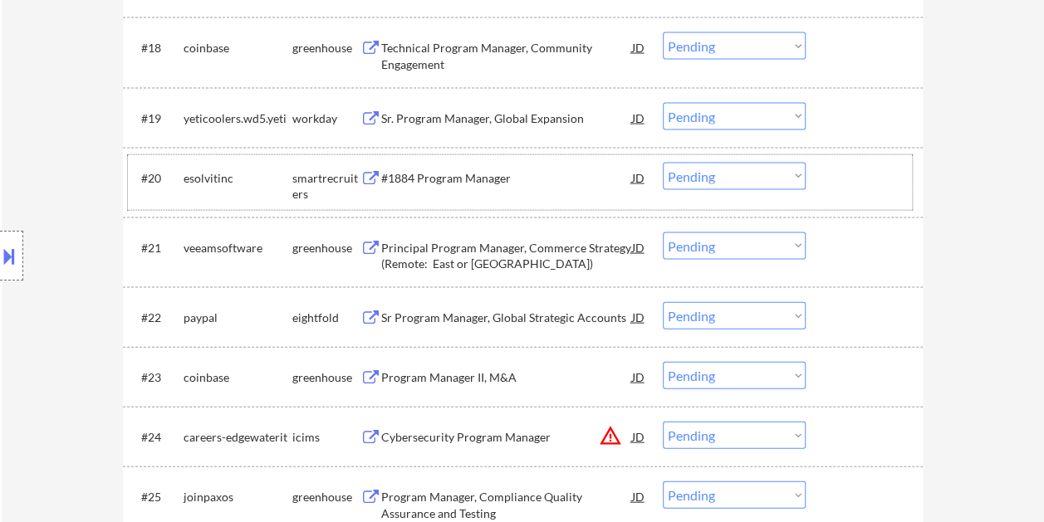
click at [816, 175] on div "#20 esolvitinc smartrecruiters #1884 Program Manager JD warning_amber Choose an…" at bounding box center [520, 182] width 784 height 55
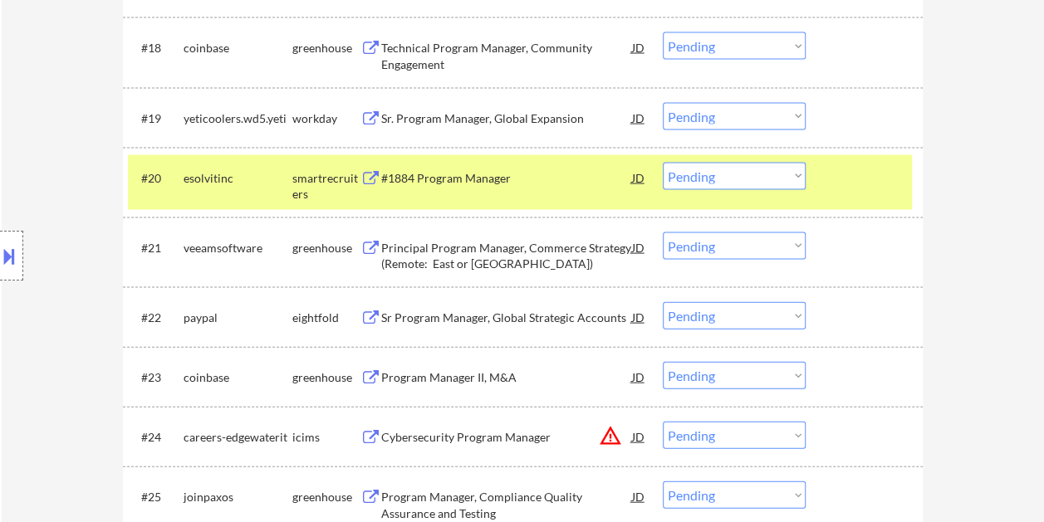
click at [782, 178] on select "Choose an option... Pending Applied Excluded (Questions) Excluded (Expired) Exc…" at bounding box center [733, 176] width 143 height 27
click at [662, 163] on select "Choose an option... Pending Applied Excluded (Questions) Excluded (Expired) Exc…" at bounding box center [733, 176] width 143 height 27
select select ""pending""
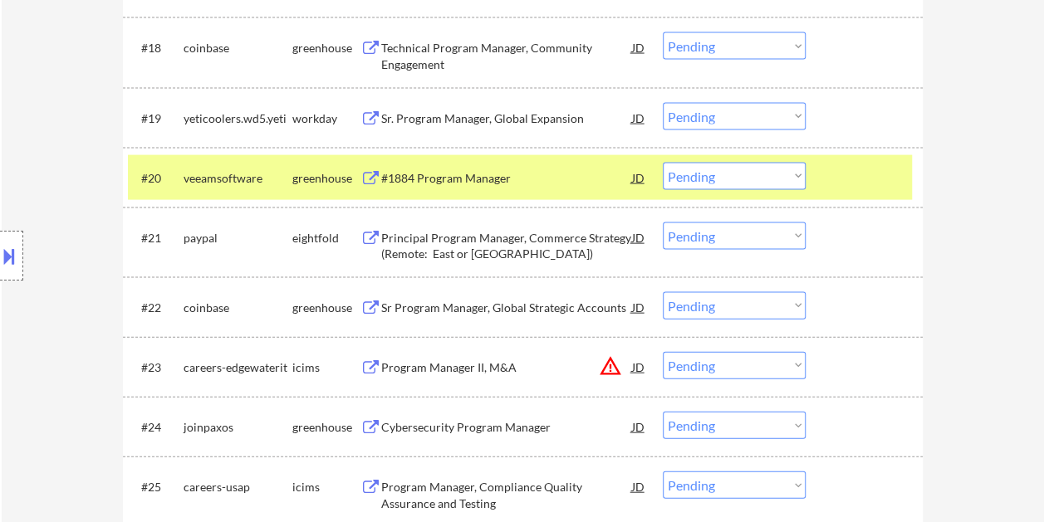
click at [850, 176] on div at bounding box center [865, 178] width 73 height 30
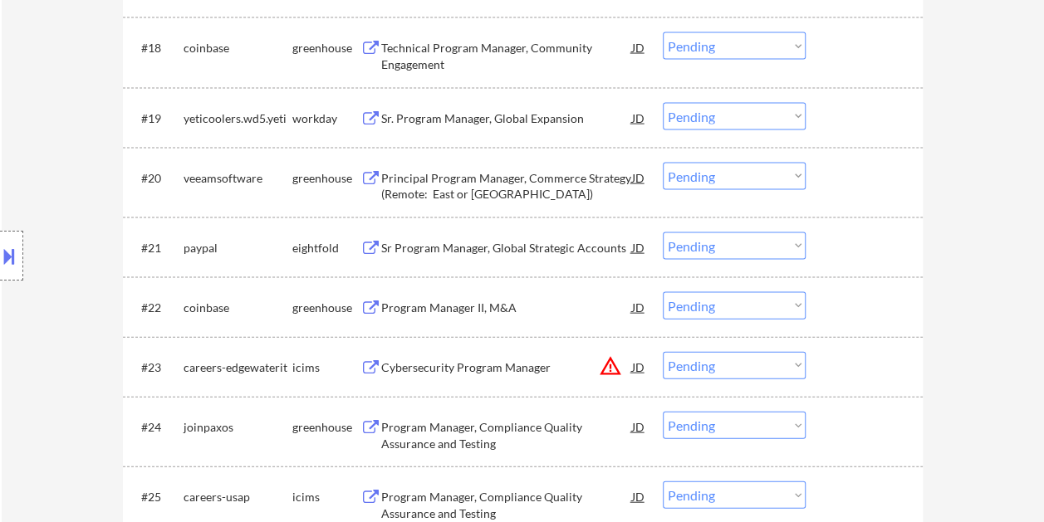
click at [862, 172] on div at bounding box center [865, 178] width 73 height 30
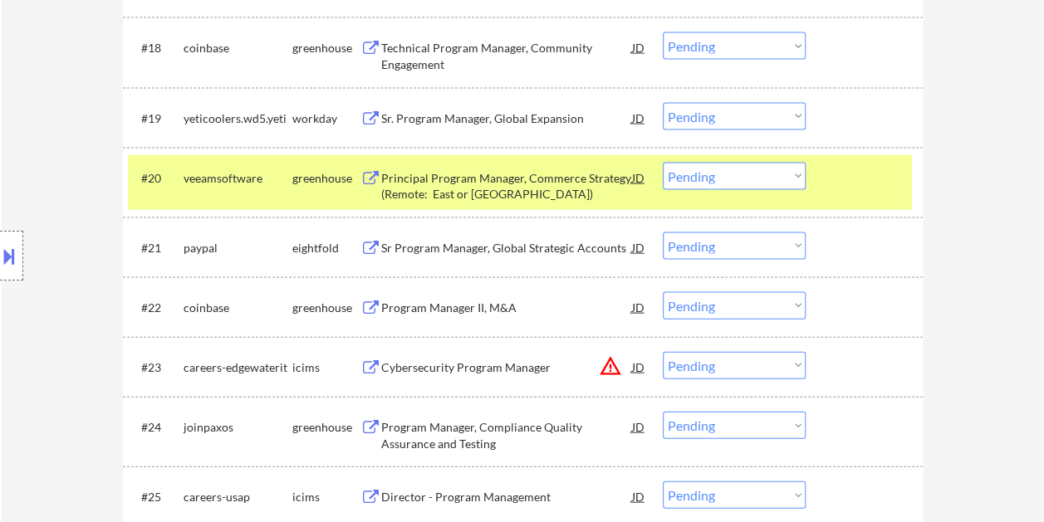
click at [482, 193] on div "Principal Program Manager, Commerce Strategy (Remote: East or [GEOGRAPHIC_DATA])" at bounding box center [506, 186] width 251 height 32
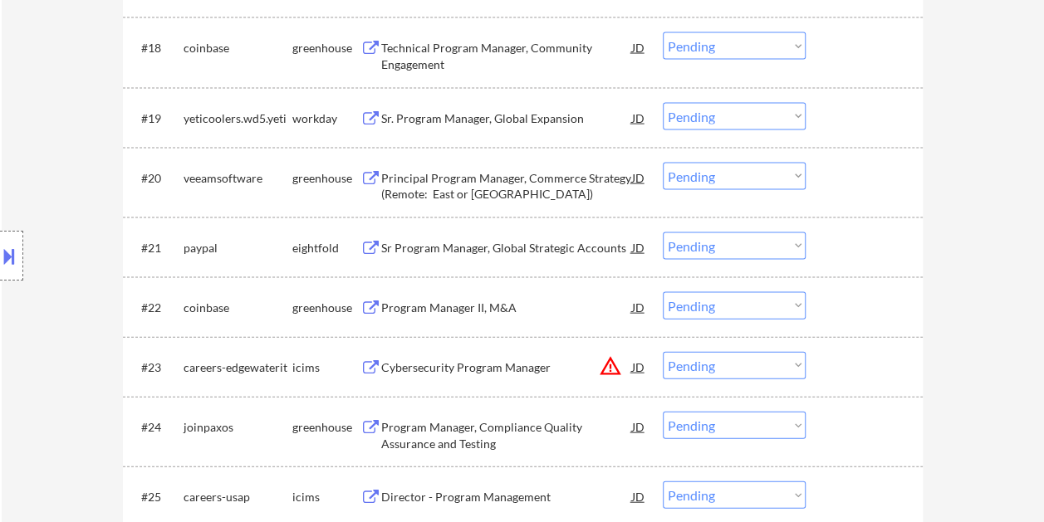
select select ""pending""
select select ""PLACEHOLDER_1427118222253""
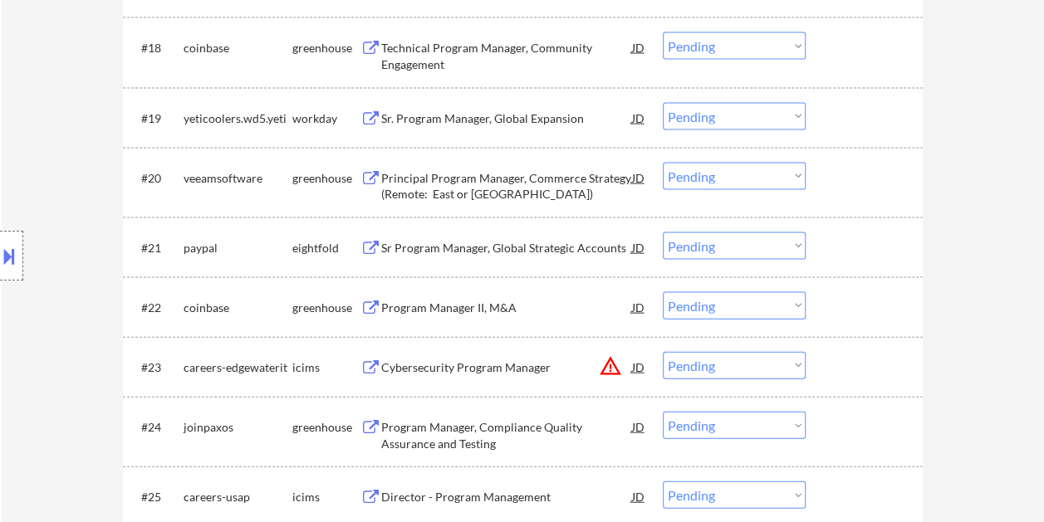
select select ""PLACEHOLDER_1427118222253""
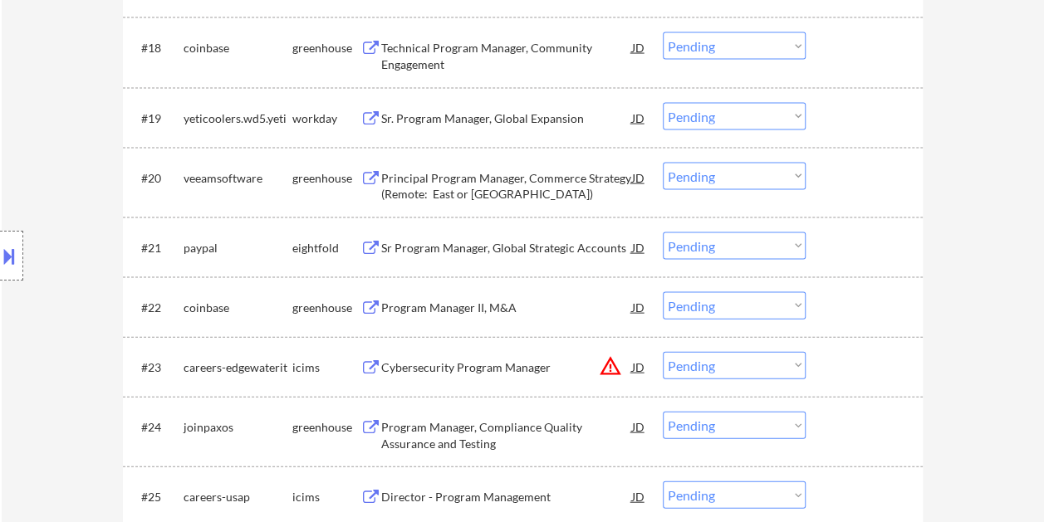
select select ""PLACEHOLDER_1427118222253""
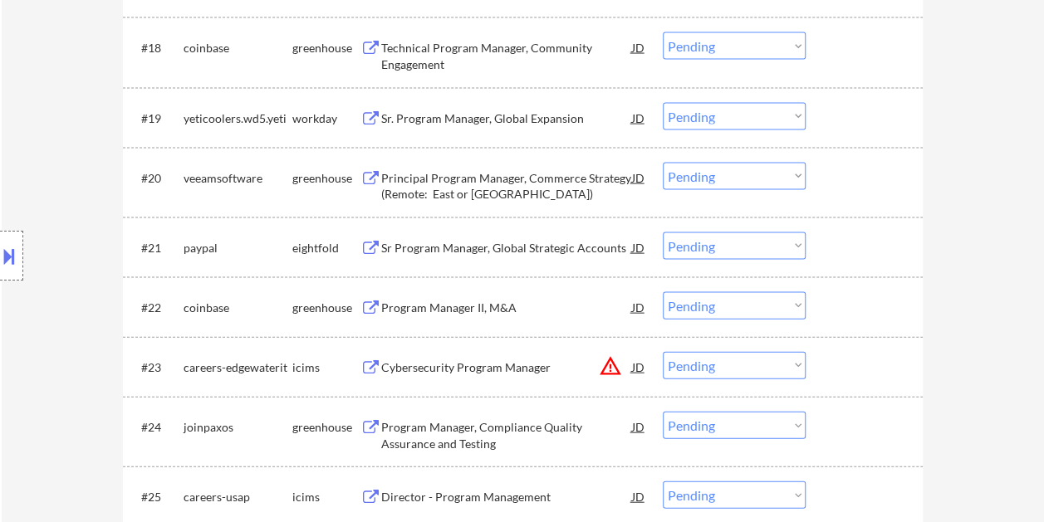
select select ""PLACEHOLDER_1427118222253""
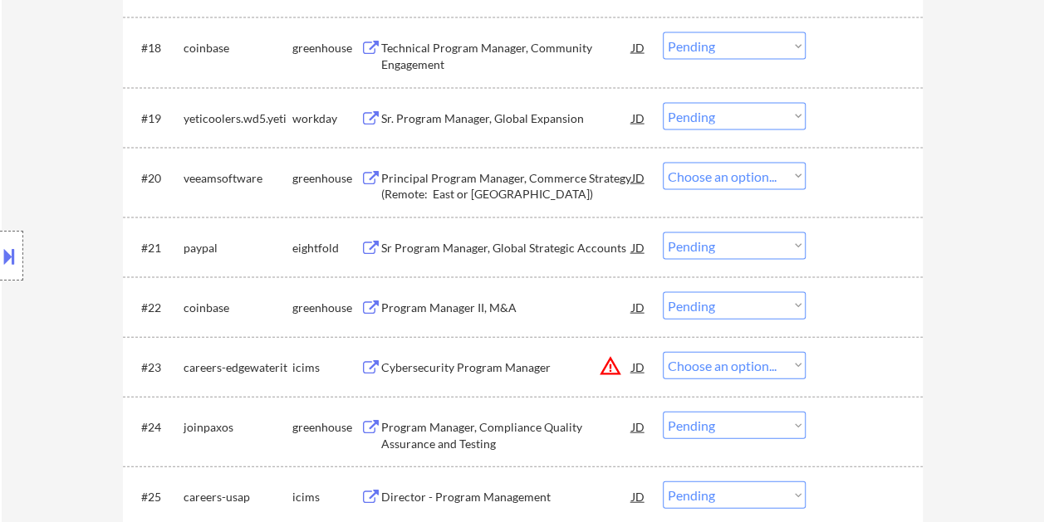
select select ""pending""
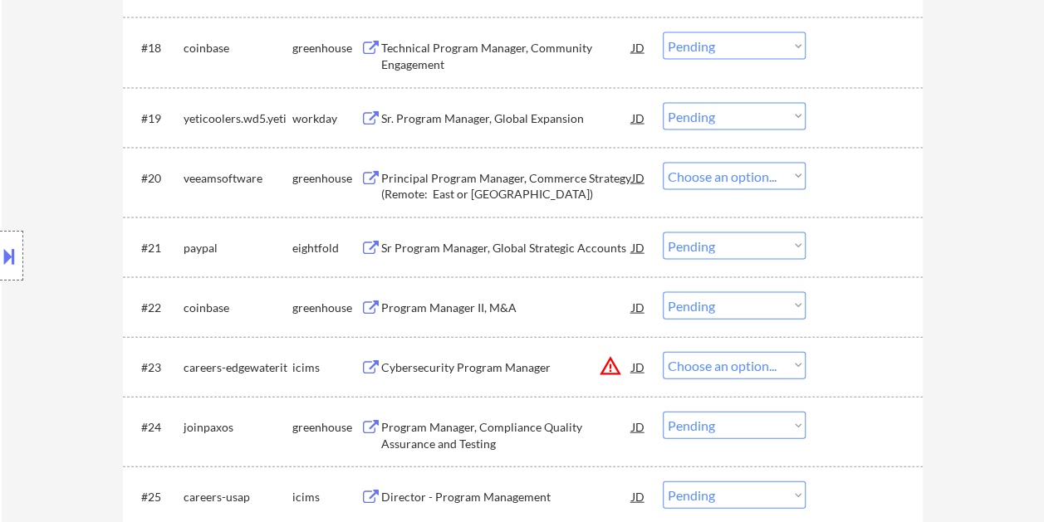
select select ""pending""
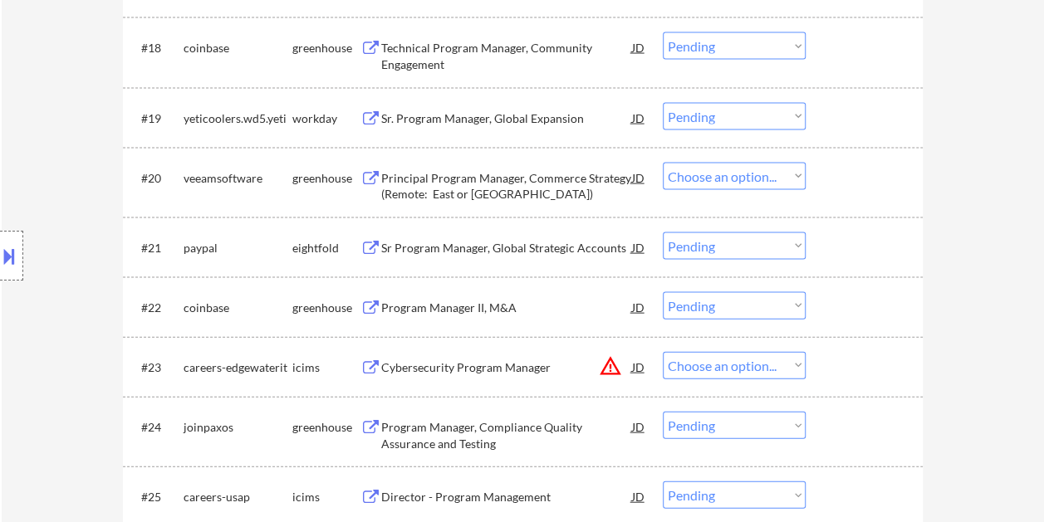
select select ""pending""
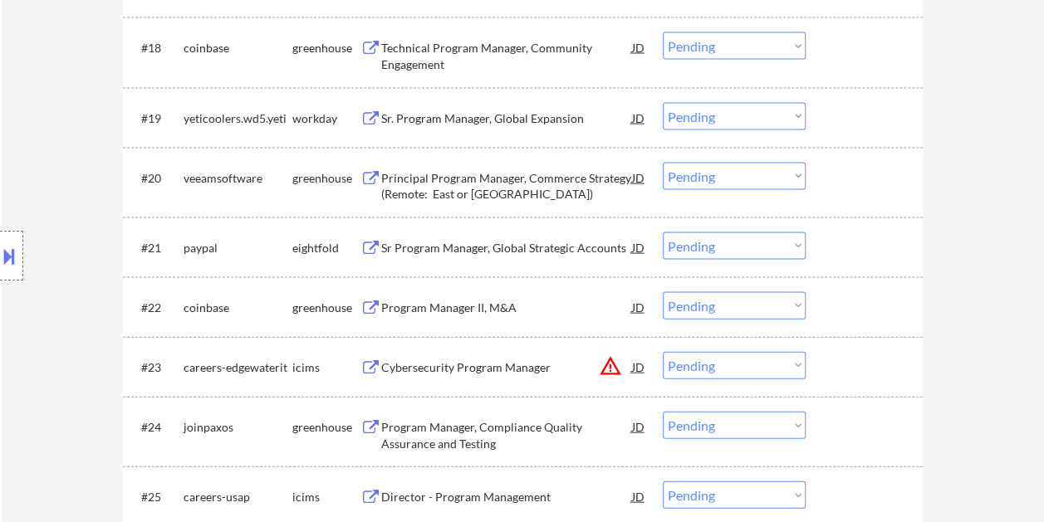
select select ""pending""
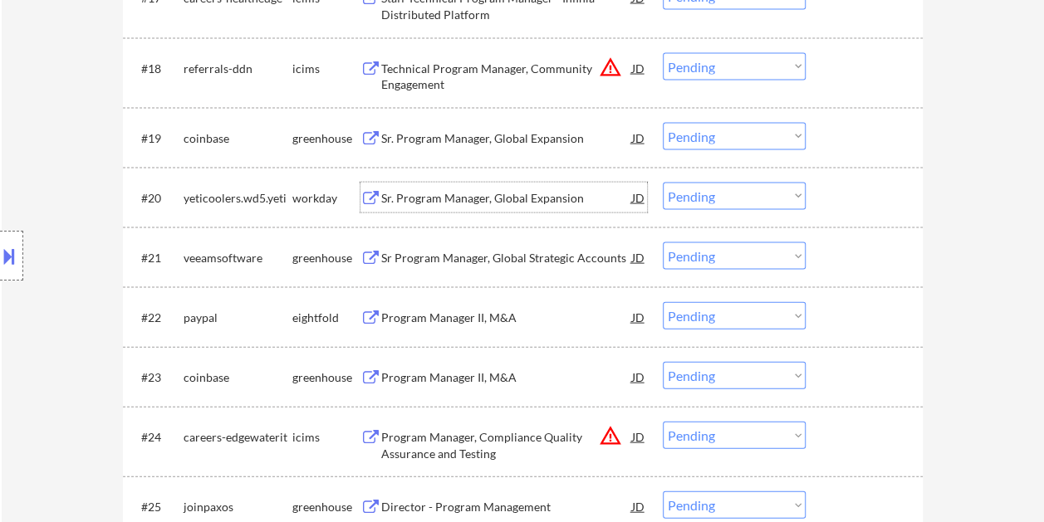
click at [834, 206] on div at bounding box center [865, 198] width 73 height 30
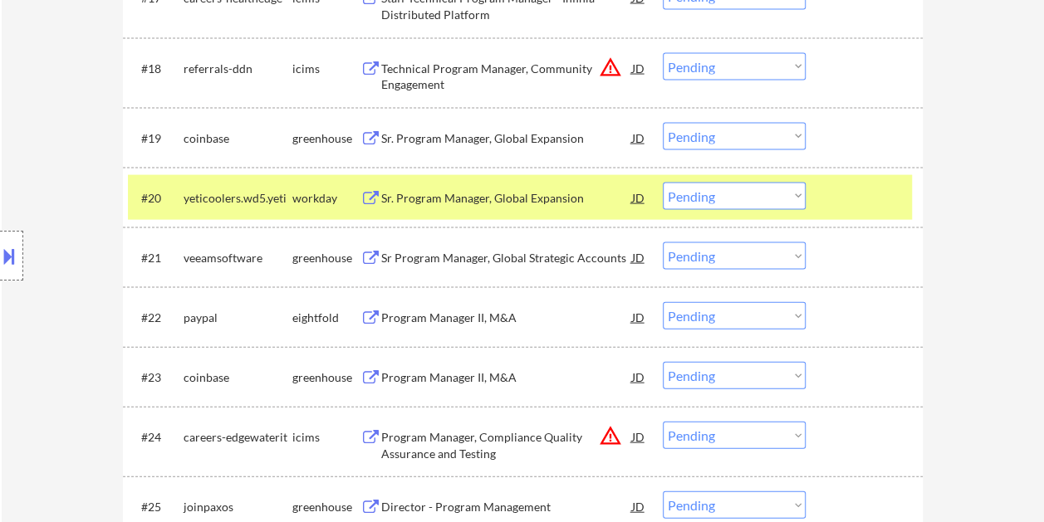
click at [786, 195] on select "Choose an option... Pending Applied Excluded (Questions) Excluded (Expired) Exc…" at bounding box center [733, 196] width 143 height 27
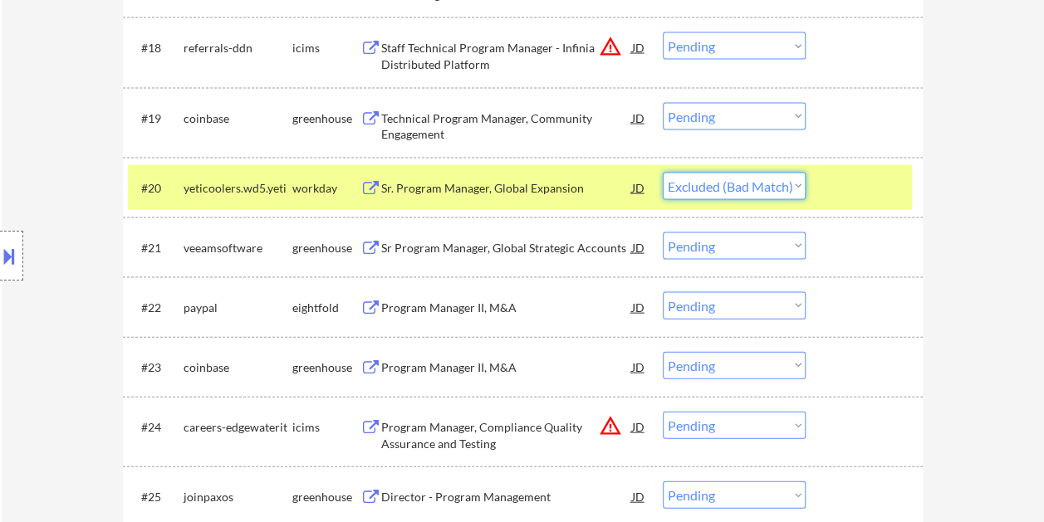
click at [662, 173] on select "Choose an option... Pending Applied Excluded (Questions) Excluded (Expired) Exc…" at bounding box center [733, 186] width 143 height 27
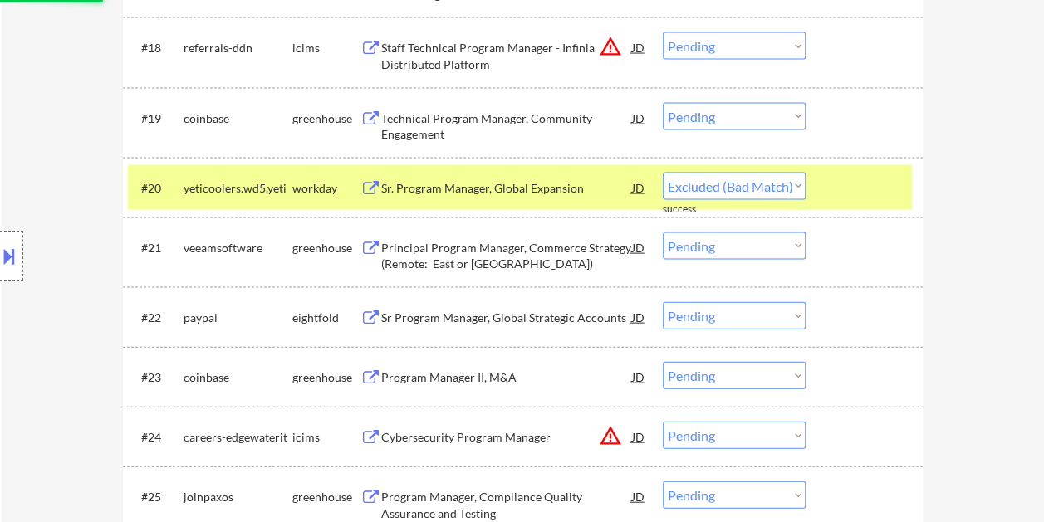
select select ""pending""
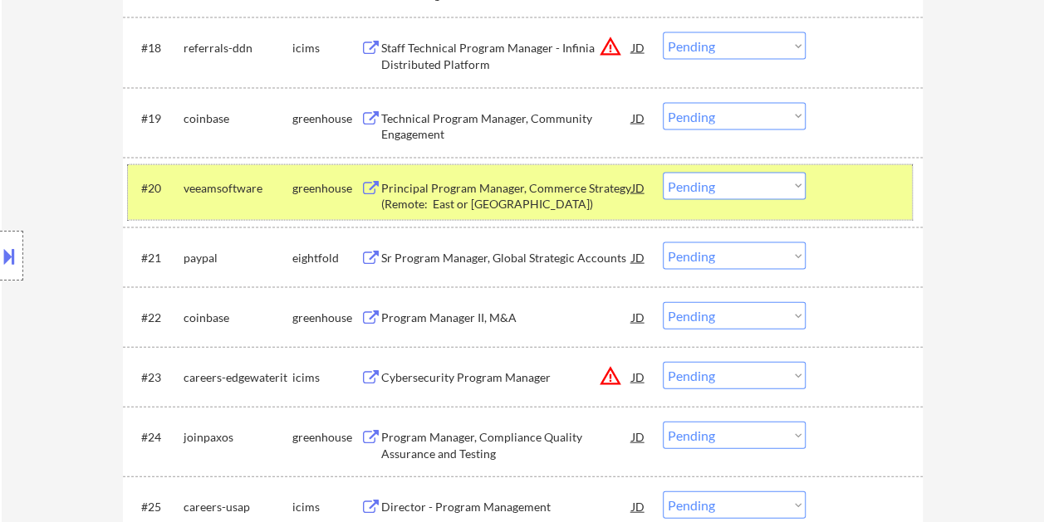
click at [829, 182] on div at bounding box center [865, 188] width 73 height 30
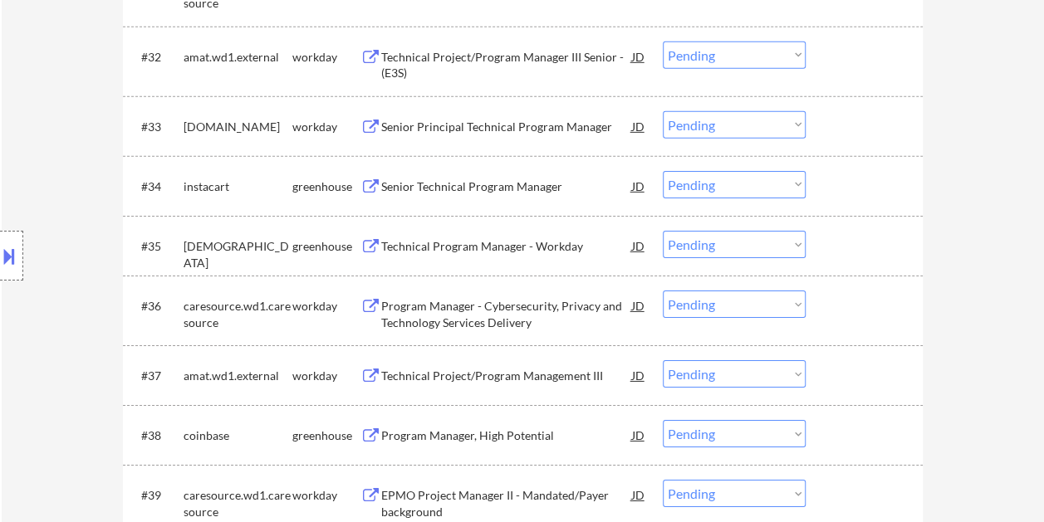
scroll to position [2574, 0]
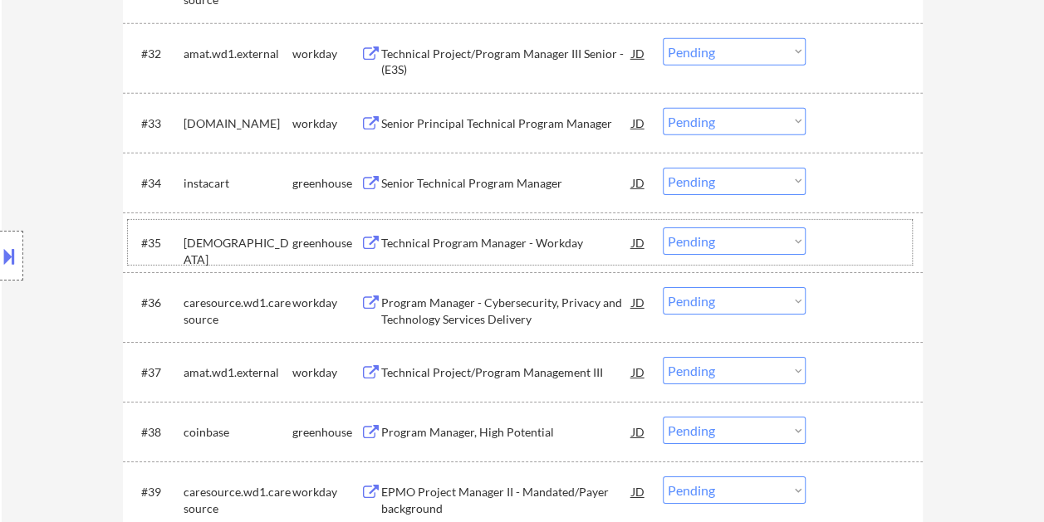
drag, startPoint x: 876, startPoint y: 234, endPoint x: 662, endPoint y: 257, distance: 214.6
click at [873, 232] on div at bounding box center [865, 242] width 73 height 30
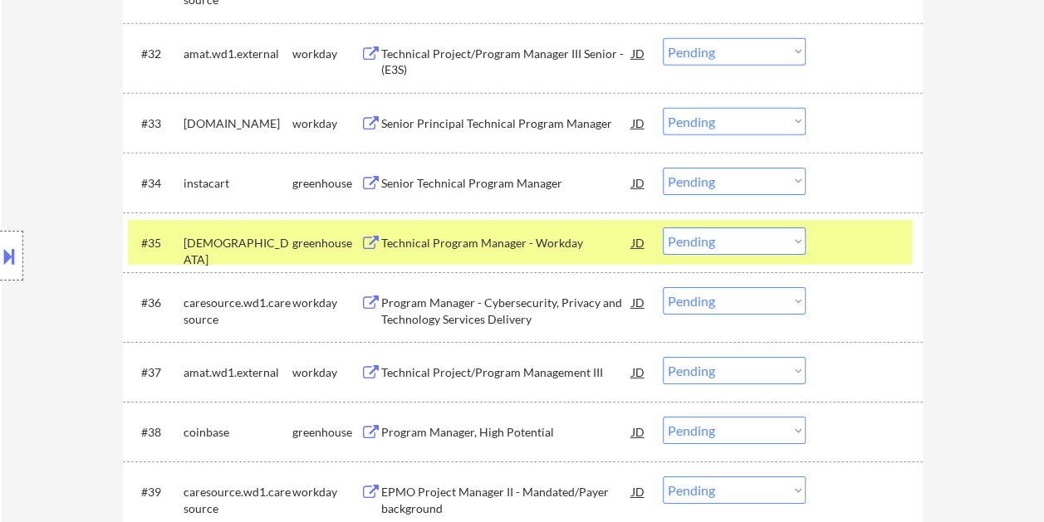
click at [544, 242] on div "Technical Program Manager - Workday" at bounding box center [506, 243] width 251 height 17
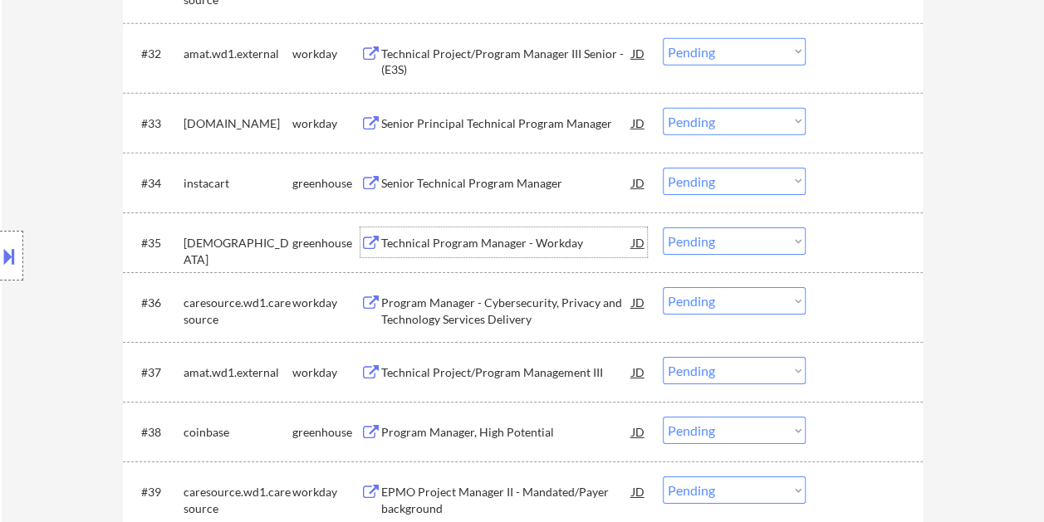
click at [848, 241] on div at bounding box center [865, 242] width 73 height 30
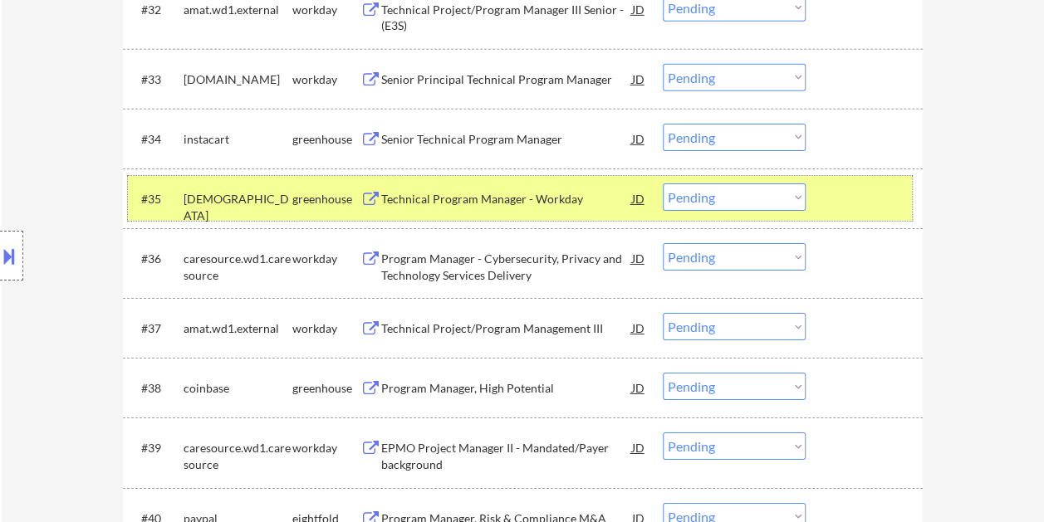
scroll to position [2651, 0]
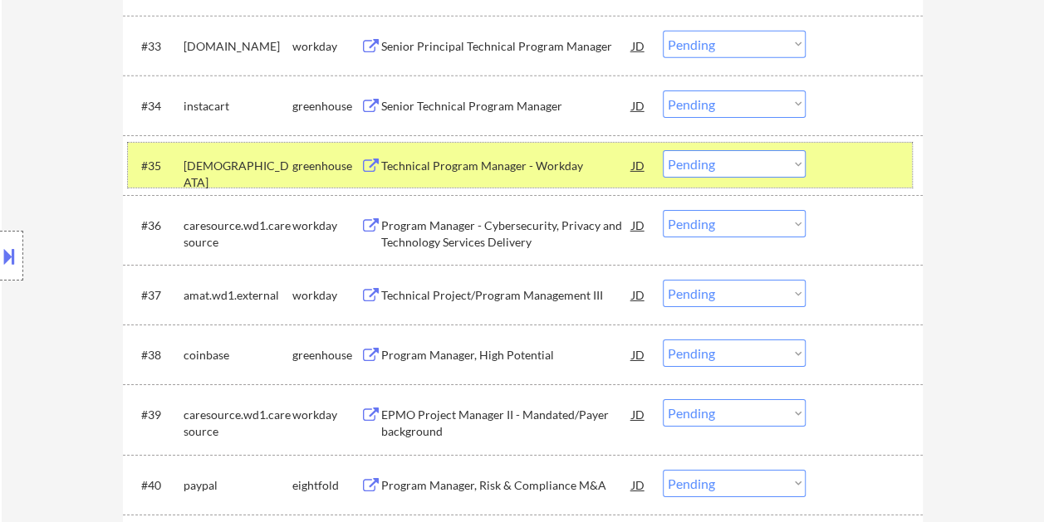
click at [795, 164] on select "Choose an option... Pending Applied Excluded (Questions) Excluded (Expired) Exc…" at bounding box center [733, 163] width 143 height 27
click at [662, 150] on select "Choose an option... Pending Applied Excluded (Questions) Excluded (Expired) Exc…" at bounding box center [733, 163] width 143 height 27
select select ""pending""
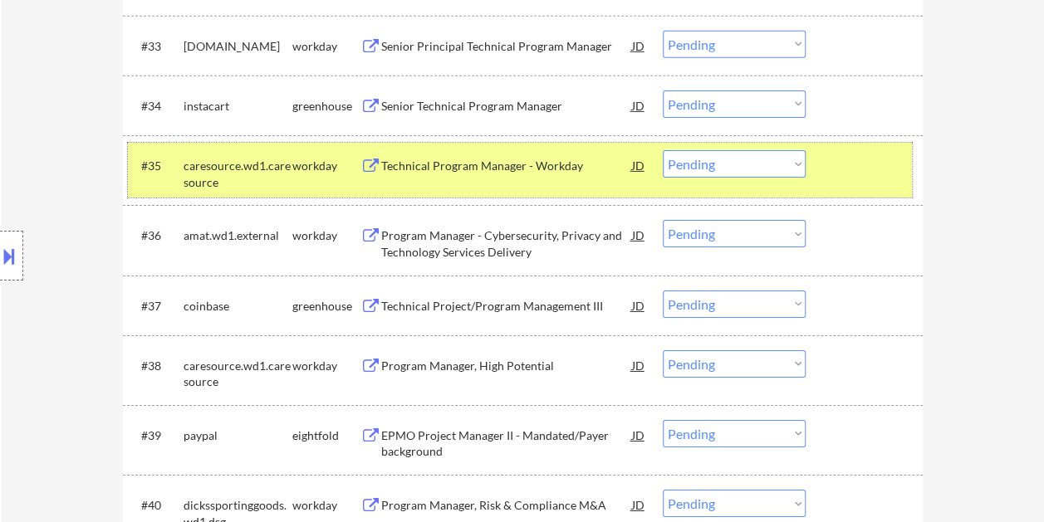
click at [853, 183] on div "#35 caresource.wd1.caresource workday Technical Program Manager - Workday JD wa…" at bounding box center [520, 170] width 784 height 55
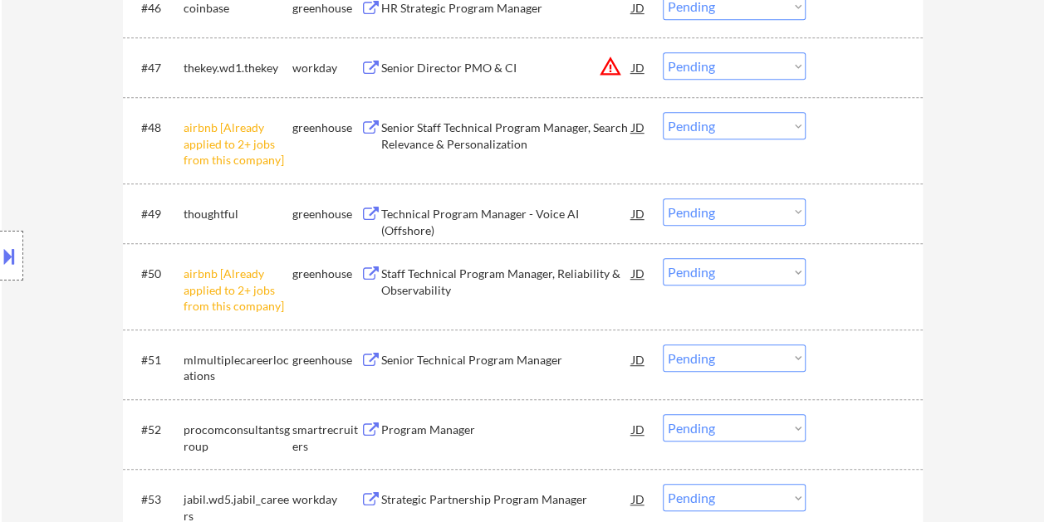
scroll to position [3564, 0]
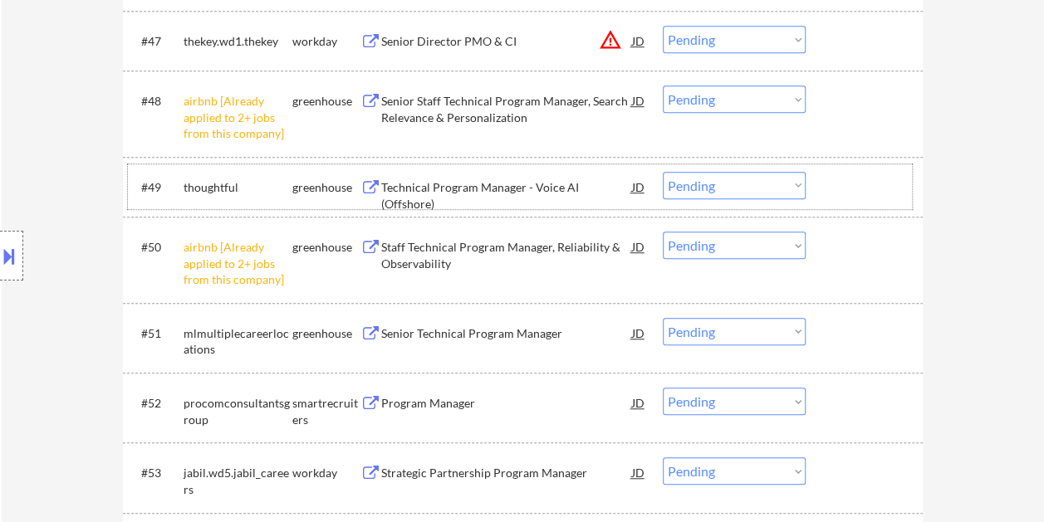
click at [846, 192] on div at bounding box center [865, 187] width 73 height 30
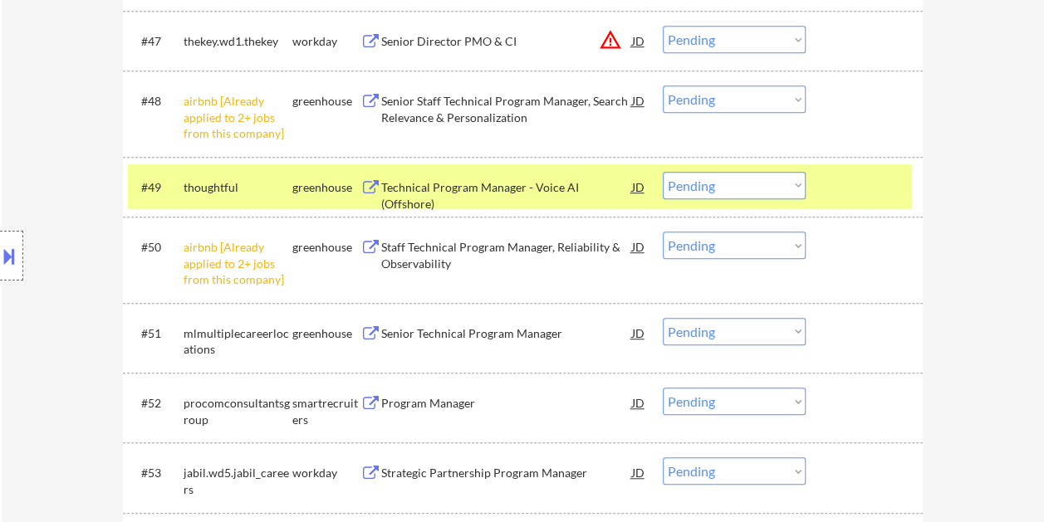
click at [535, 192] on div "Technical Program Manager - Voice AI (Offshore)" at bounding box center [506, 195] width 251 height 32
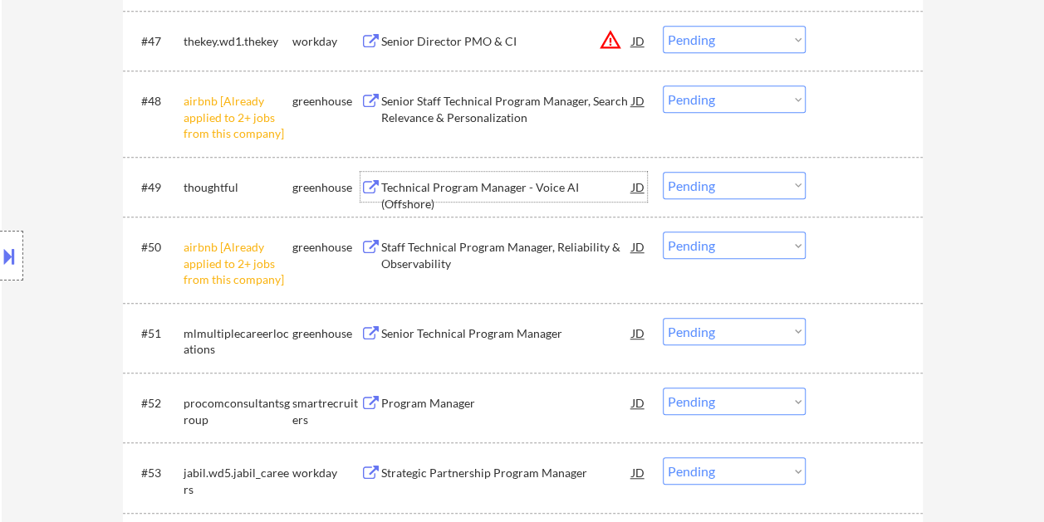
click at [797, 184] on select "Choose an option... Pending Applied Excluded (Questions) Excluded (Expired) Exc…" at bounding box center [733, 185] width 143 height 27
click at [662, 172] on select "Choose an option... Pending Applied Excluded (Questions) Excluded (Expired) Exc…" at bounding box center [733, 185] width 143 height 27
select select ""pending""
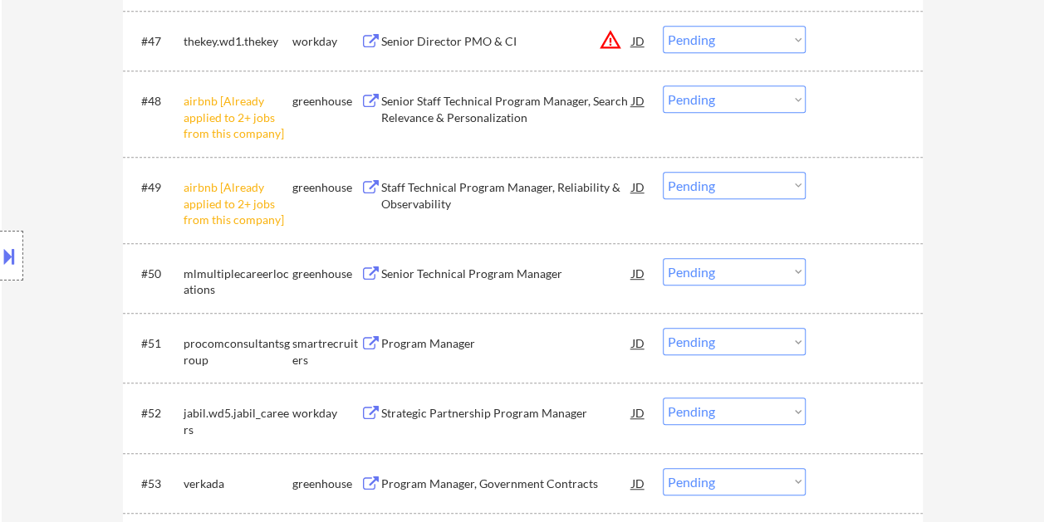
scroll to position [3647, 0]
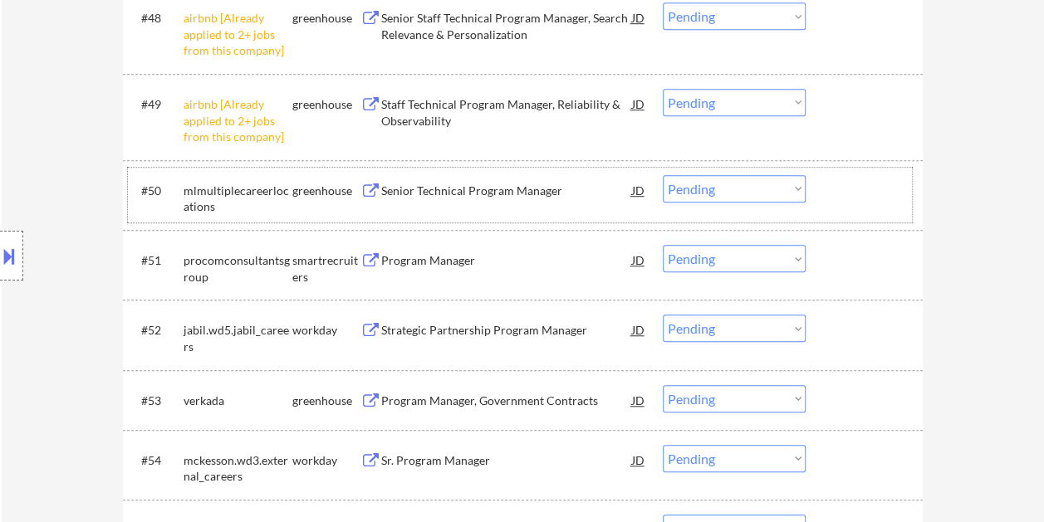
click at [850, 183] on div at bounding box center [865, 190] width 73 height 30
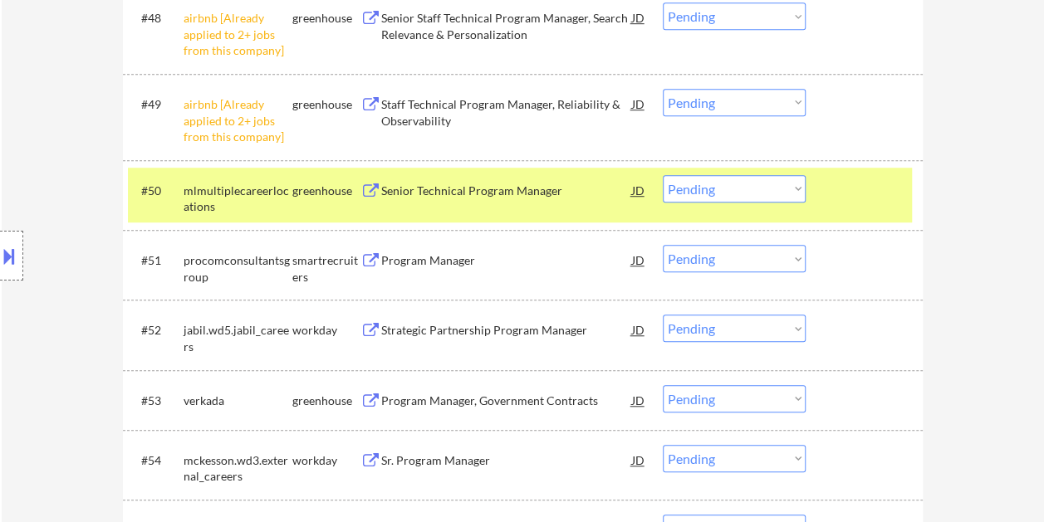
click at [550, 197] on div "Senior Technical Program Manager" at bounding box center [506, 191] width 251 height 17
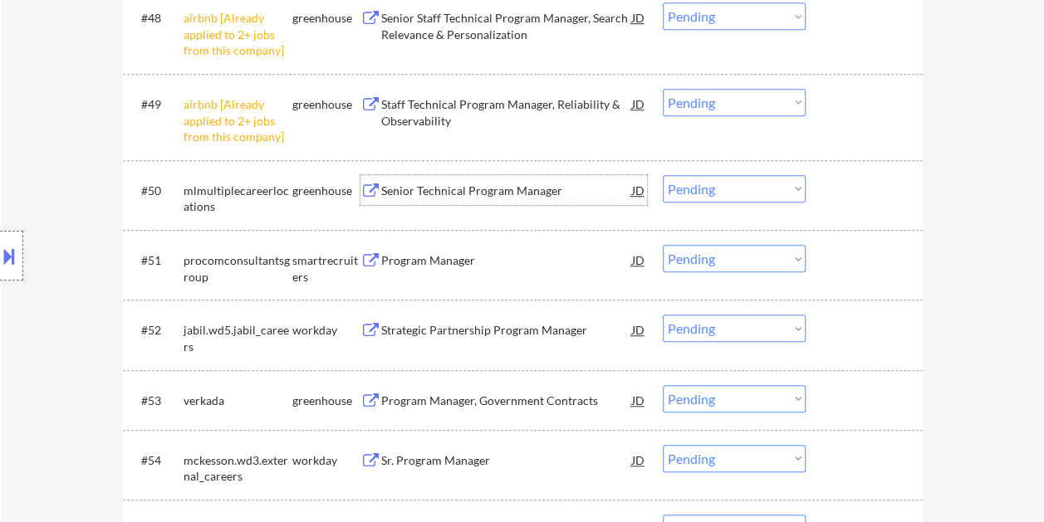
click at [837, 184] on div at bounding box center [865, 190] width 73 height 30
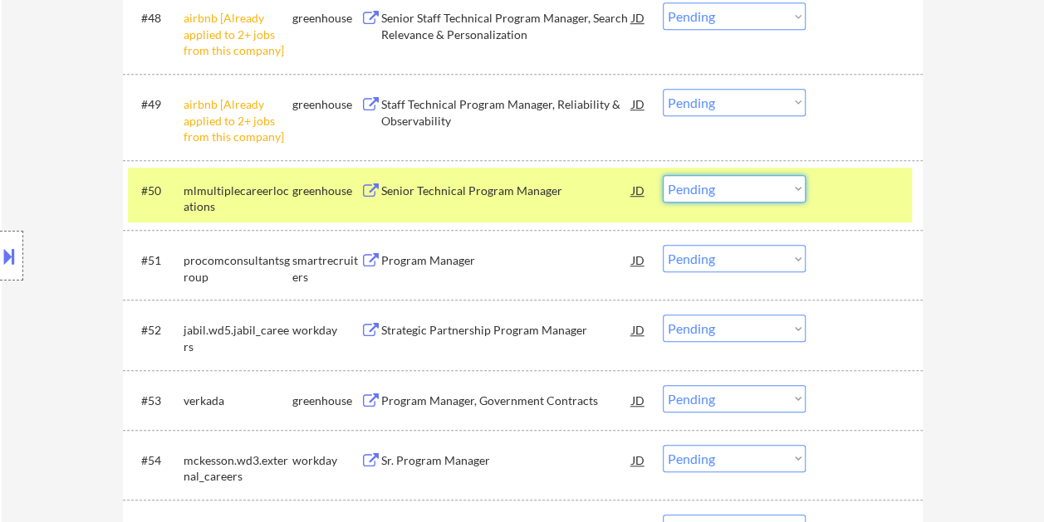
click at [779, 179] on select "Choose an option... Pending Applied Excluded (Questions) Excluded (Expired) Exc…" at bounding box center [733, 188] width 143 height 27
click at [662, 175] on select "Choose an option... Pending Applied Excluded (Questions) Excluded (Expired) Exc…" at bounding box center [733, 188] width 143 height 27
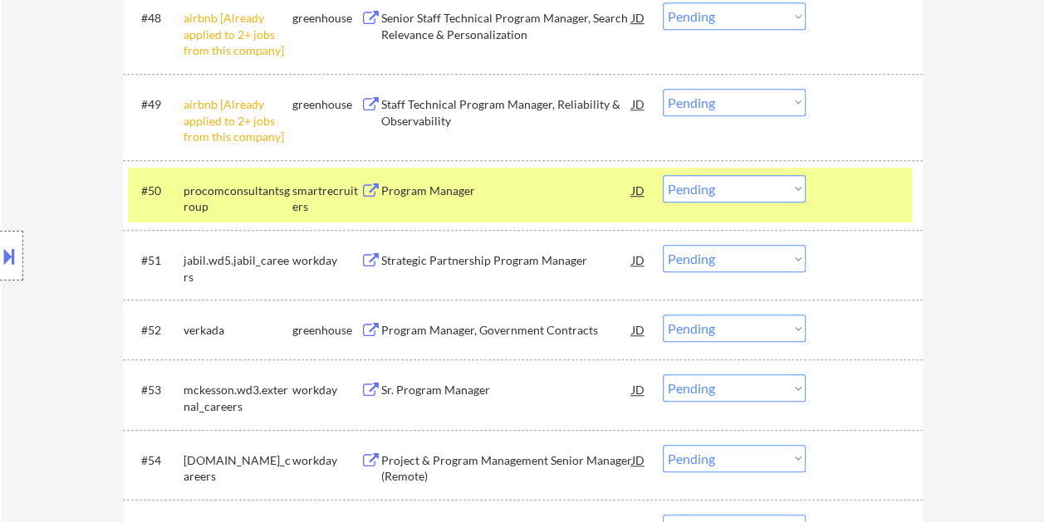
click at [855, 189] on div at bounding box center [865, 190] width 73 height 30
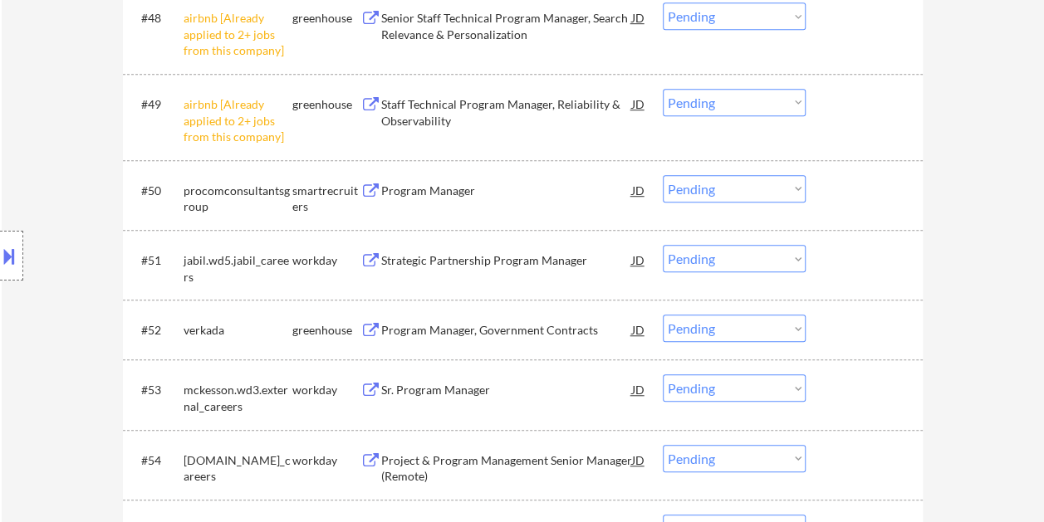
click at [845, 192] on div at bounding box center [865, 190] width 73 height 30
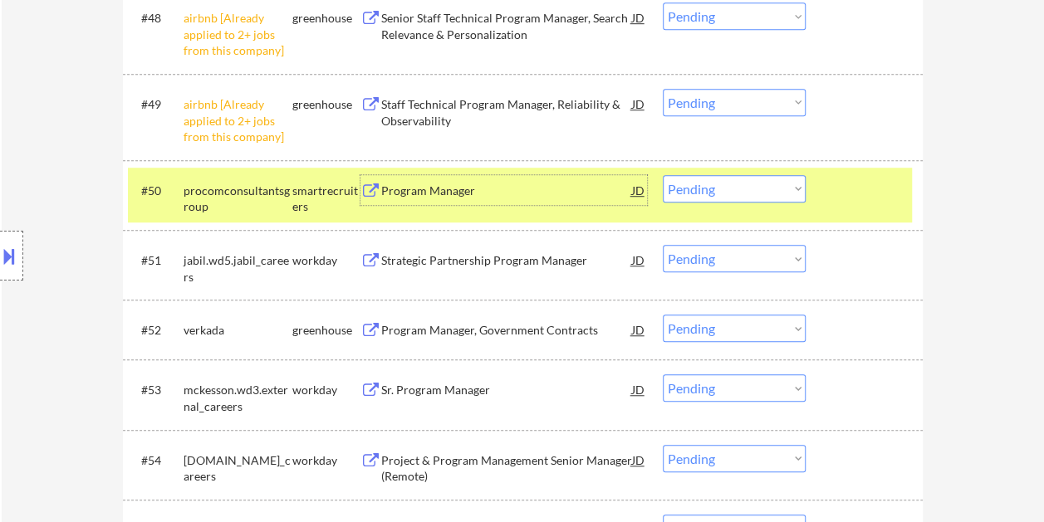
click at [452, 190] on div "Program Manager" at bounding box center [506, 191] width 251 height 17
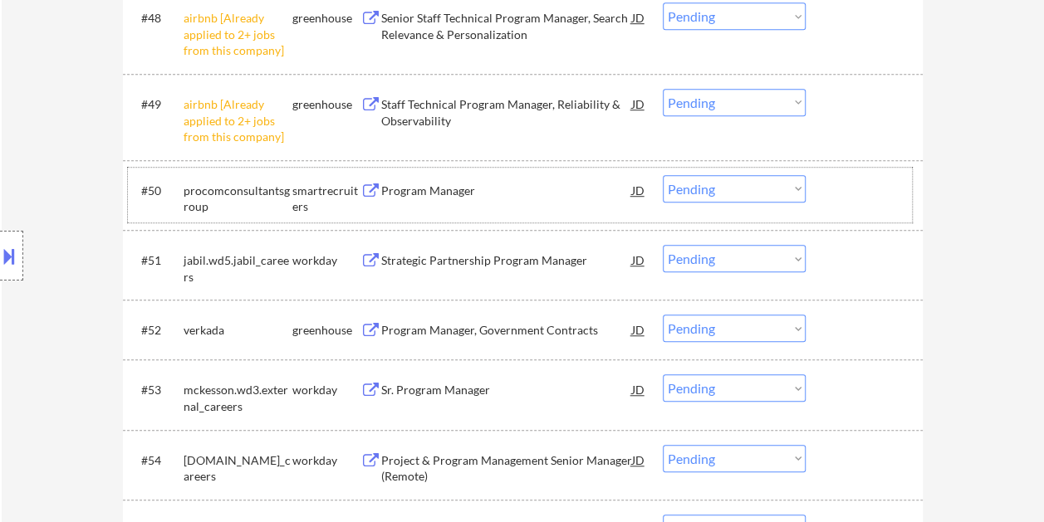
click at [850, 193] on div at bounding box center [865, 190] width 73 height 30
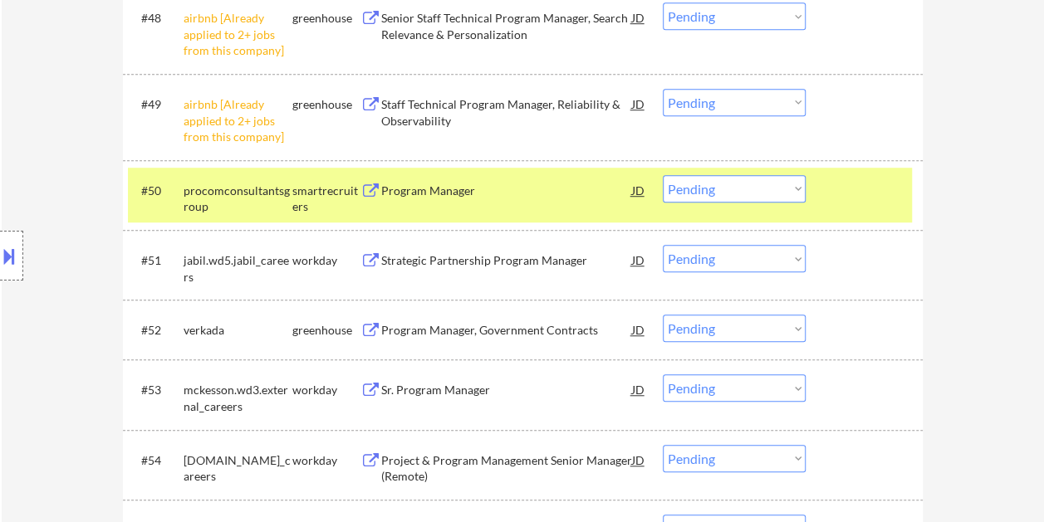
click at [801, 190] on select "Choose an option... Pending Applied Excluded (Questions) Excluded (Expired) Exc…" at bounding box center [733, 188] width 143 height 27
click at [662, 175] on select "Choose an option... Pending Applied Excluded (Questions) Excluded (Expired) Exc…" at bounding box center [733, 188] width 143 height 27
select select ""pending""
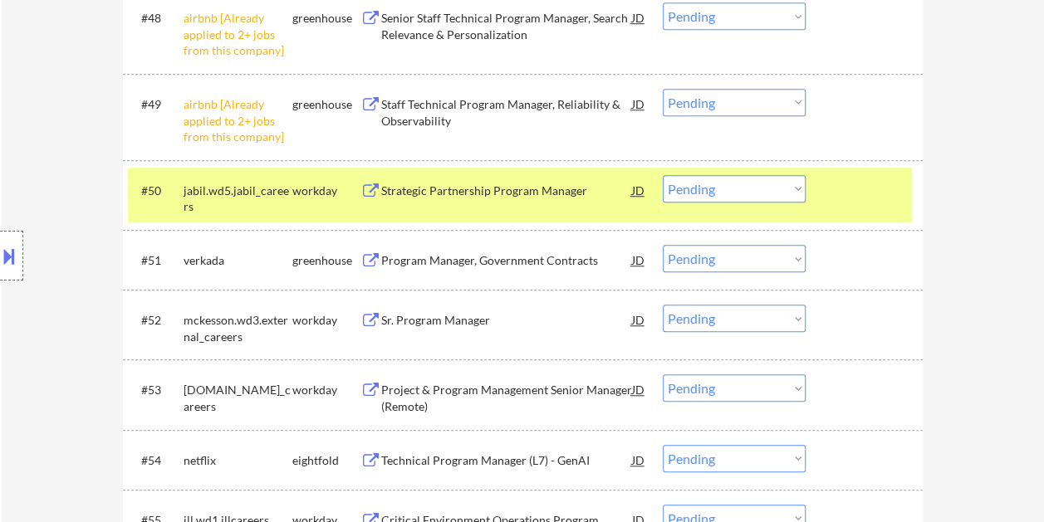
click at [846, 188] on div at bounding box center [865, 190] width 73 height 30
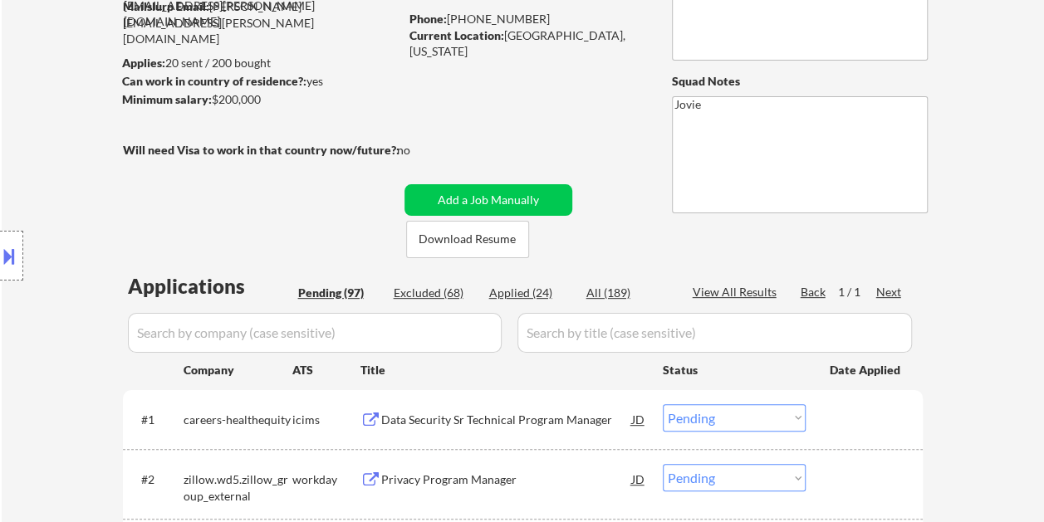
scroll to position [120, 0]
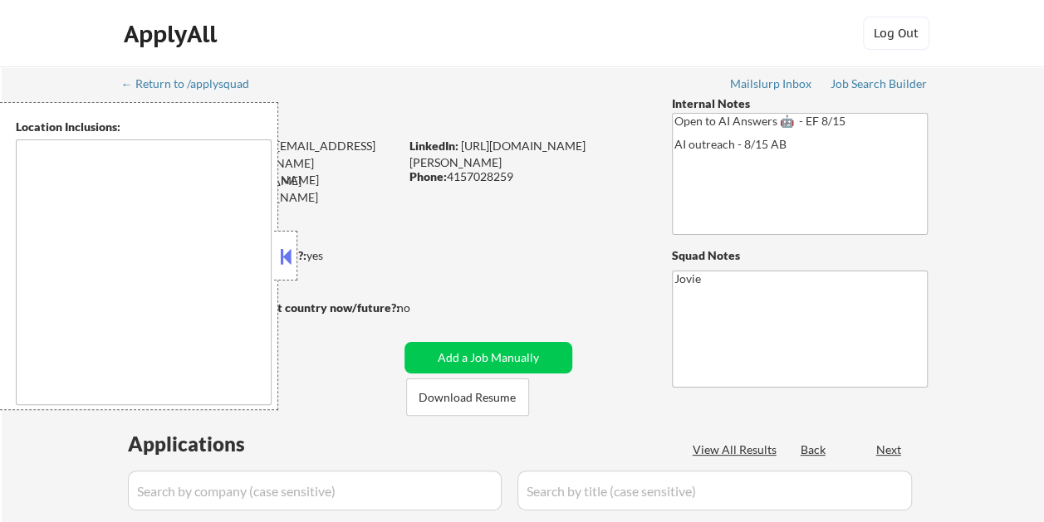
type textarea "[GEOGRAPHIC_DATA], [GEOGRAPHIC_DATA] [GEOGRAPHIC_DATA], [GEOGRAPHIC_DATA] [GEOG…"
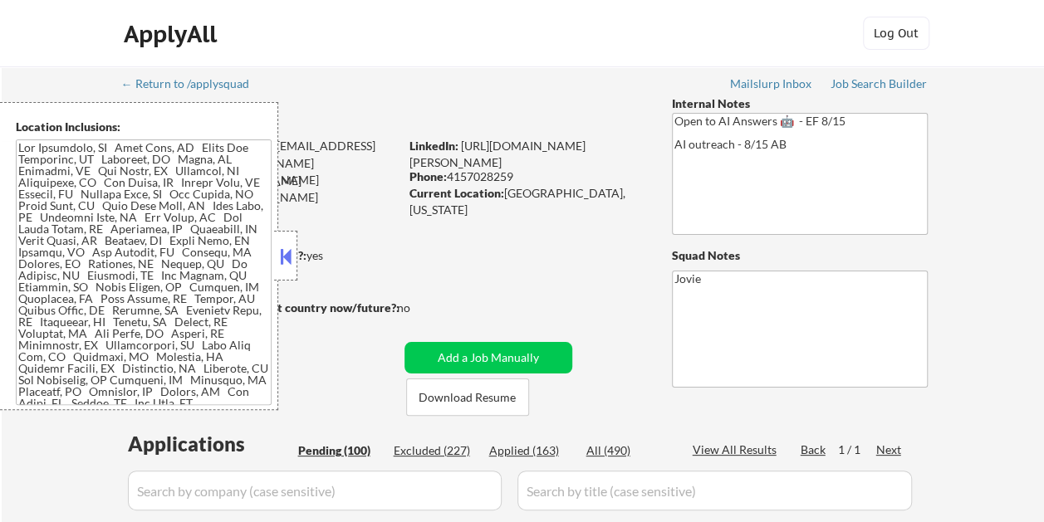
click at [277, 242] on div at bounding box center [285, 256] width 23 height 50
click at [294, 249] on button at bounding box center [285, 256] width 18 height 25
select select ""pending""
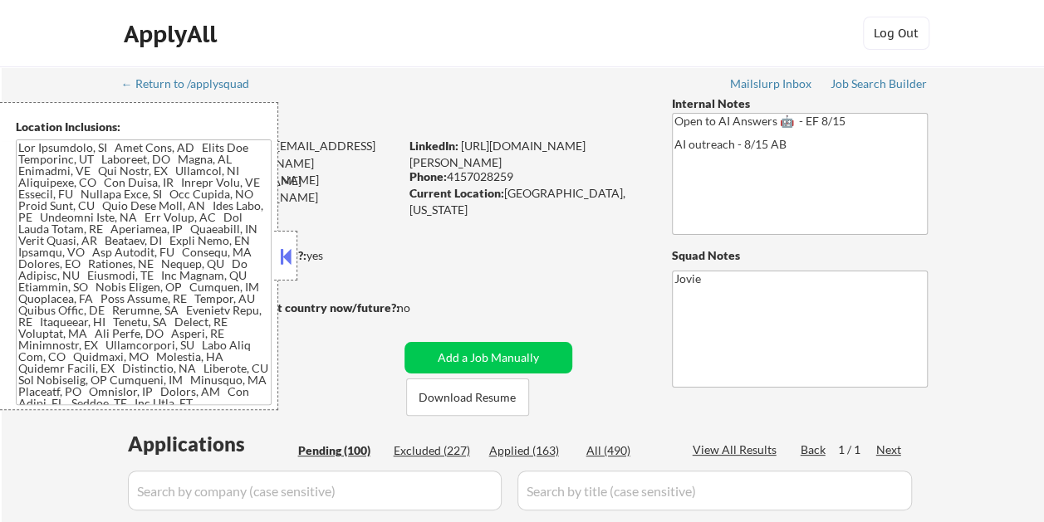
select select ""pending""
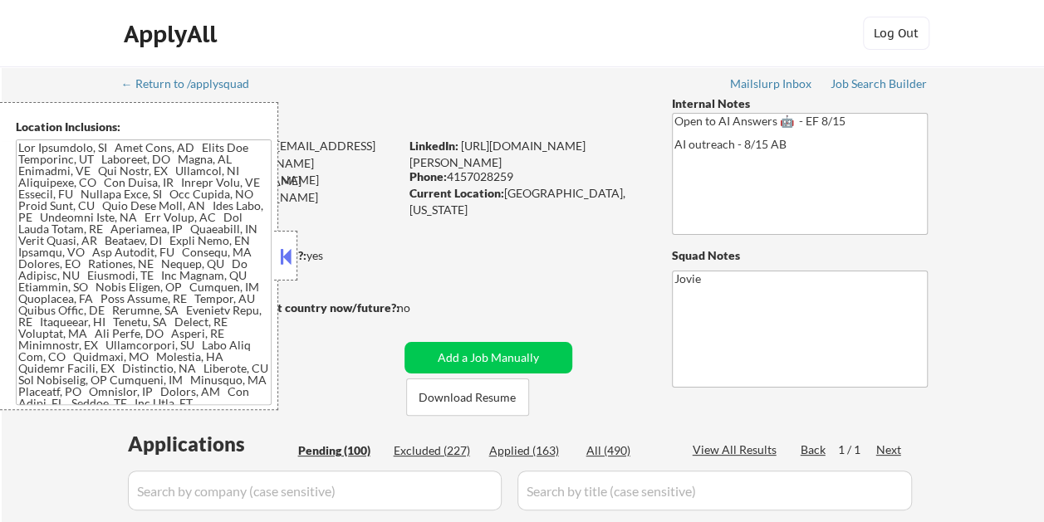
select select ""pending""
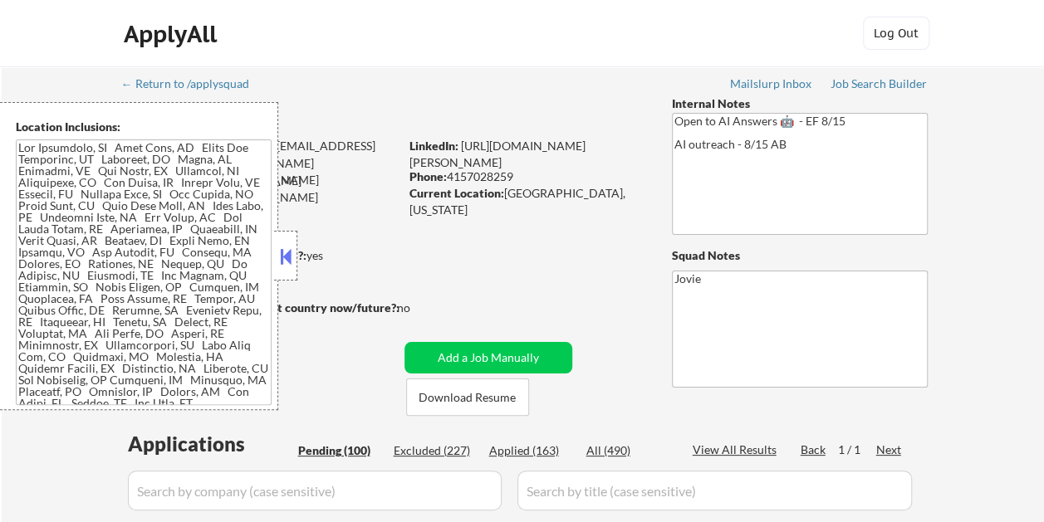
select select ""pending""
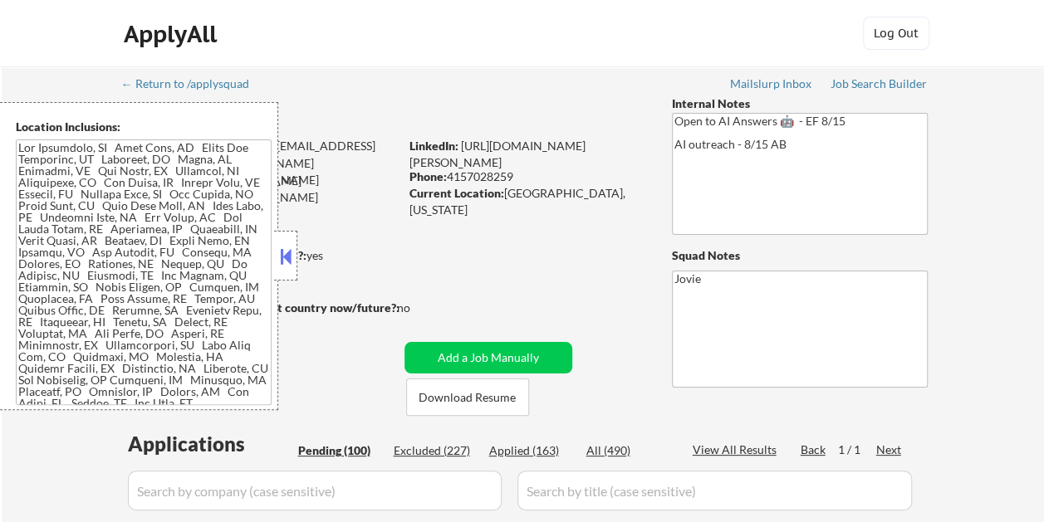
select select ""pending""
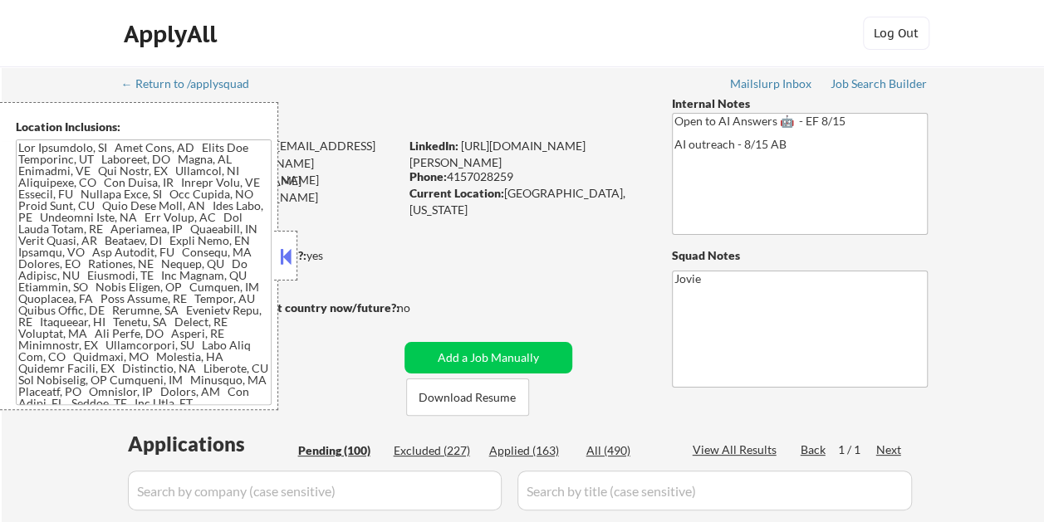
select select ""pending""
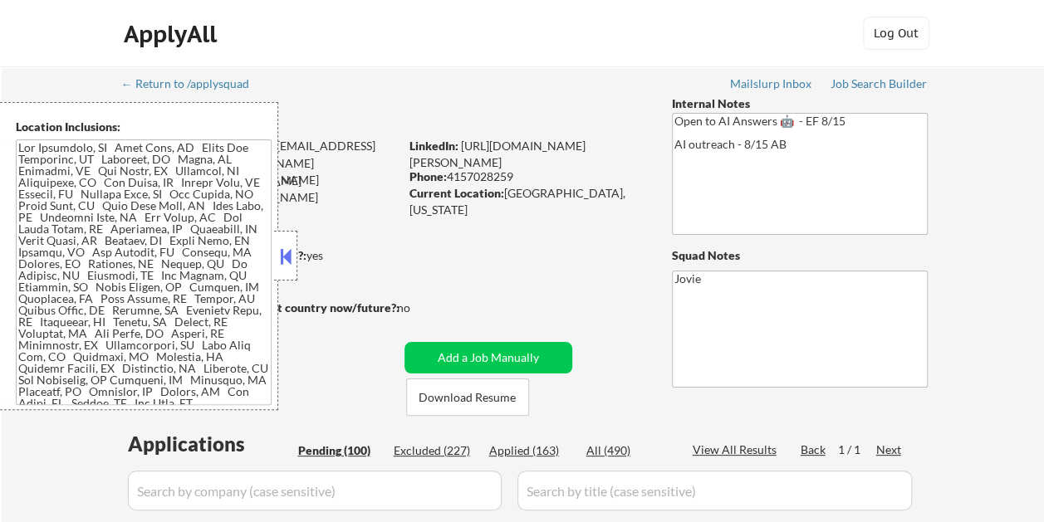
select select ""pending""
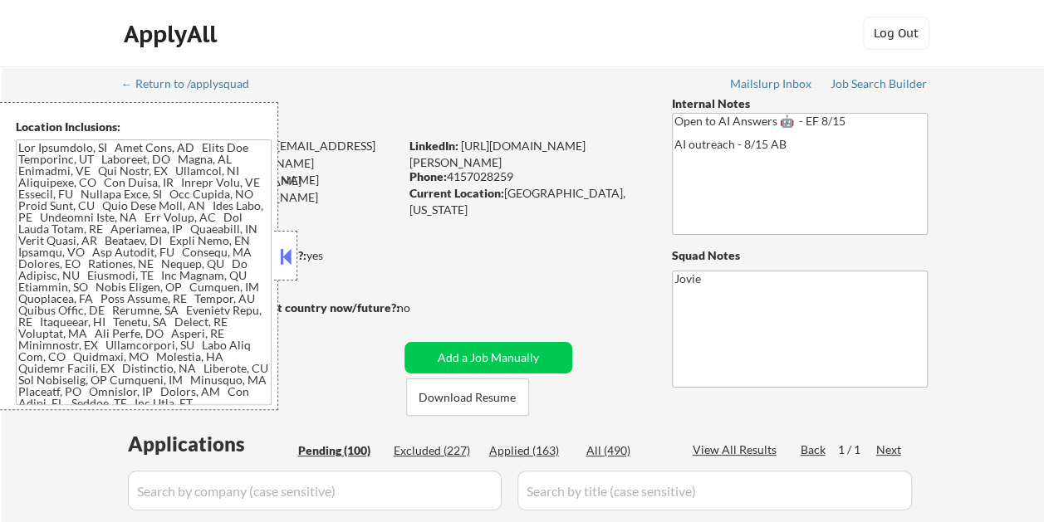
select select ""pending""
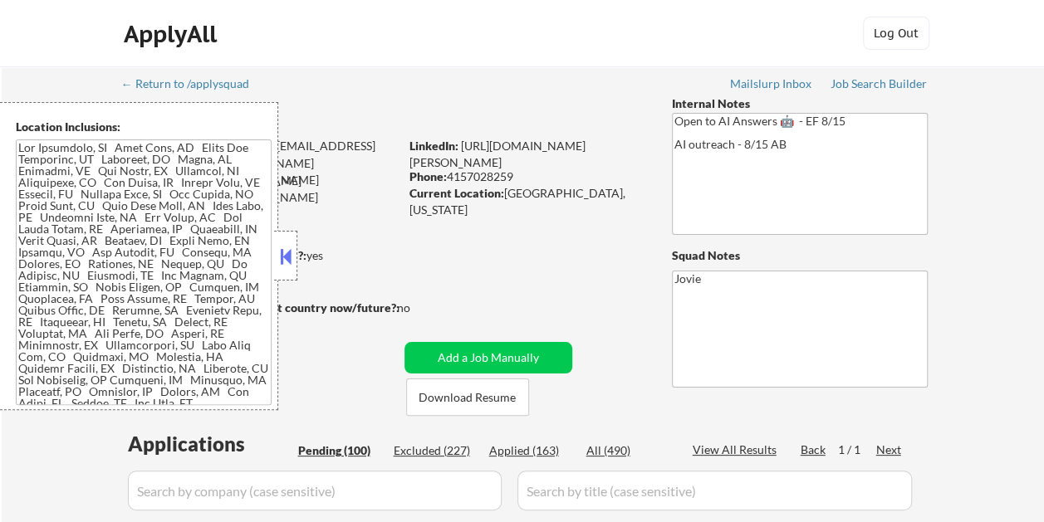
select select ""pending""
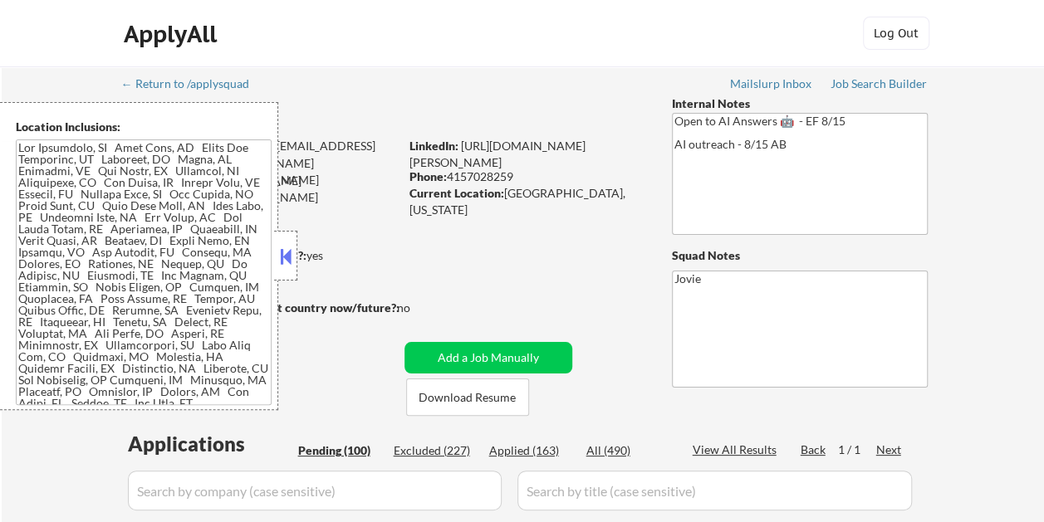
select select ""pending""
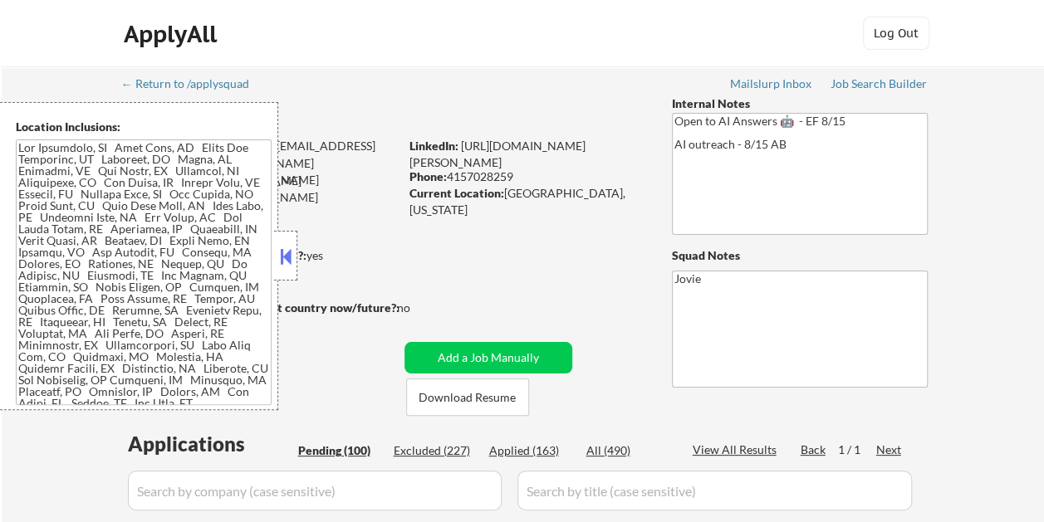
select select ""pending""
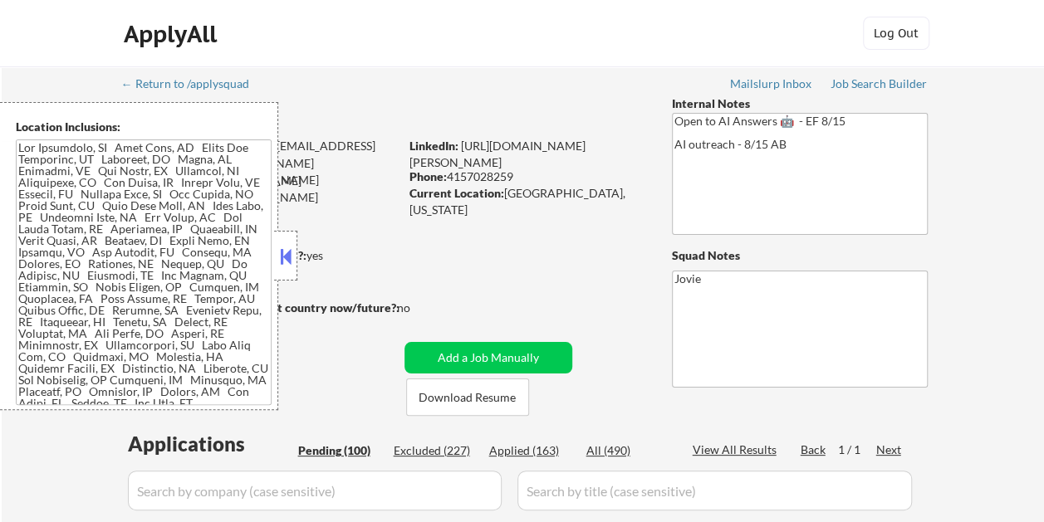
select select ""pending""
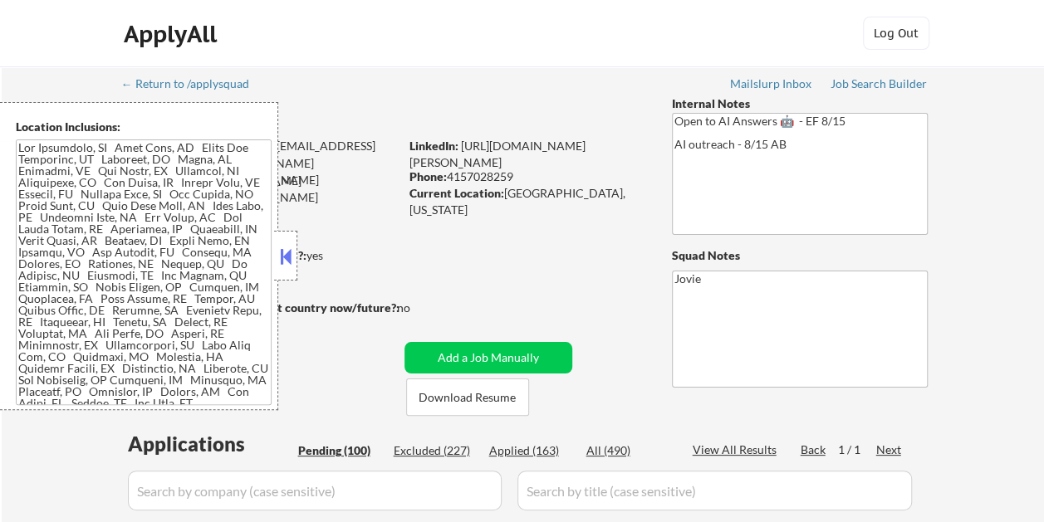
select select ""pending""
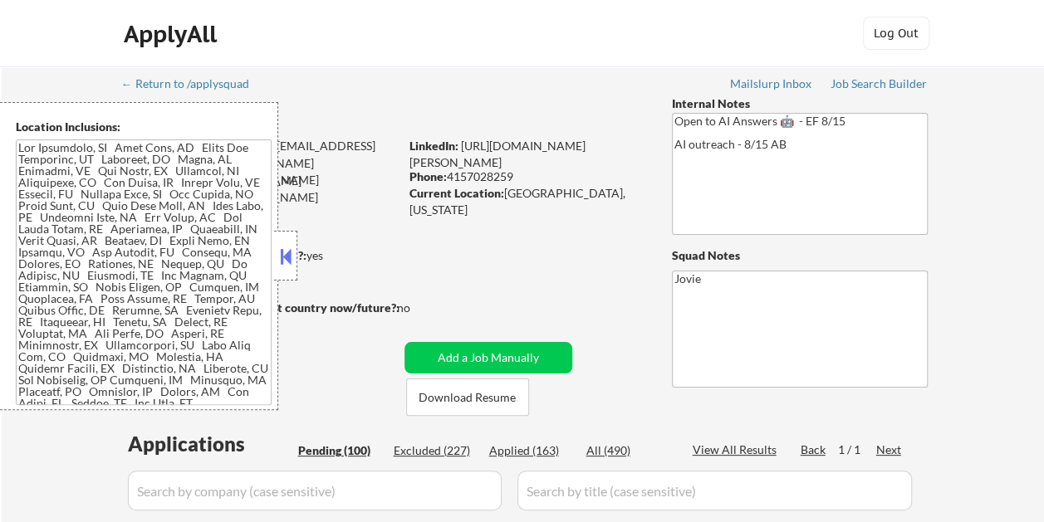
select select ""pending""
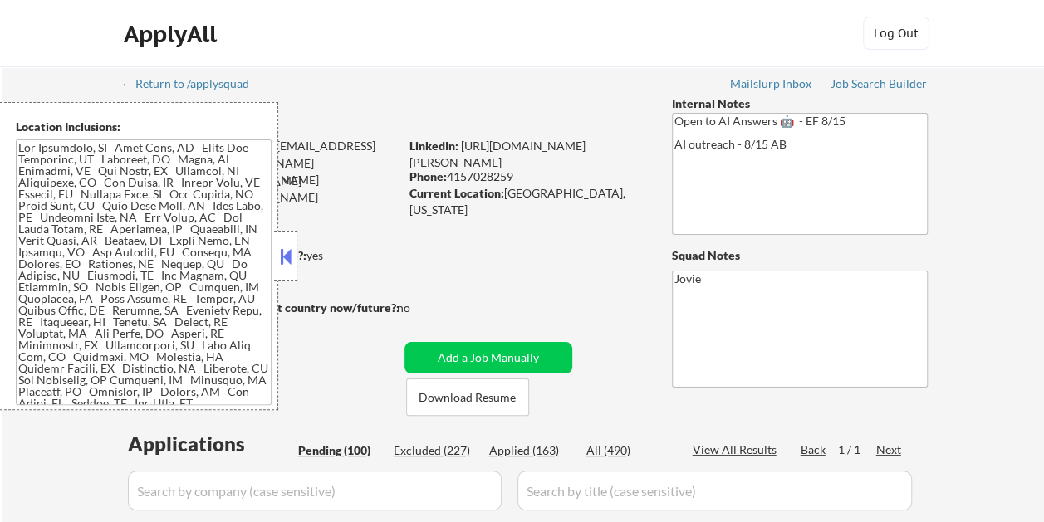
select select ""pending""
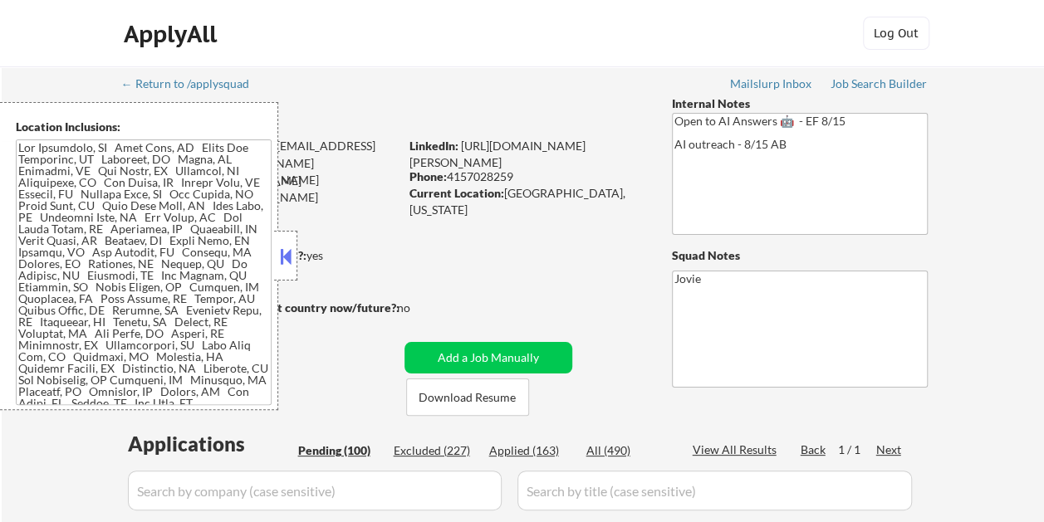
select select ""pending""
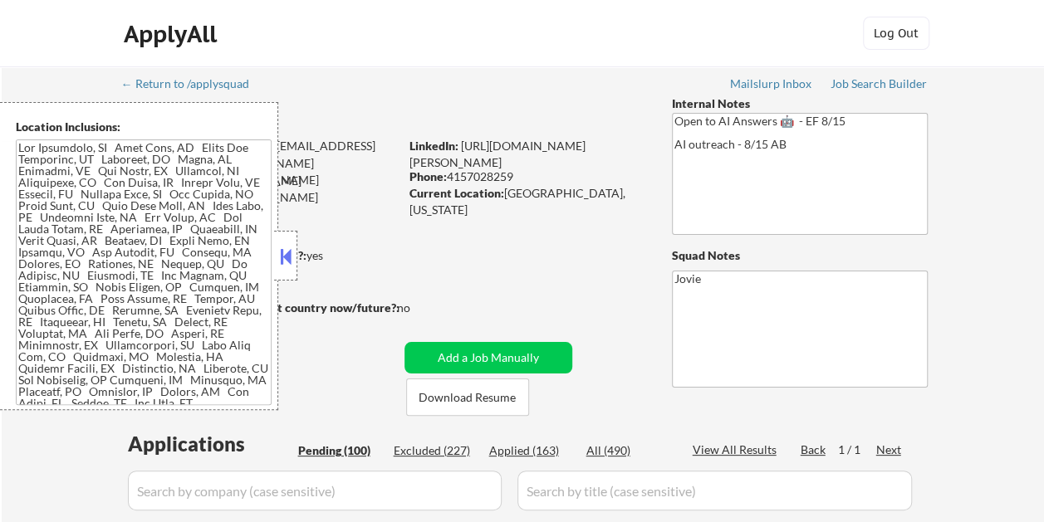
select select ""pending""
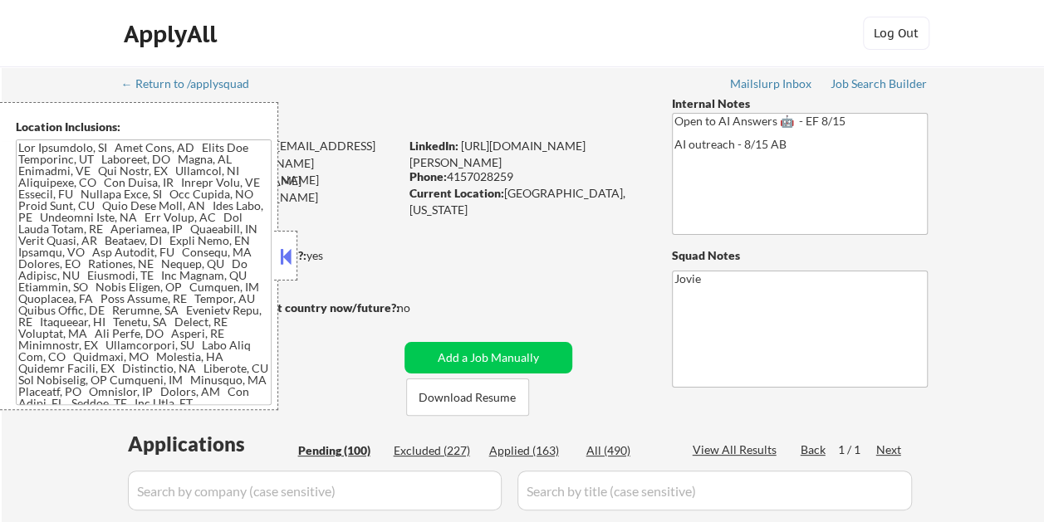
select select ""pending""
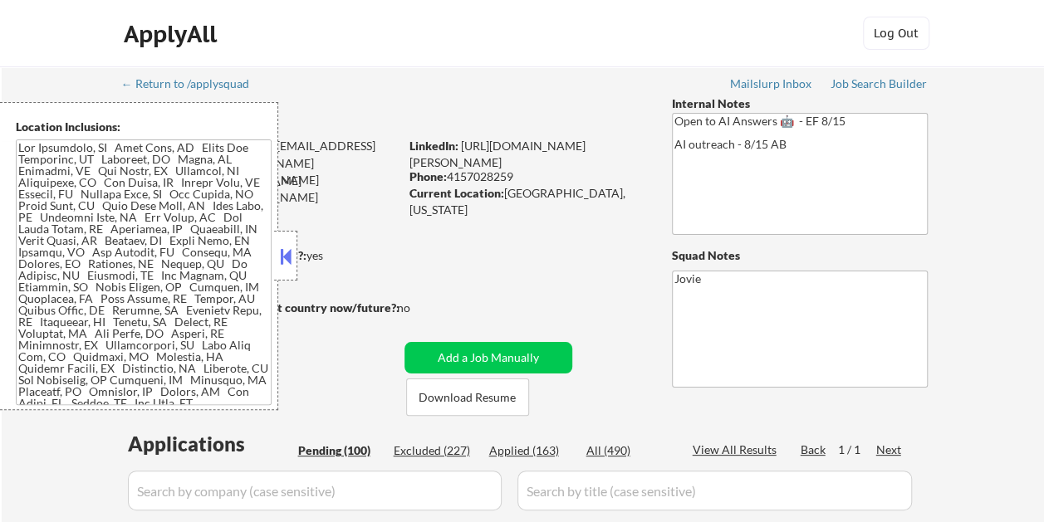
select select ""pending""
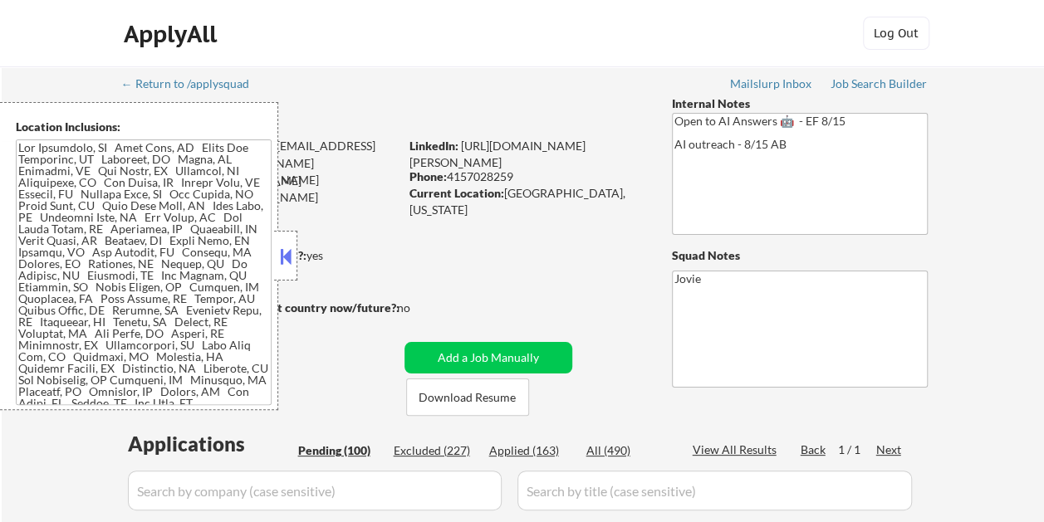
select select ""pending""
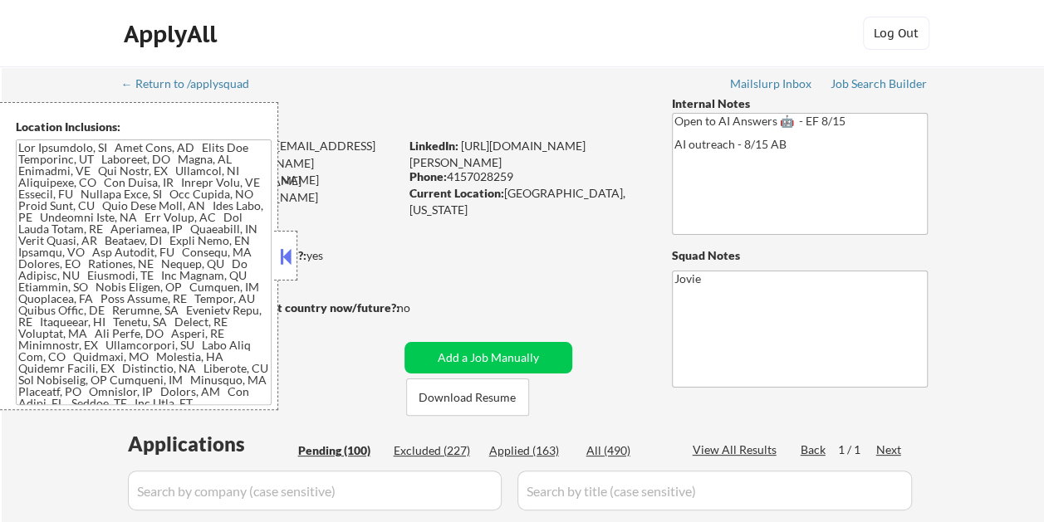
select select ""pending""
click at [298, 253] on strong "Can work in country of residence?:" at bounding box center [214, 255] width 184 height 14
